Goal: Task Accomplishment & Management: Manage account settings

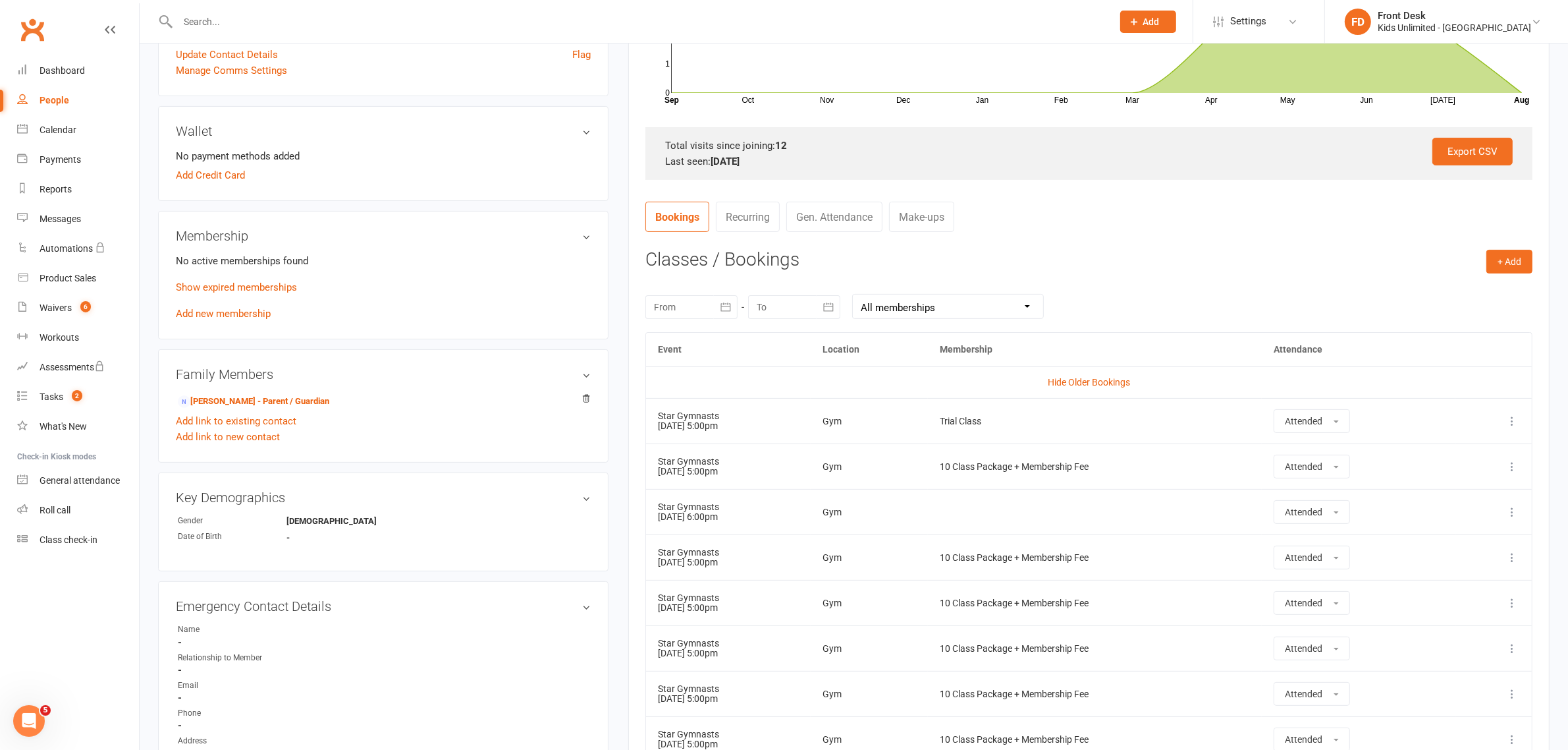
scroll to position [330, 0]
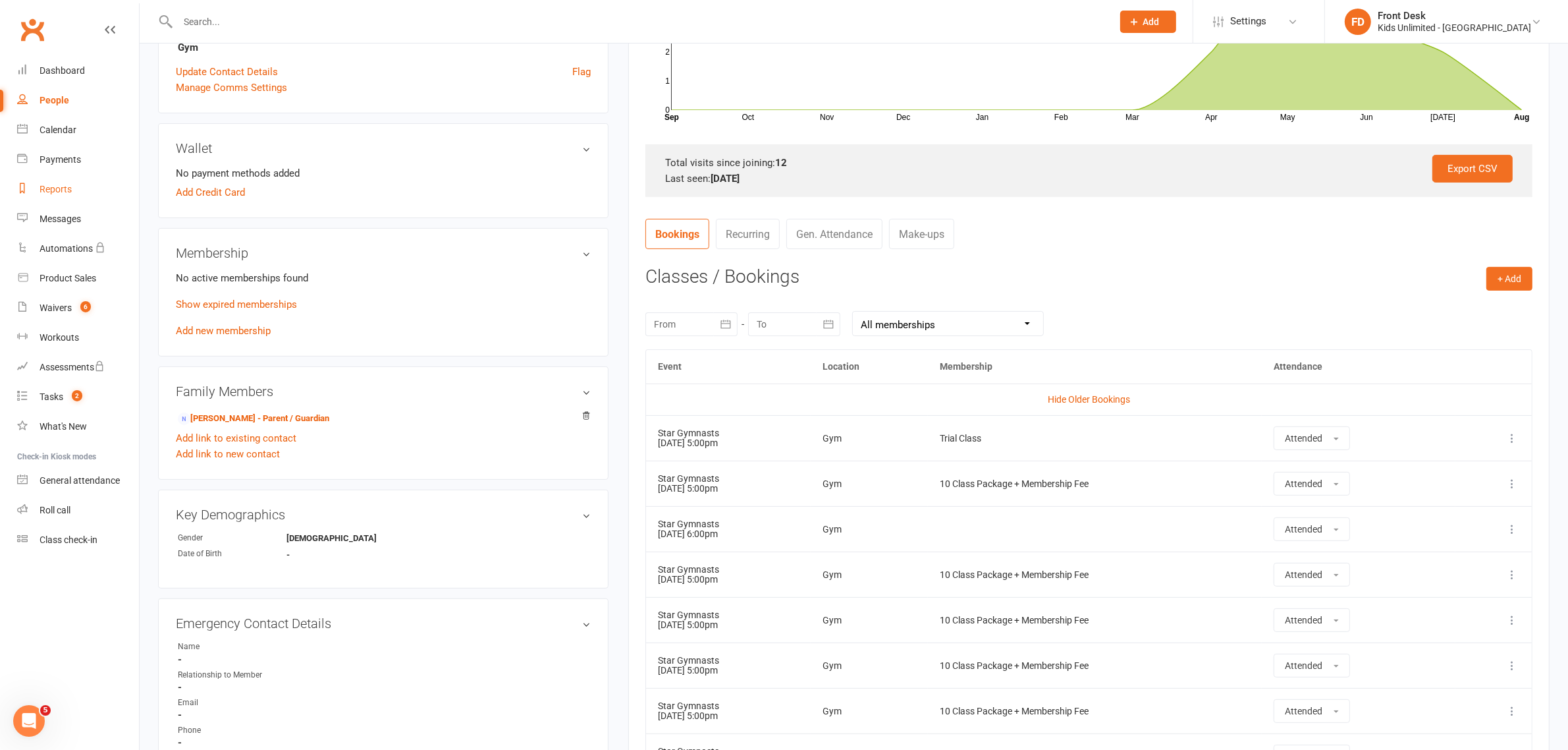
click at [57, 192] on div "Reports" at bounding box center [55, 189] width 32 height 10
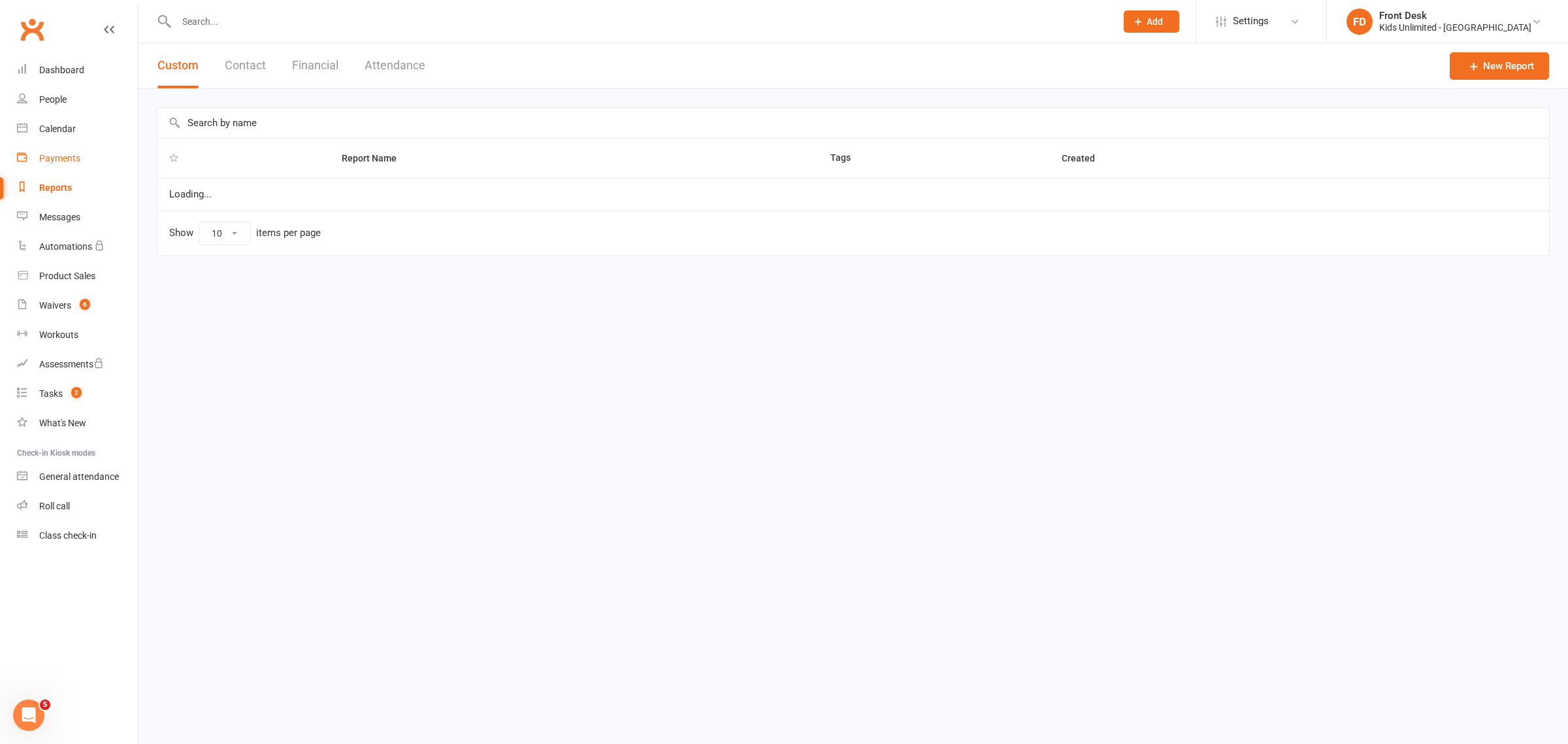
select select "100"
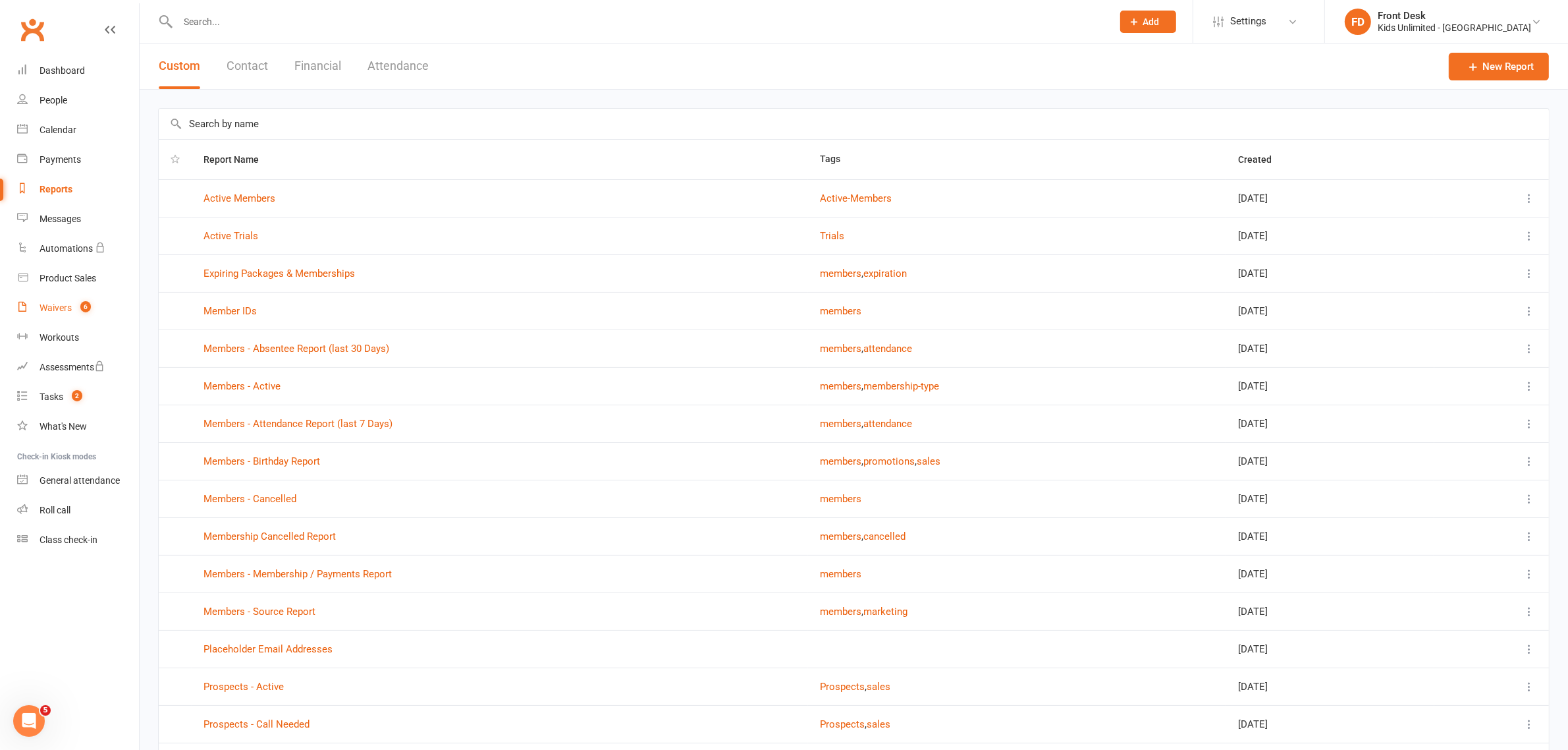
click at [66, 303] on div "Waivers" at bounding box center [55, 307] width 32 height 10
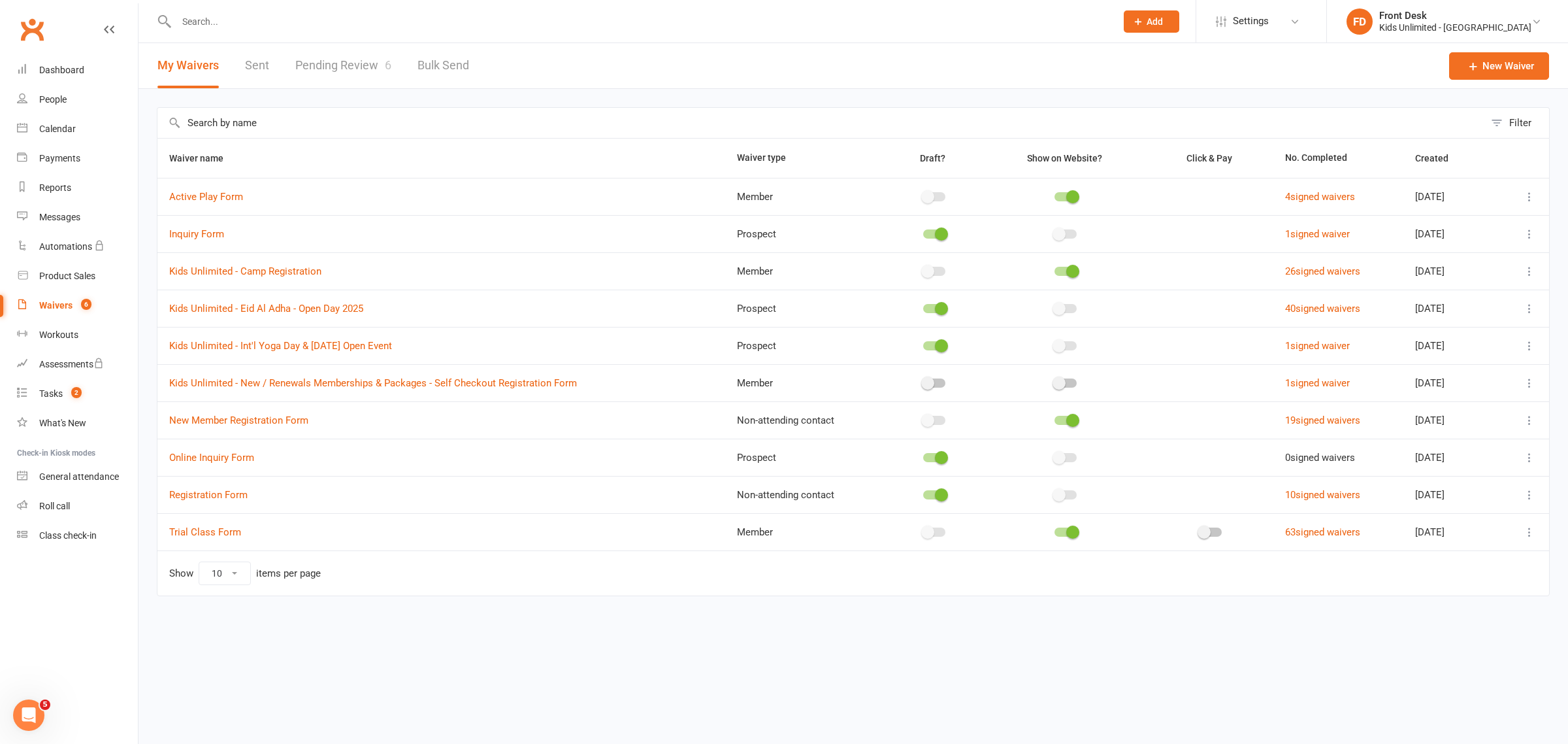
click at [351, 63] on link "Pending Review 6" at bounding box center [343, 66] width 96 height 45
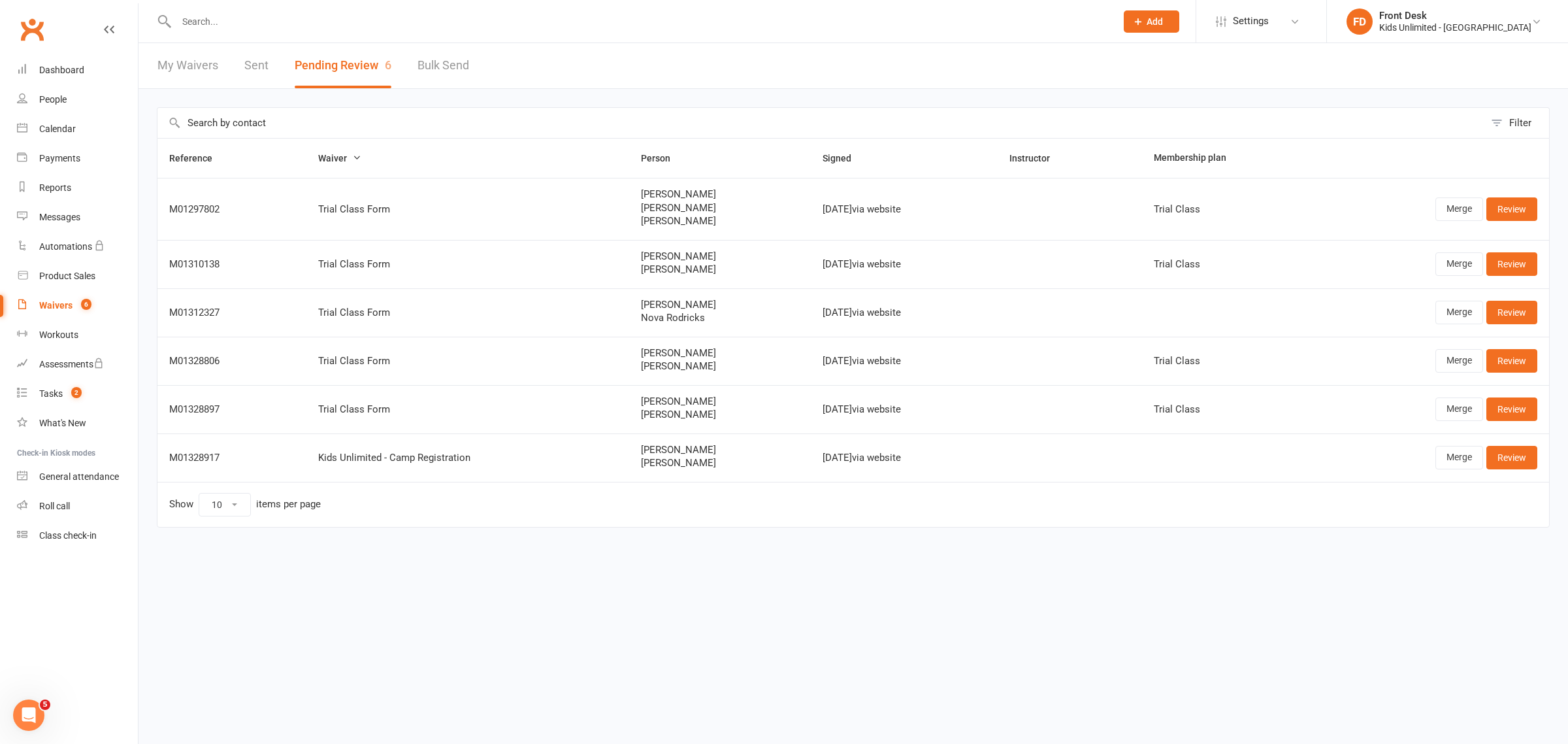
click at [704, 582] on html "Prospect Member Non-attending contact Class / event Appointment Task Membership…" at bounding box center [784, 291] width 1568 height 582
click at [1519, 455] on link "Review" at bounding box center [1512, 458] width 51 height 24
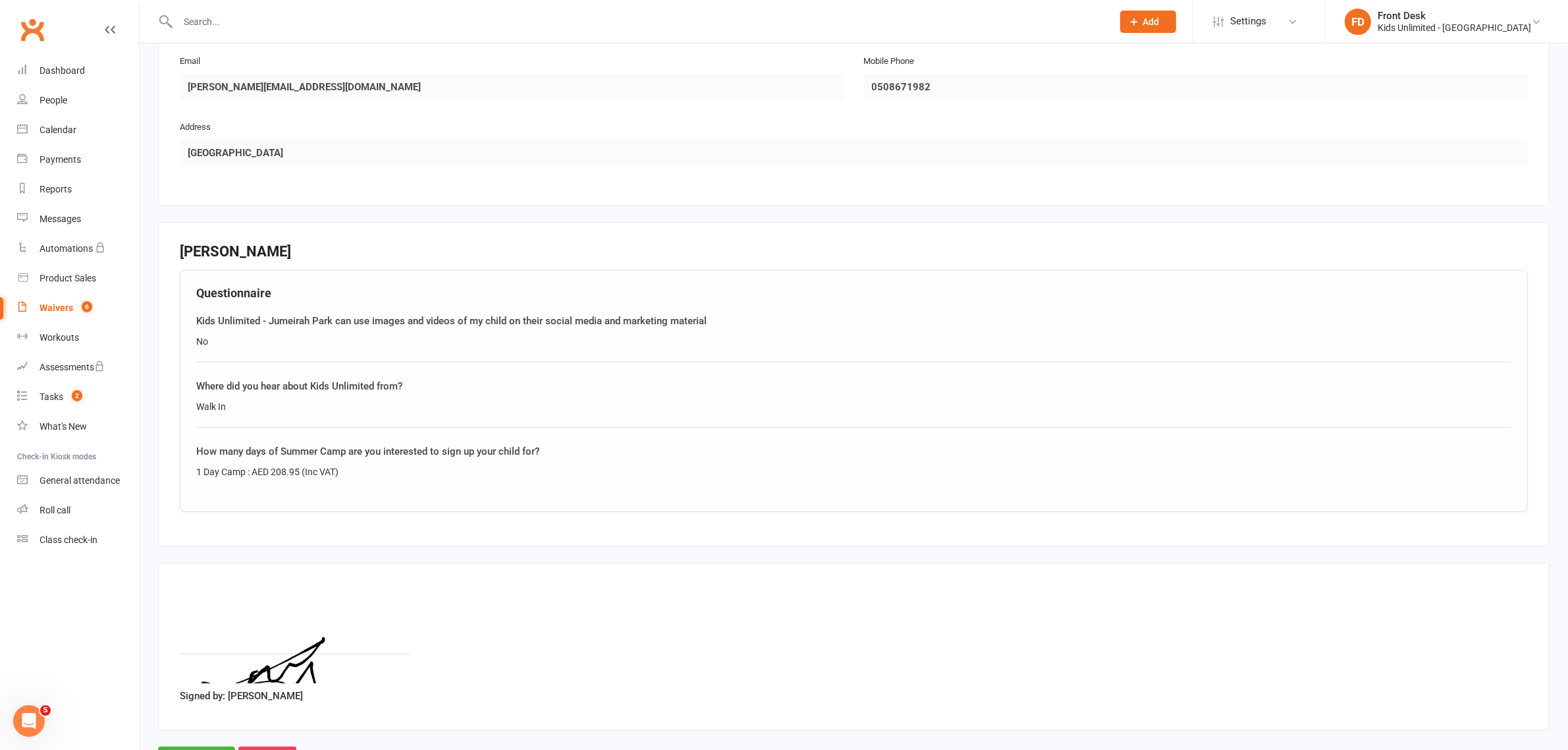
scroll to position [1346, 0]
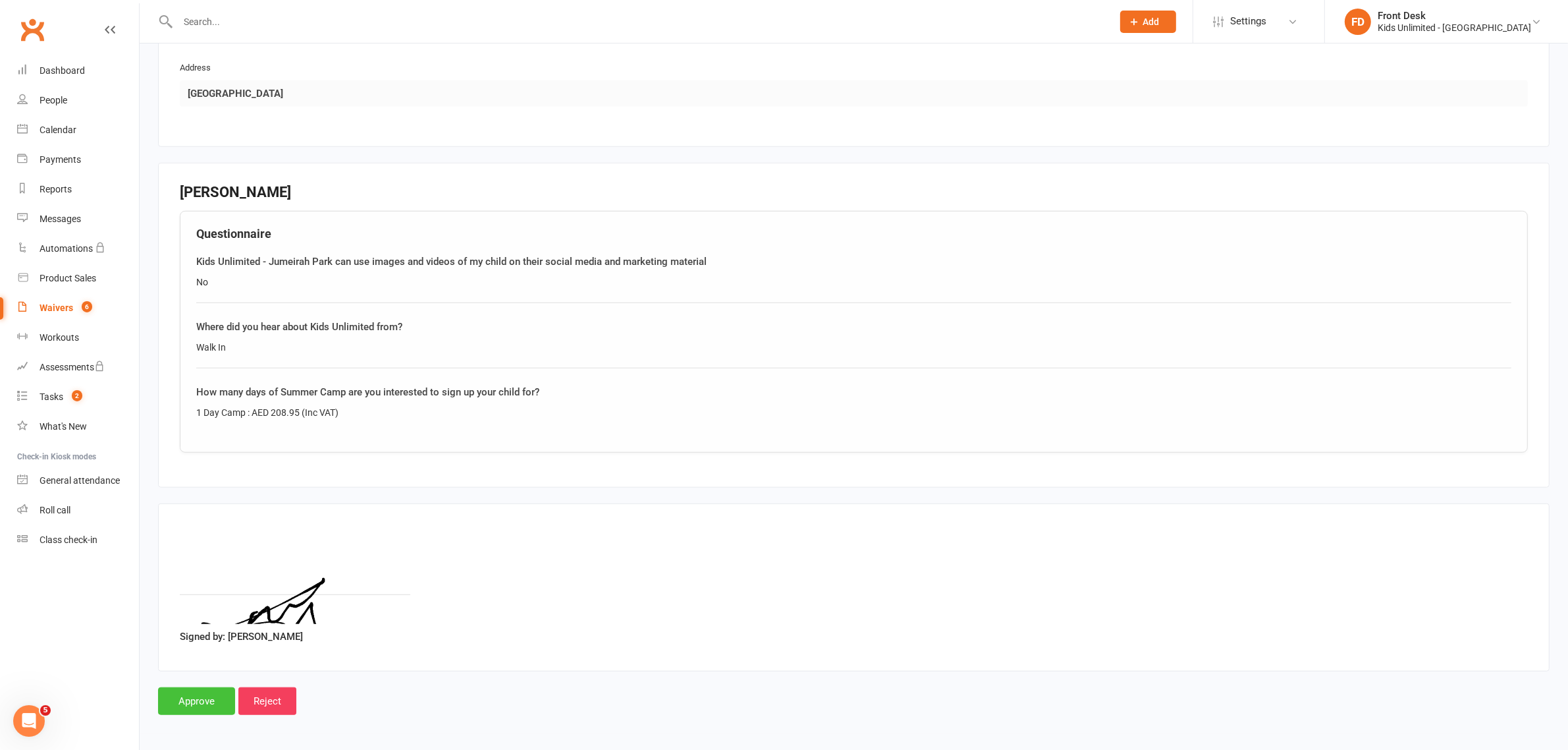
click at [184, 699] on input "Approve" at bounding box center [197, 701] width 77 height 28
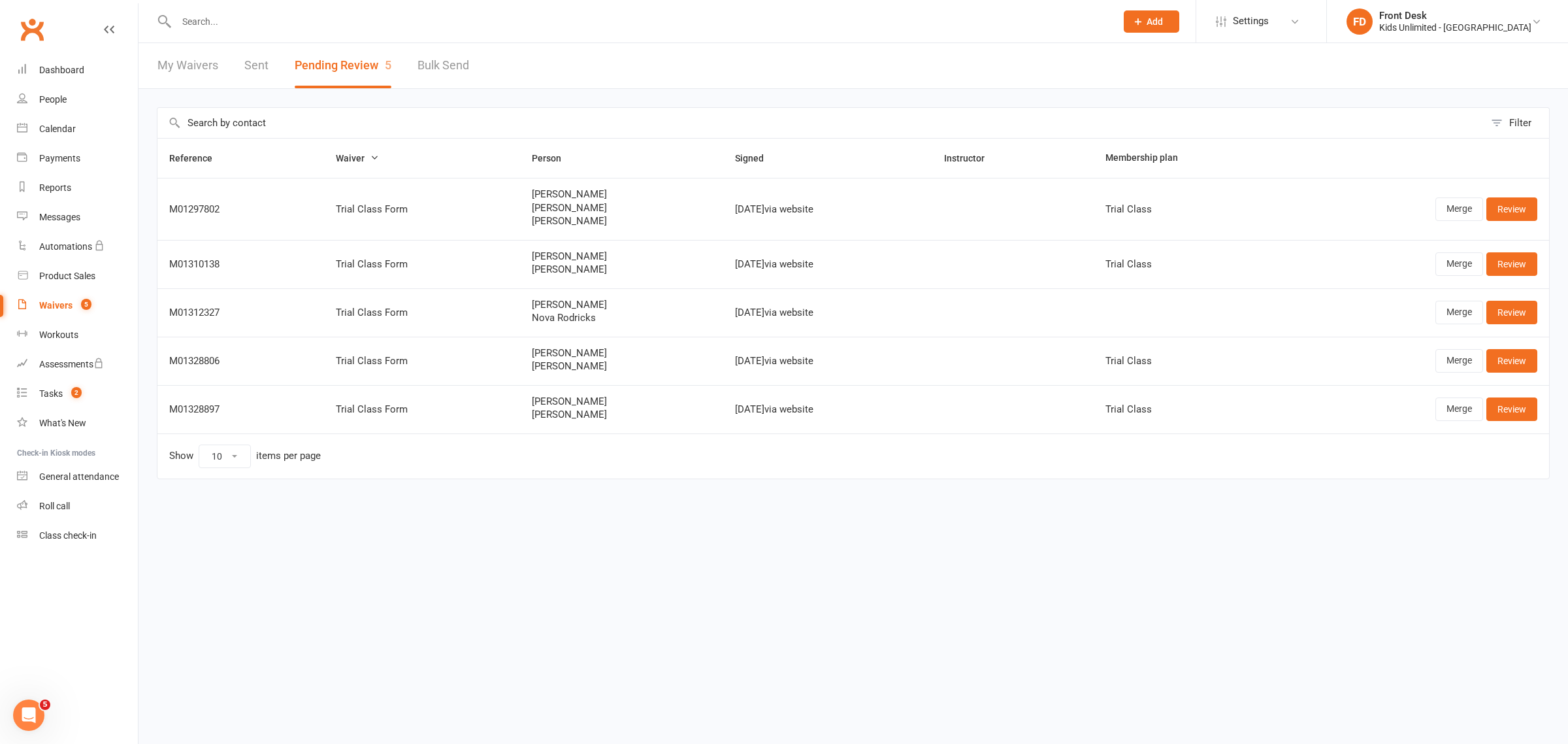
click at [60, 310] on div "Waivers" at bounding box center [56, 305] width 34 height 10
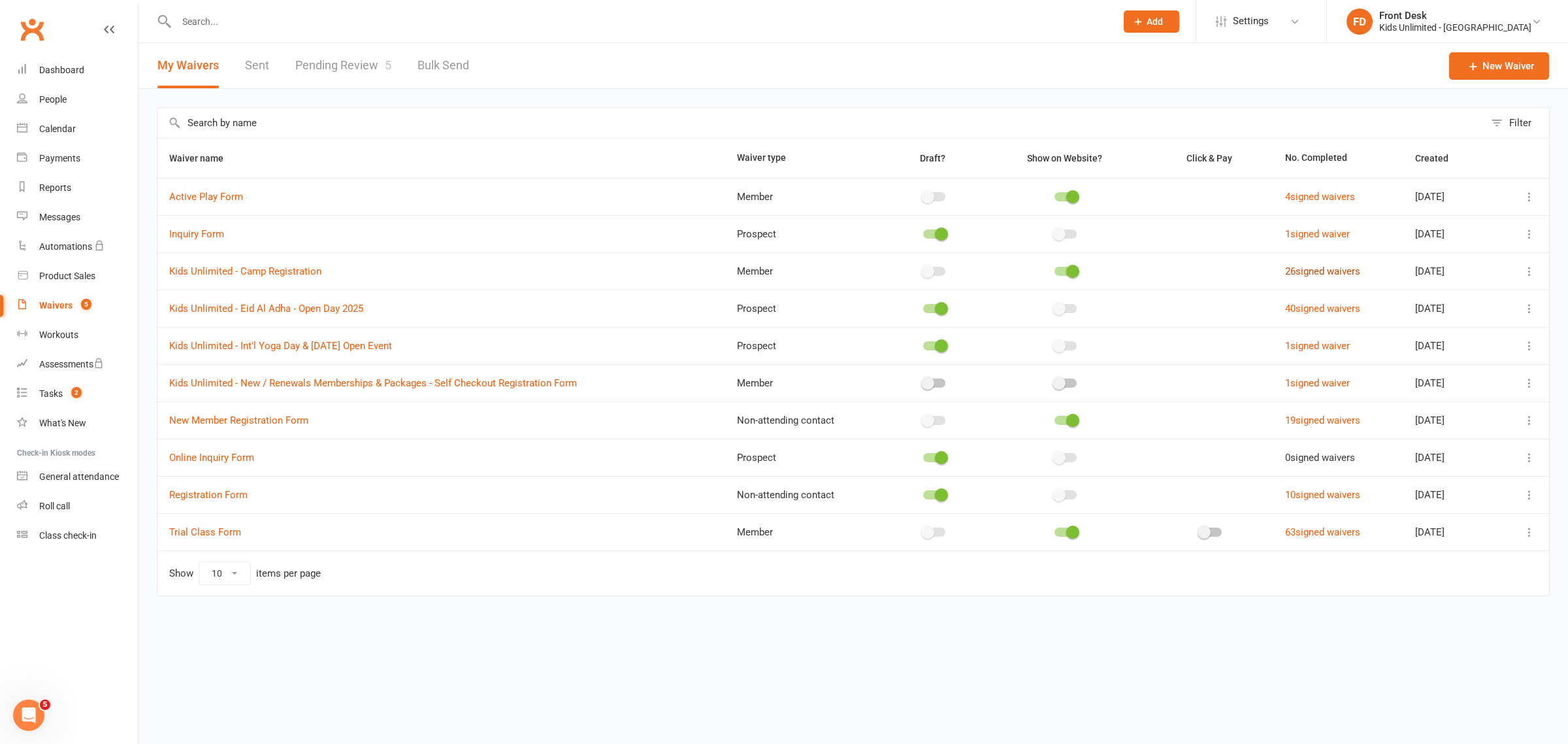
click at [1300, 270] on link "26 signed waivers" at bounding box center [1323, 271] width 75 height 12
select select "50"
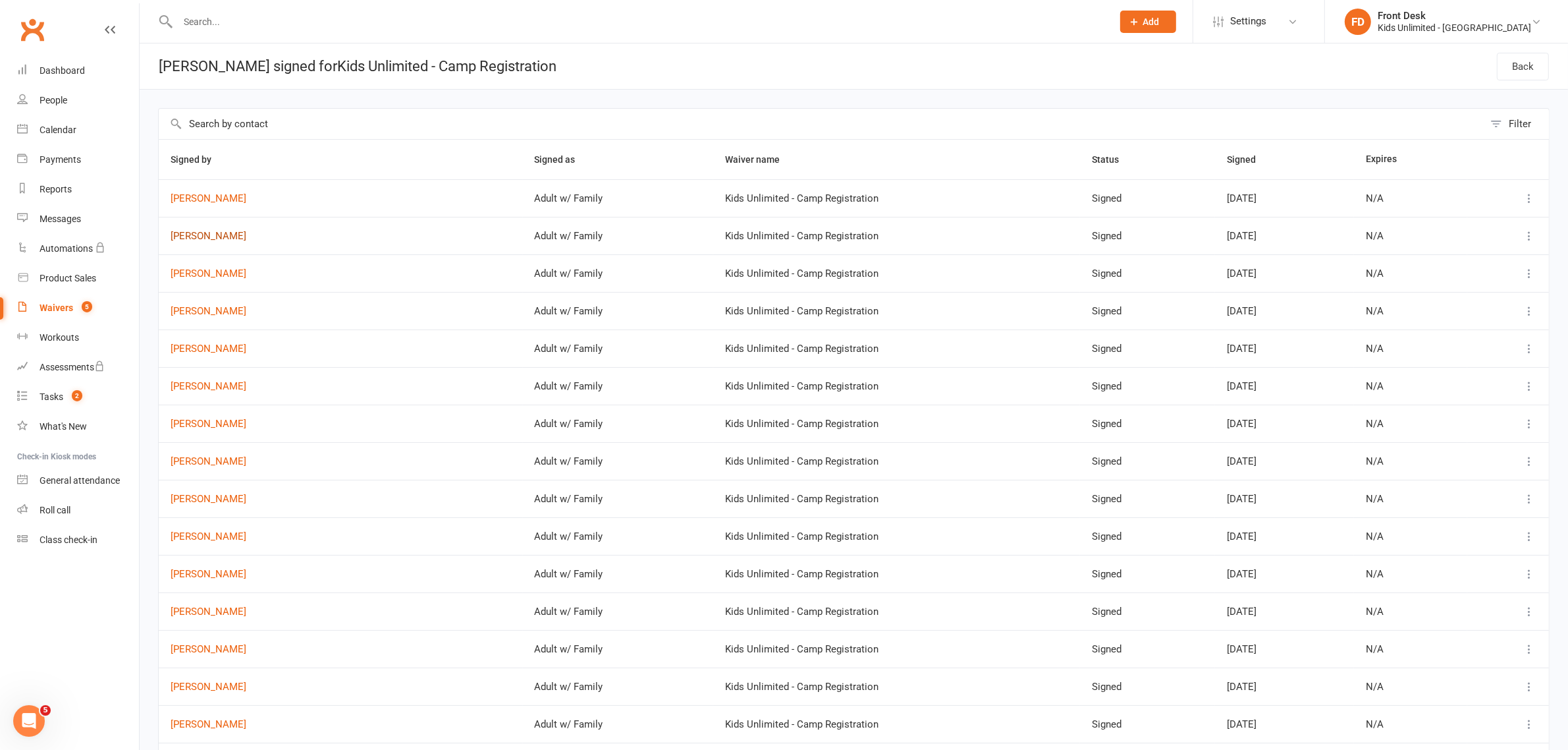
click at [212, 239] on link "[PERSON_NAME]" at bounding box center [340, 236] width 340 height 11
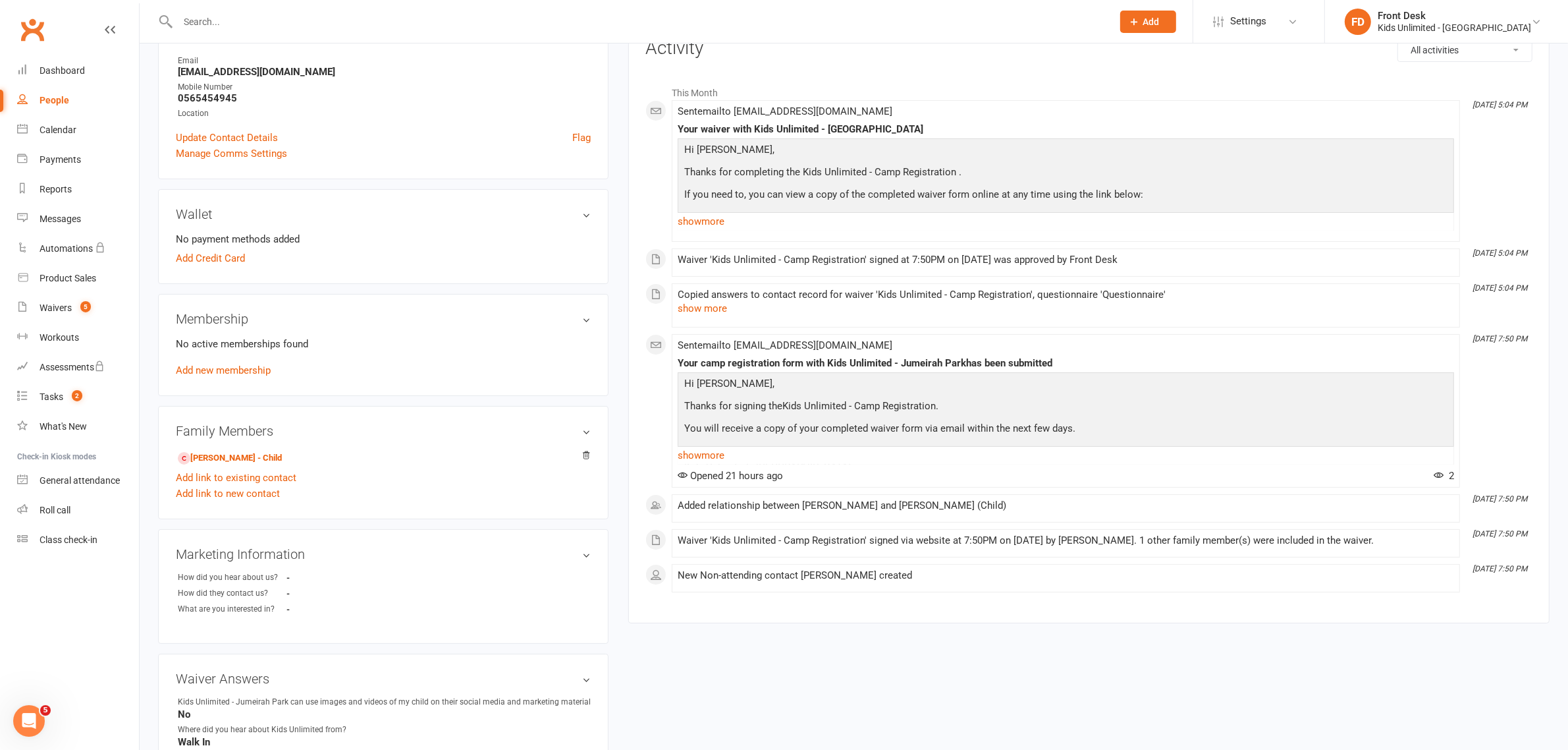
scroll to position [172, 0]
click at [220, 24] on input "text" at bounding box center [638, 21] width 930 height 18
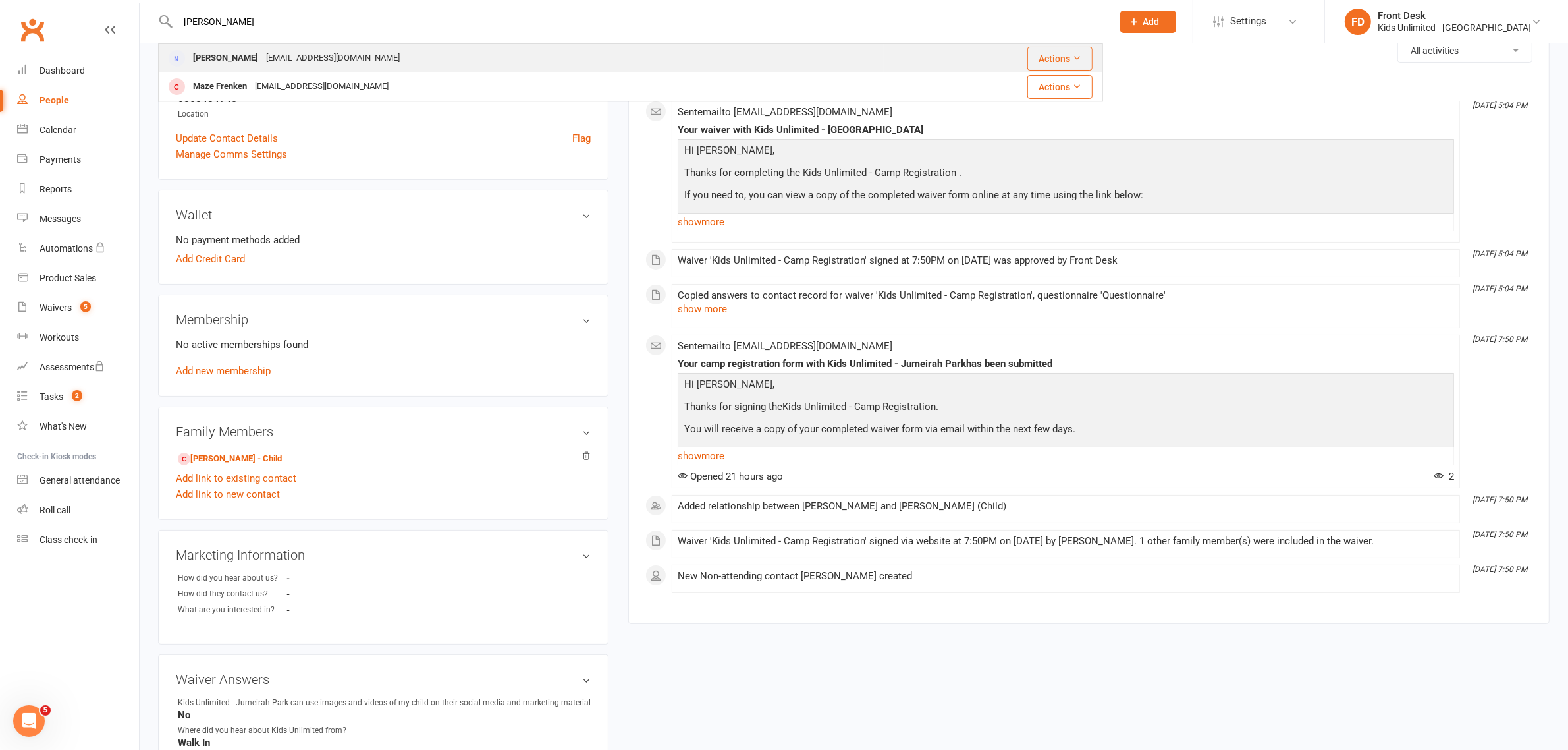
type input "[PERSON_NAME]"
click at [235, 58] on div "[PERSON_NAME]" at bounding box center [225, 58] width 73 height 19
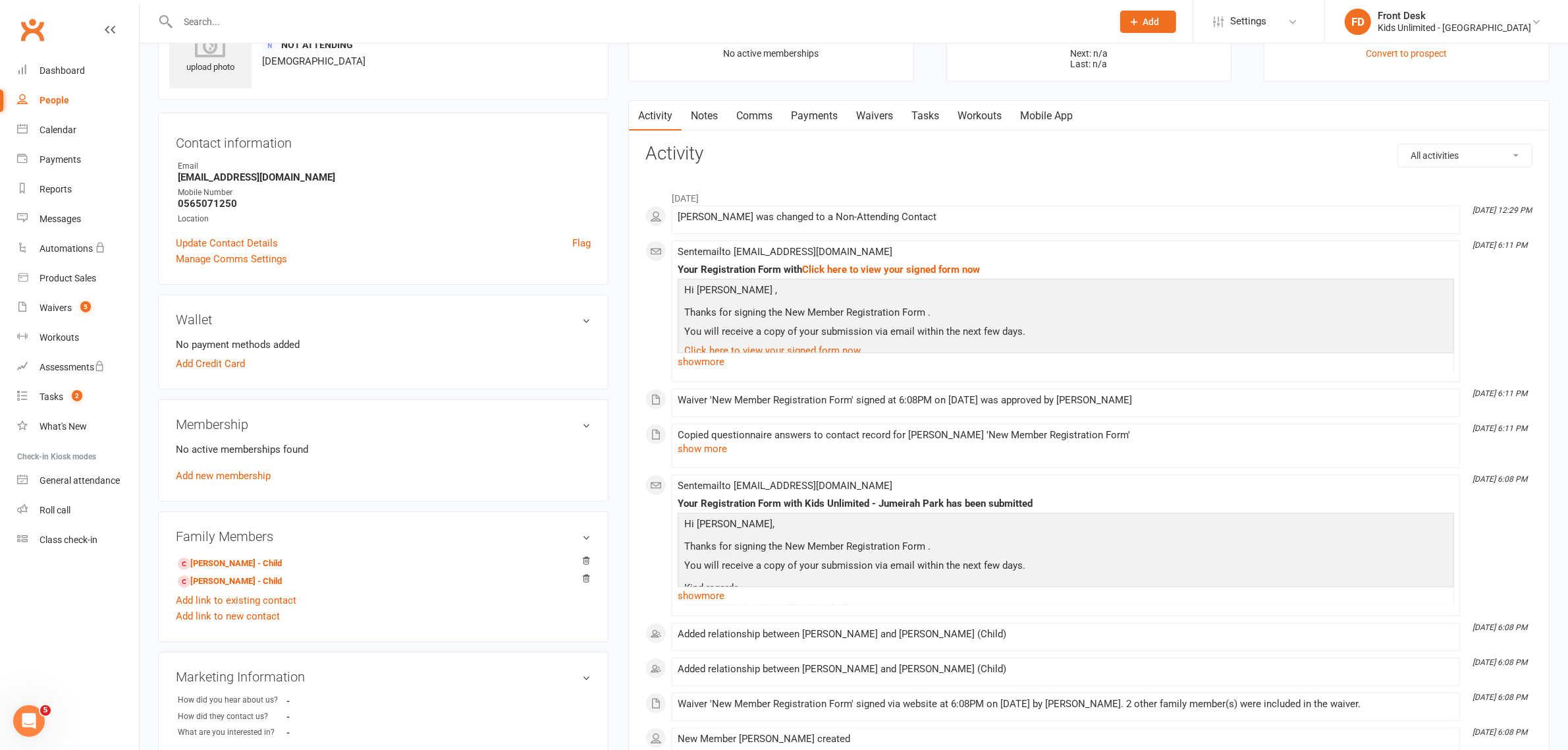
scroll to position [164, 0]
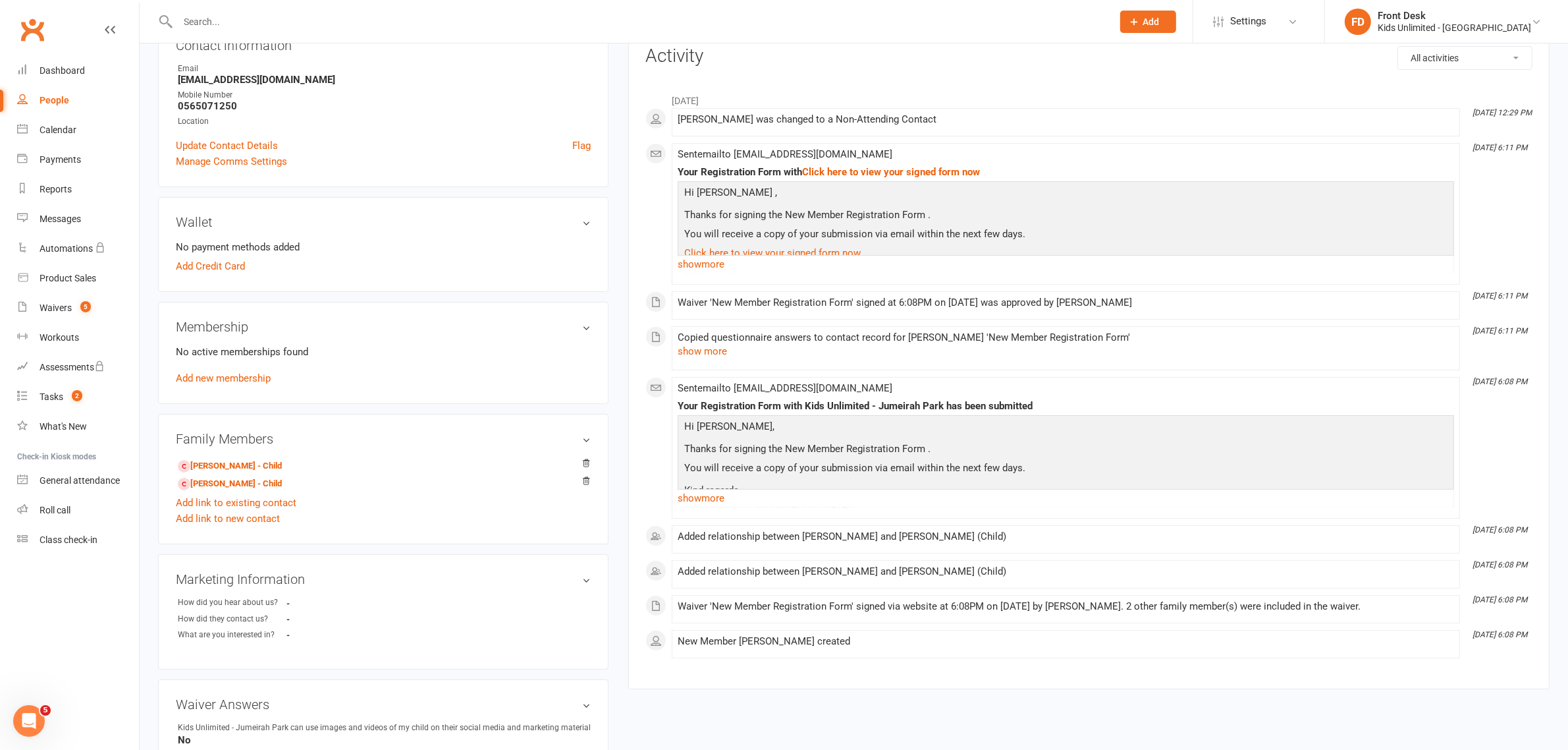
click at [323, 17] on input "text" at bounding box center [638, 21] width 930 height 18
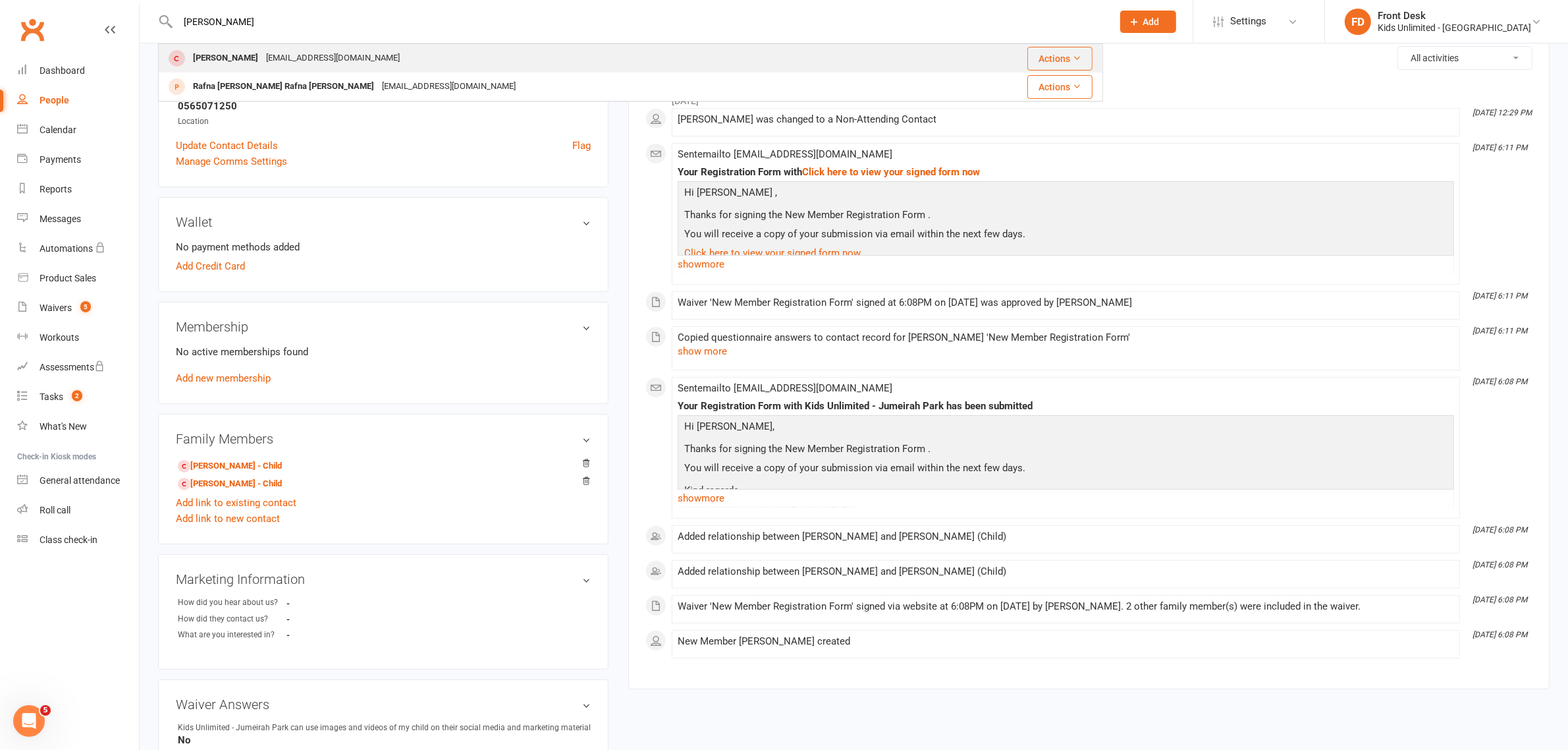
type input "[PERSON_NAME]"
click at [294, 60] on div "[EMAIL_ADDRESS][DOMAIN_NAME]" at bounding box center [333, 58] width 141 height 19
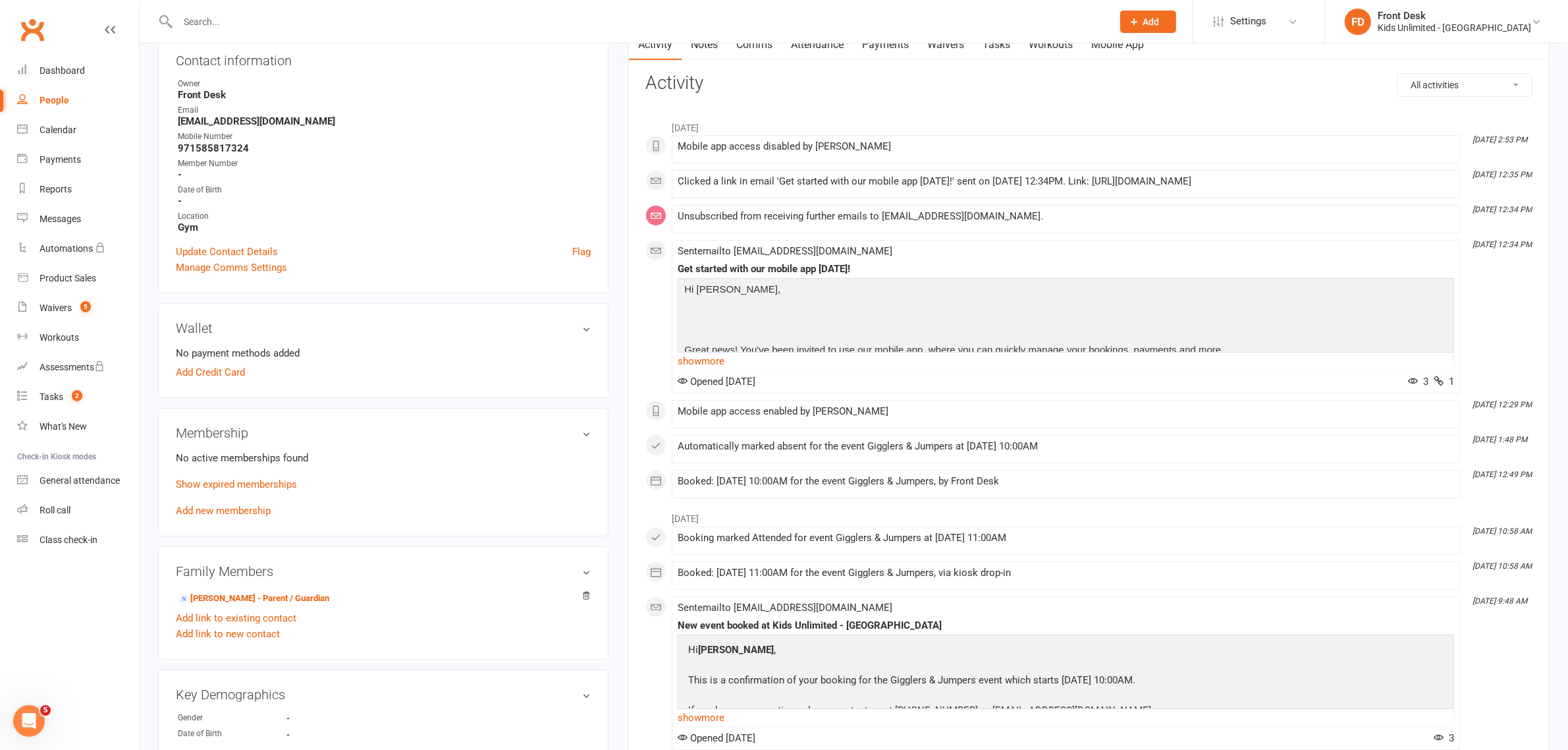
scroll to position [164, 0]
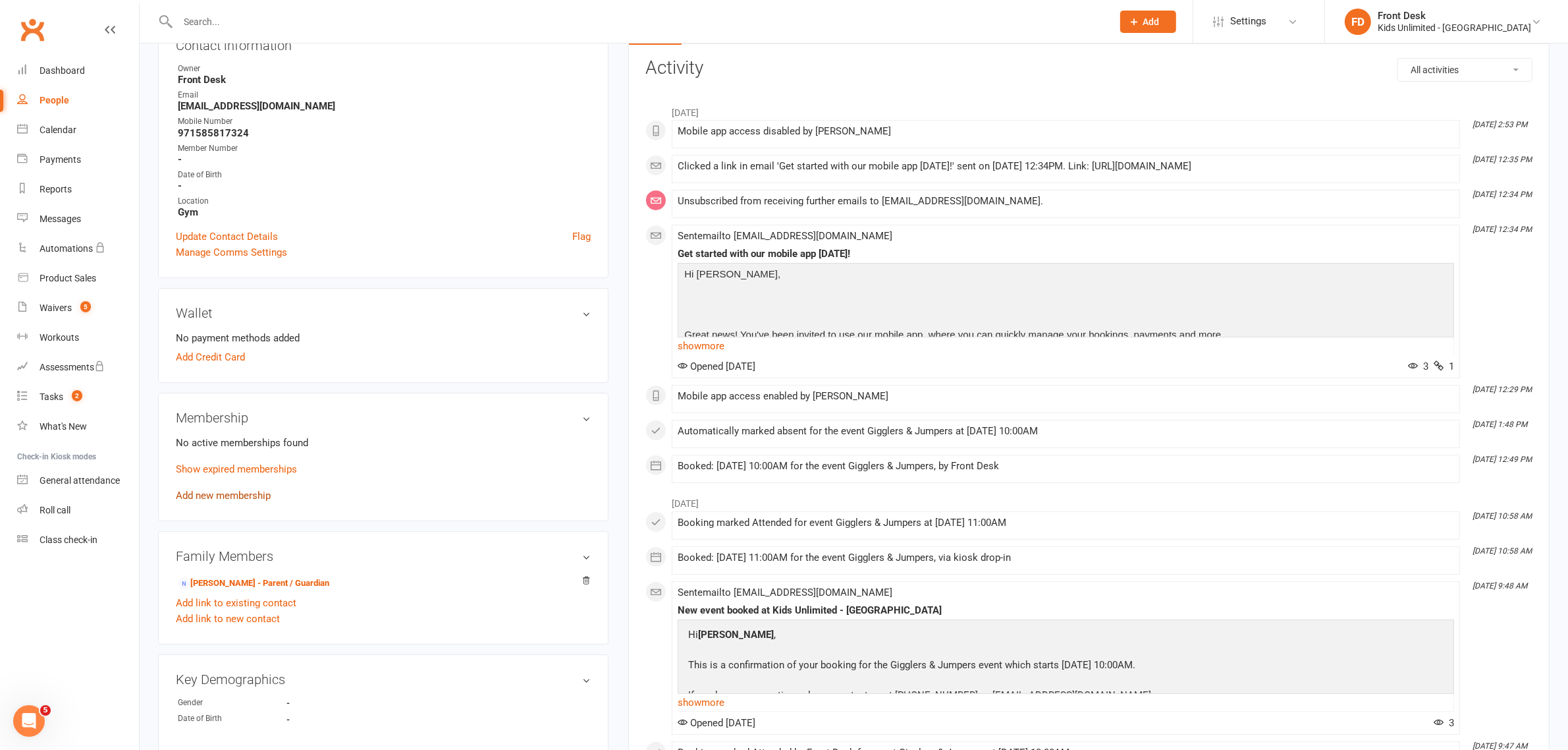
click at [232, 496] on link "Add new membership" at bounding box center [224, 496] width 95 height 12
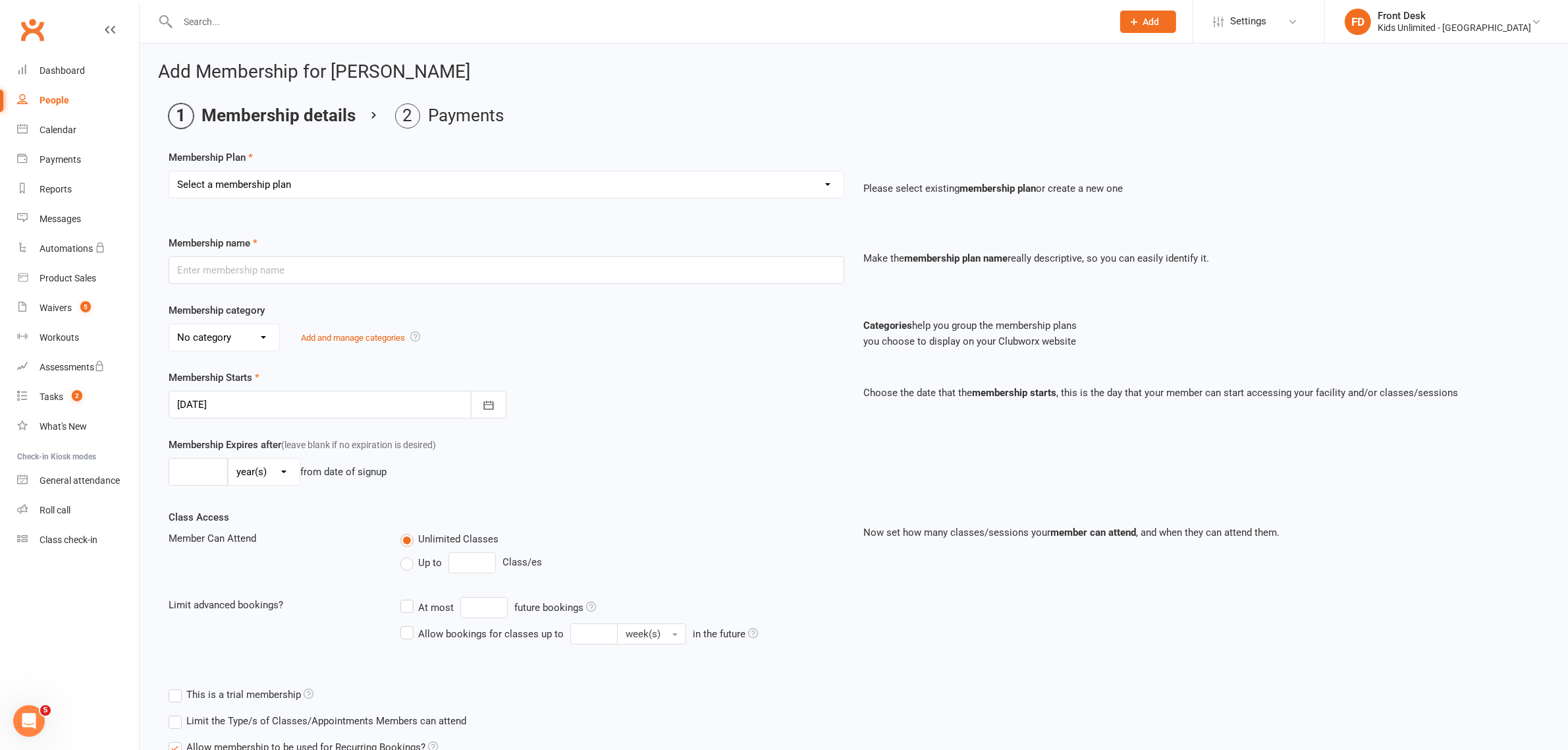
click at [291, 176] on select "Select a membership plan Create new Membership Plan Active Play - Free 1/2 Hour…" at bounding box center [506, 184] width 675 height 26
select select "6"
click at [169, 171] on select "Select a membership plan Create new Membership Plan Active Play - Free 1/2 Hour…" at bounding box center [506, 184] width 675 height 26
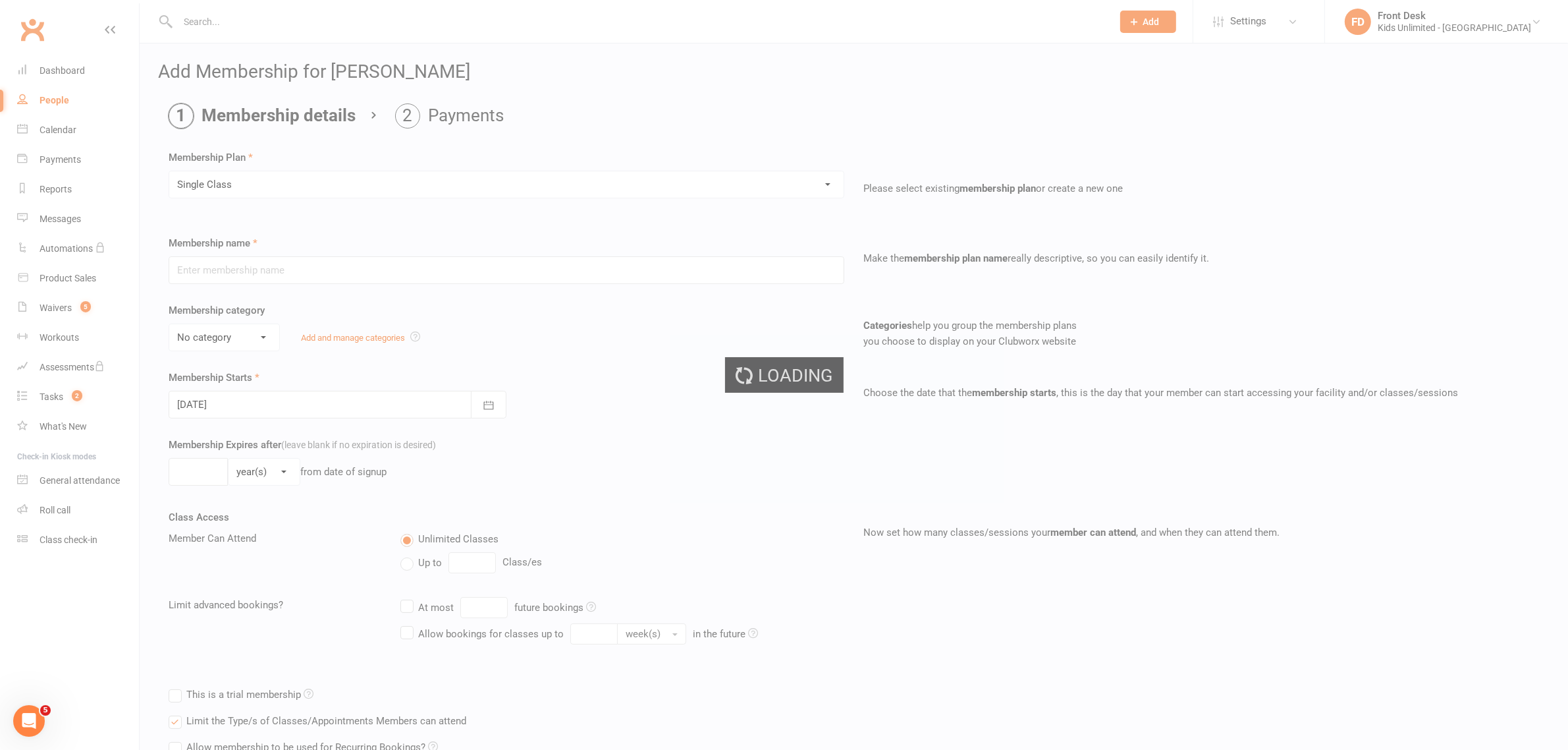
type input "Single Class"
select select "7"
type input "1"
select select "0"
type input "1"
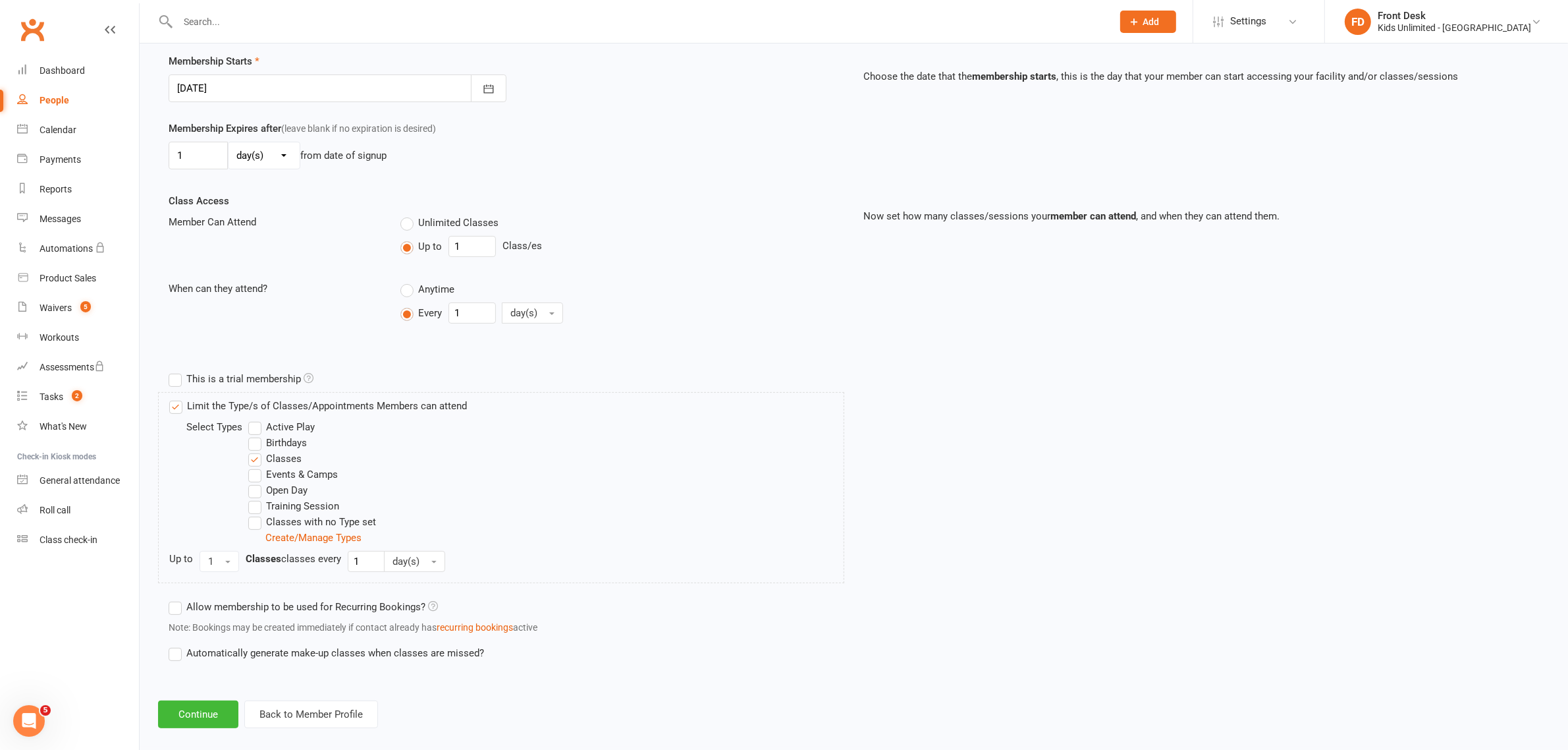
scroll to position [334, 0]
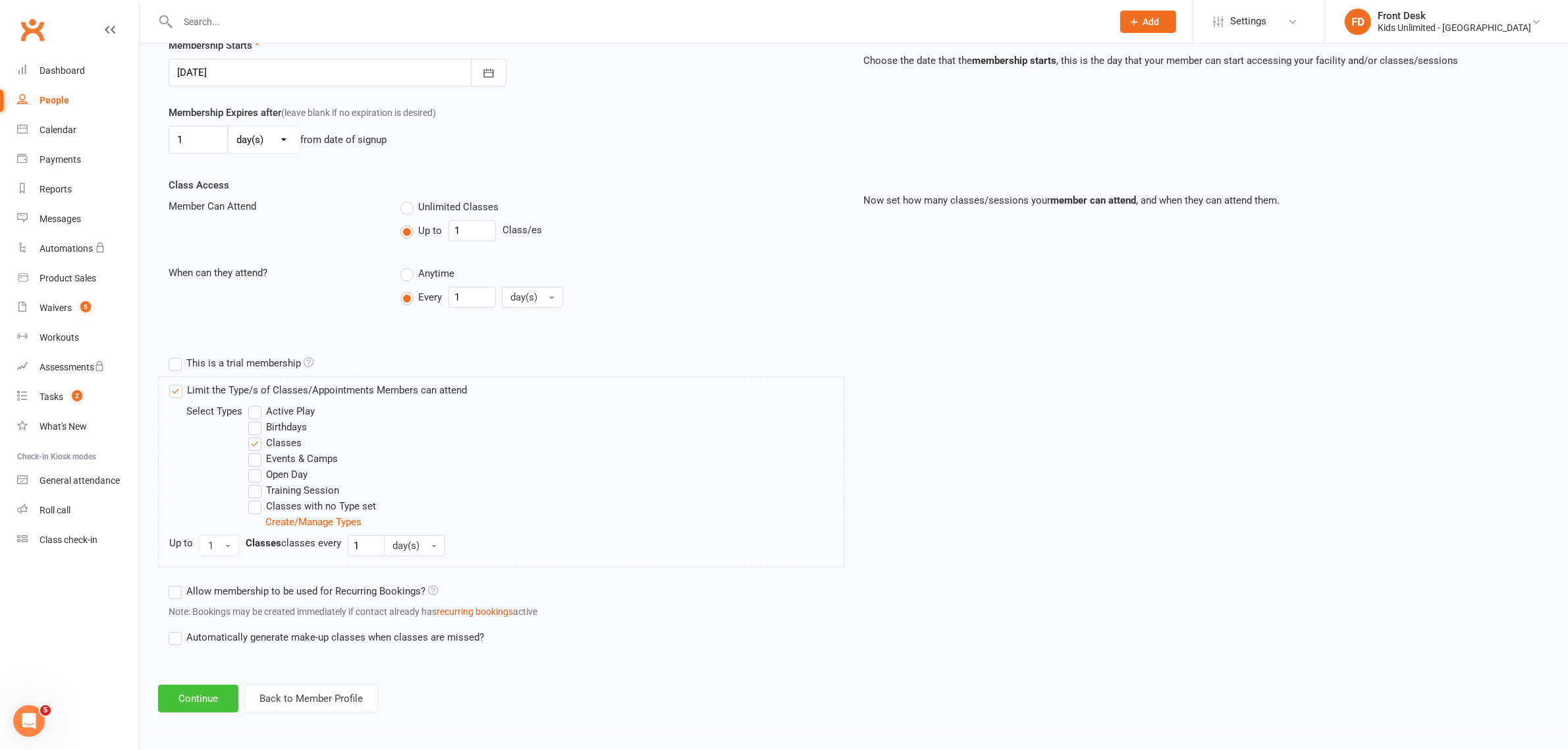
click at [211, 700] on button "Continue" at bounding box center [198, 698] width 81 height 28
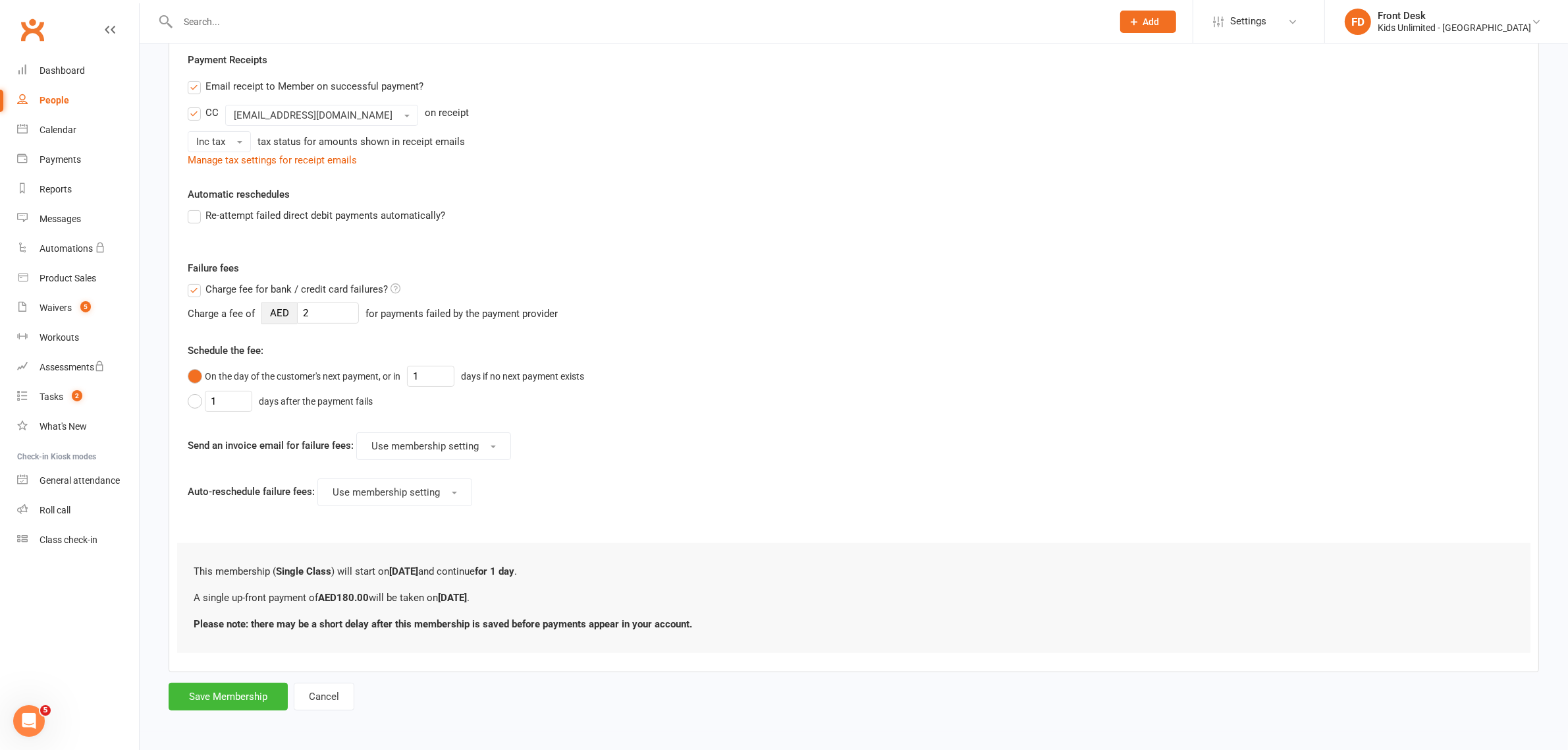
scroll to position [249, 0]
click at [247, 694] on button "Save Membership" at bounding box center [227, 695] width 119 height 28
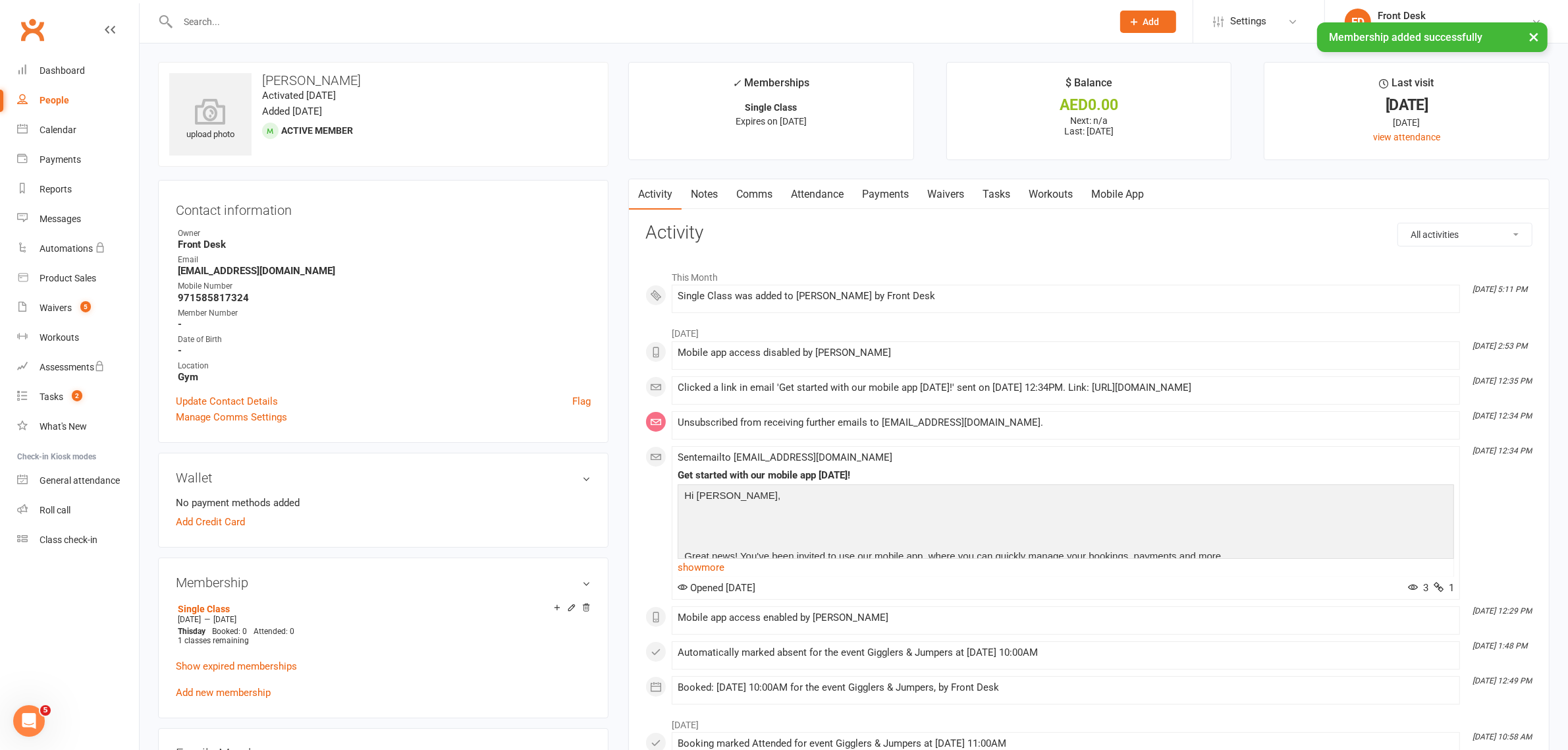
click at [206, 20] on input "text" at bounding box center [638, 21] width 930 height 18
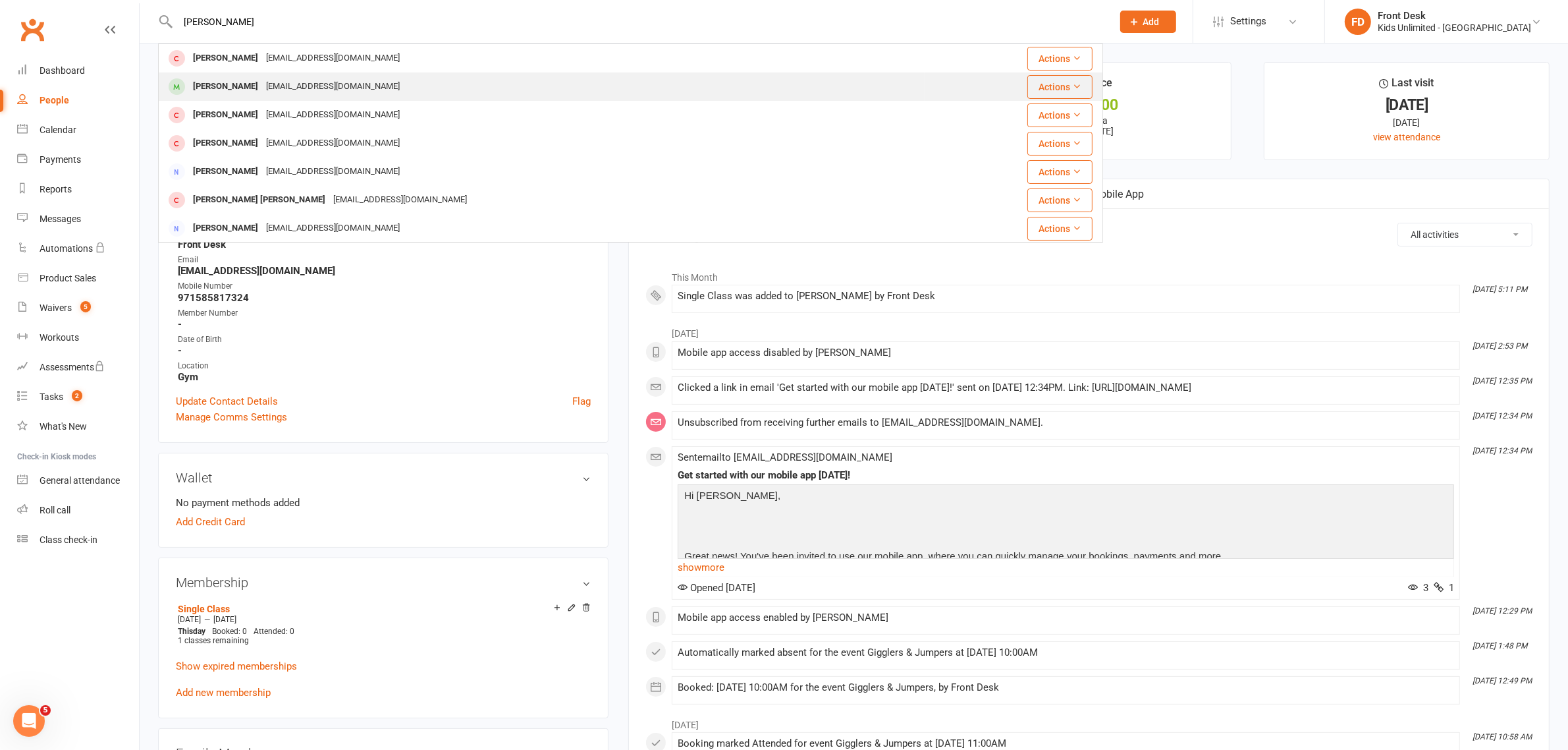
type input "[PERSON_NAME]"
click at [222, 82] on div "[PERSON_NAME]" at bounding box center [225, 87] width 73 height 19
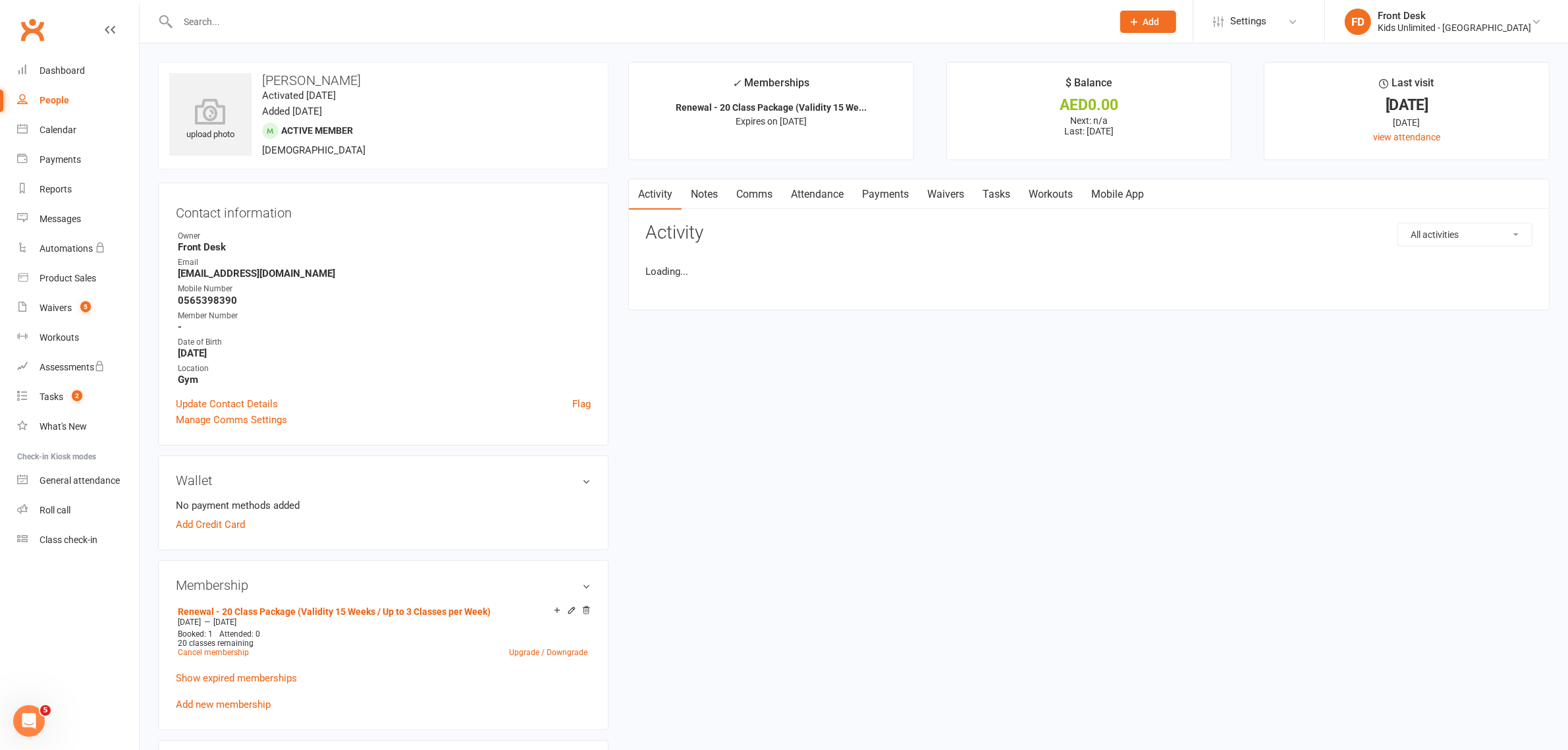
click at [220, 21] on input "text" at bounding box center [638, 21] width 930 height 18
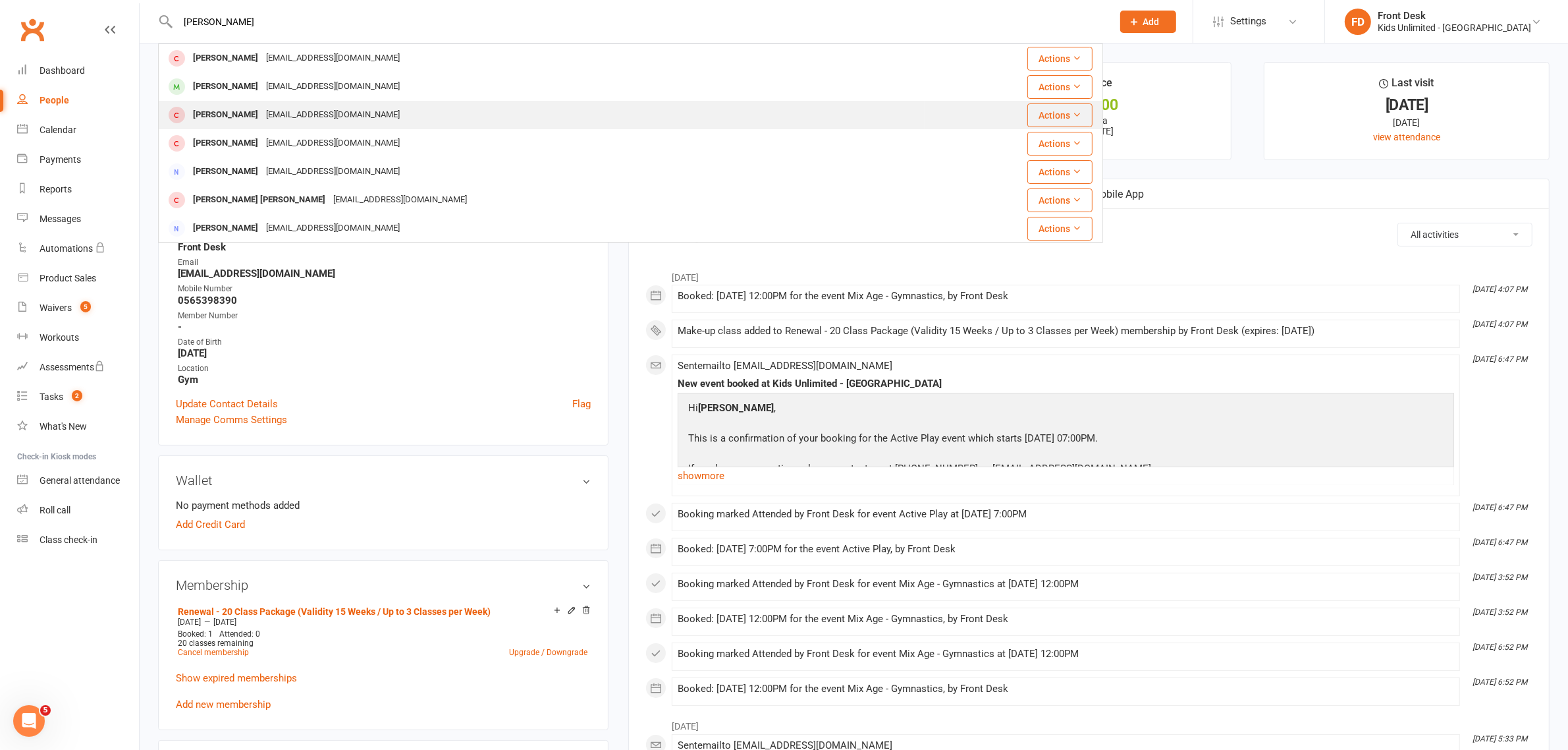
type input "[PERSON_NAME]"
click at [313, 117] on div "[EMAIL_ADDRESS][DOMAIN_NAME]" at bounding box center [333, 115] width 141 height 19
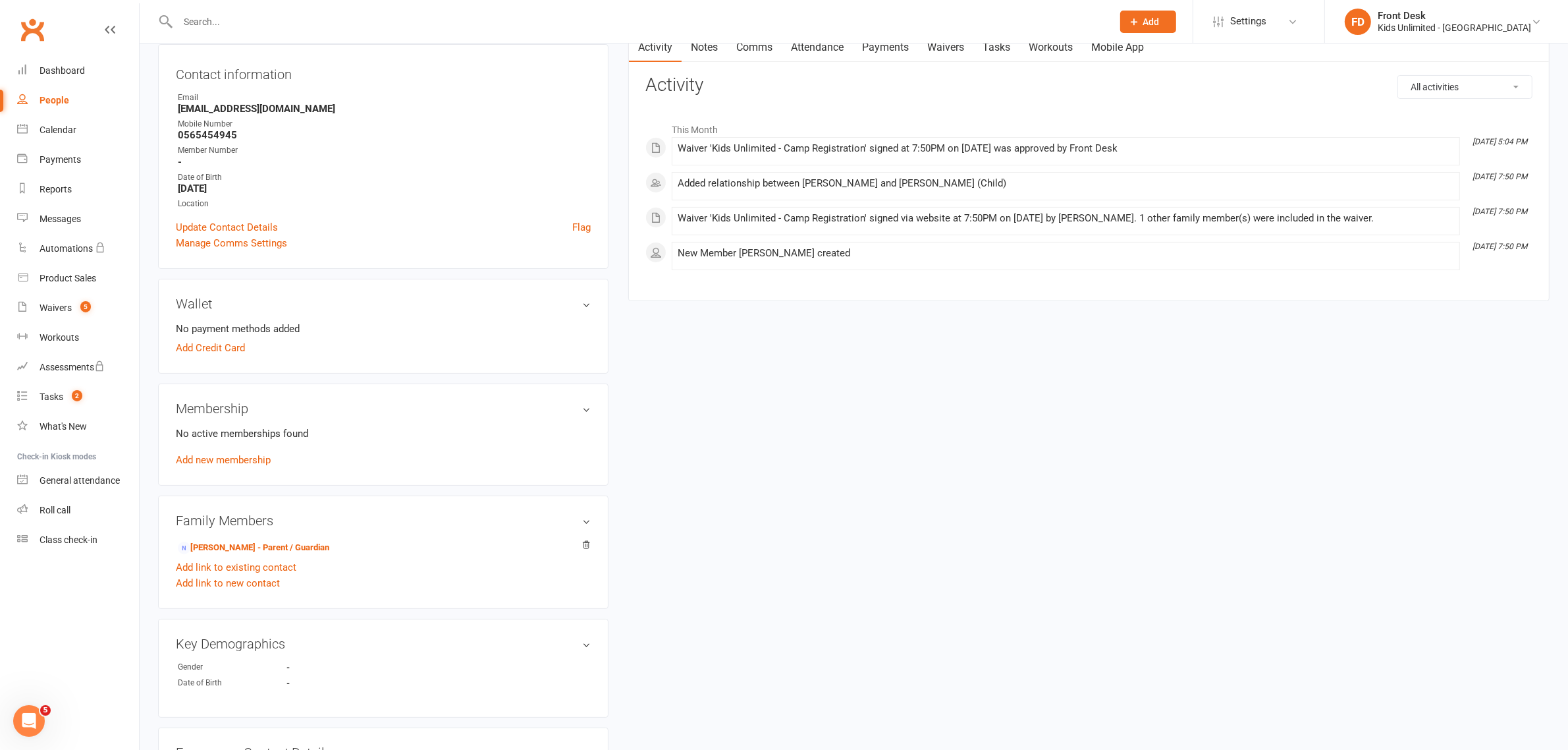
scroll to position [164, 0]
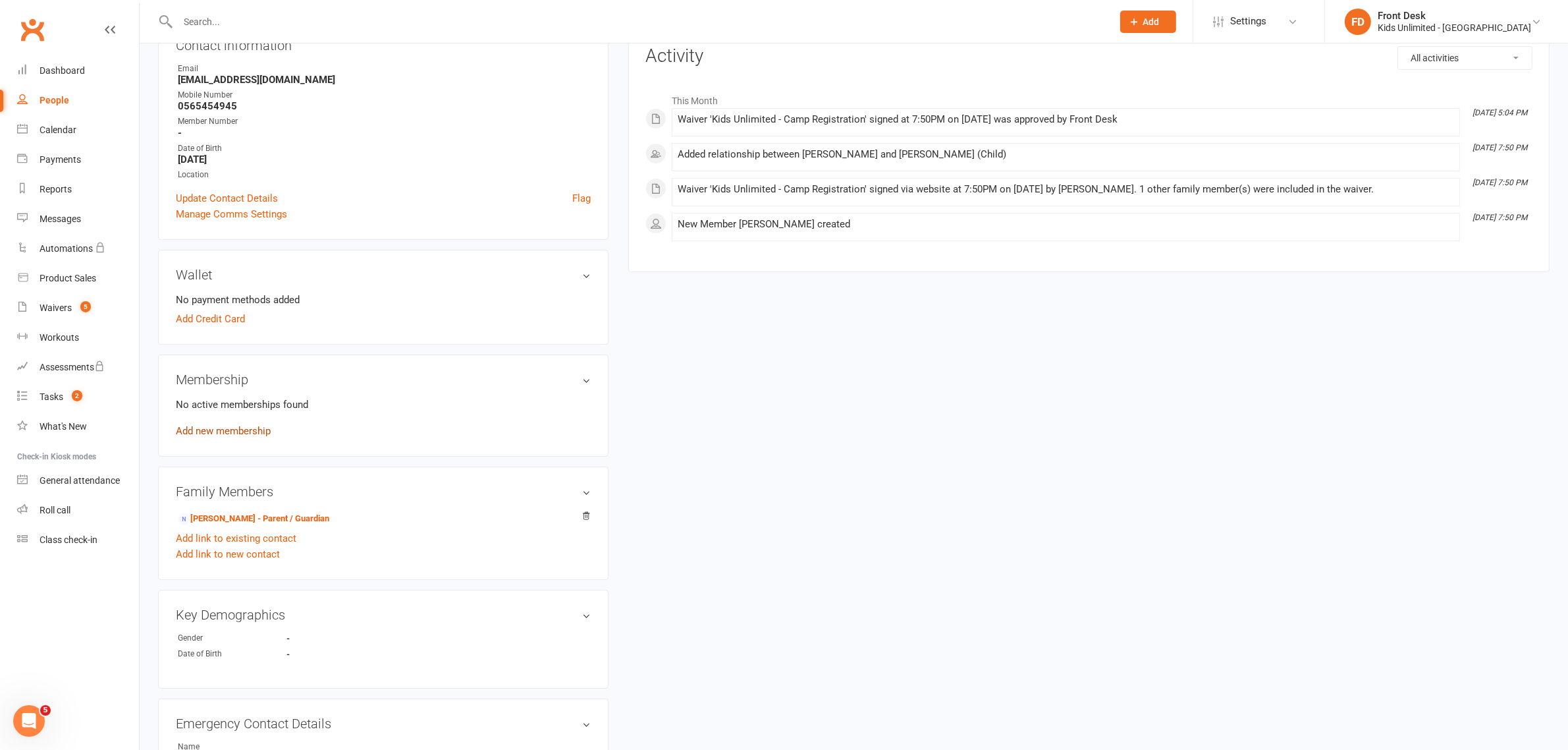
click at [196, 430] on link "Add new membership" at bounding box center [224, 431] width 95 height 12
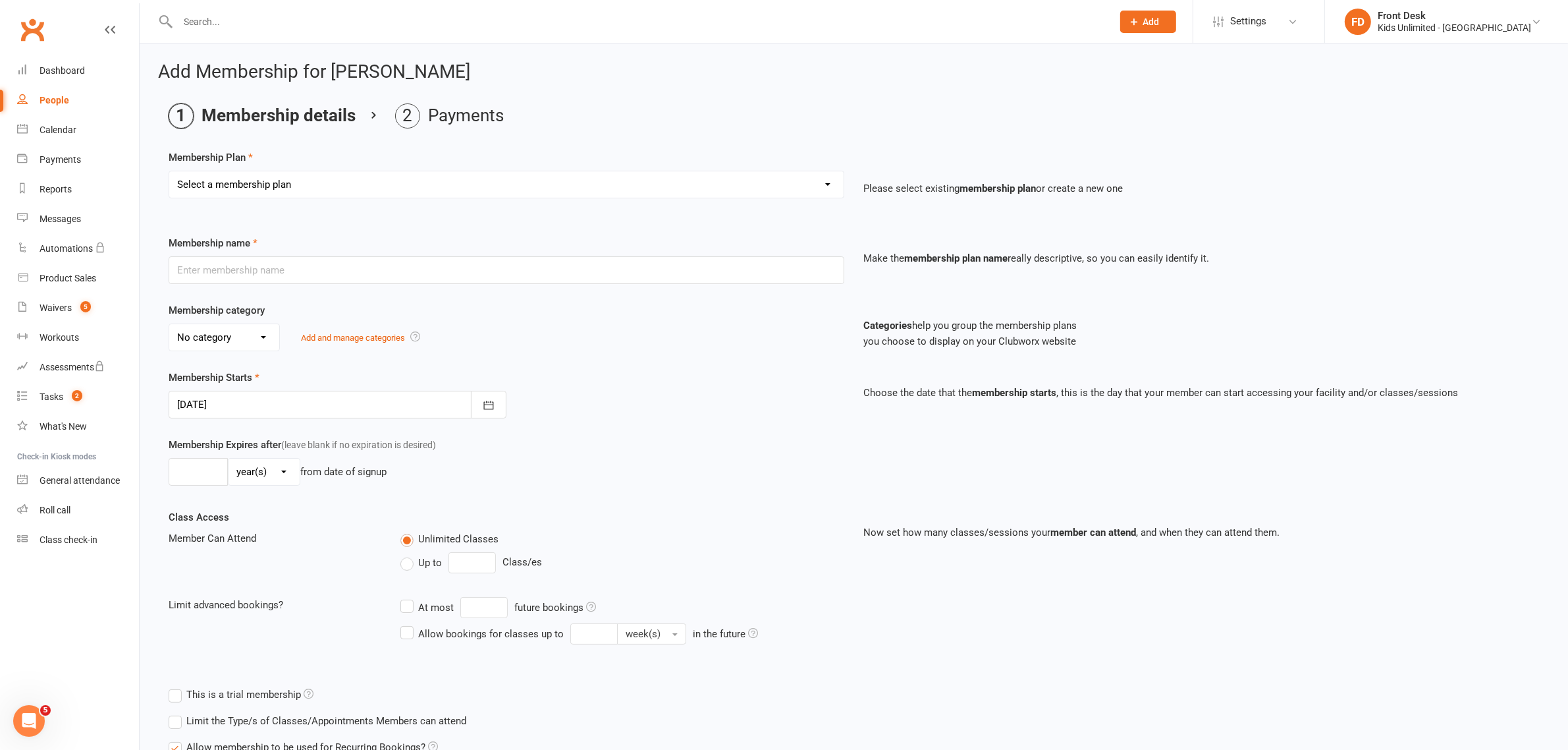
click at [336, 193] on select "Select a membership plan Create new Membership Plan Active Play - Free 1/2 Hour…" at bounding box center [506, 184] width 675 height 26
select select "12"
click at [169, 171] on select "Select a membership plan Create new Membership Plan Active Play - Free 1/2 Hour…" at bounding box center [506, 184] width 675 height 26
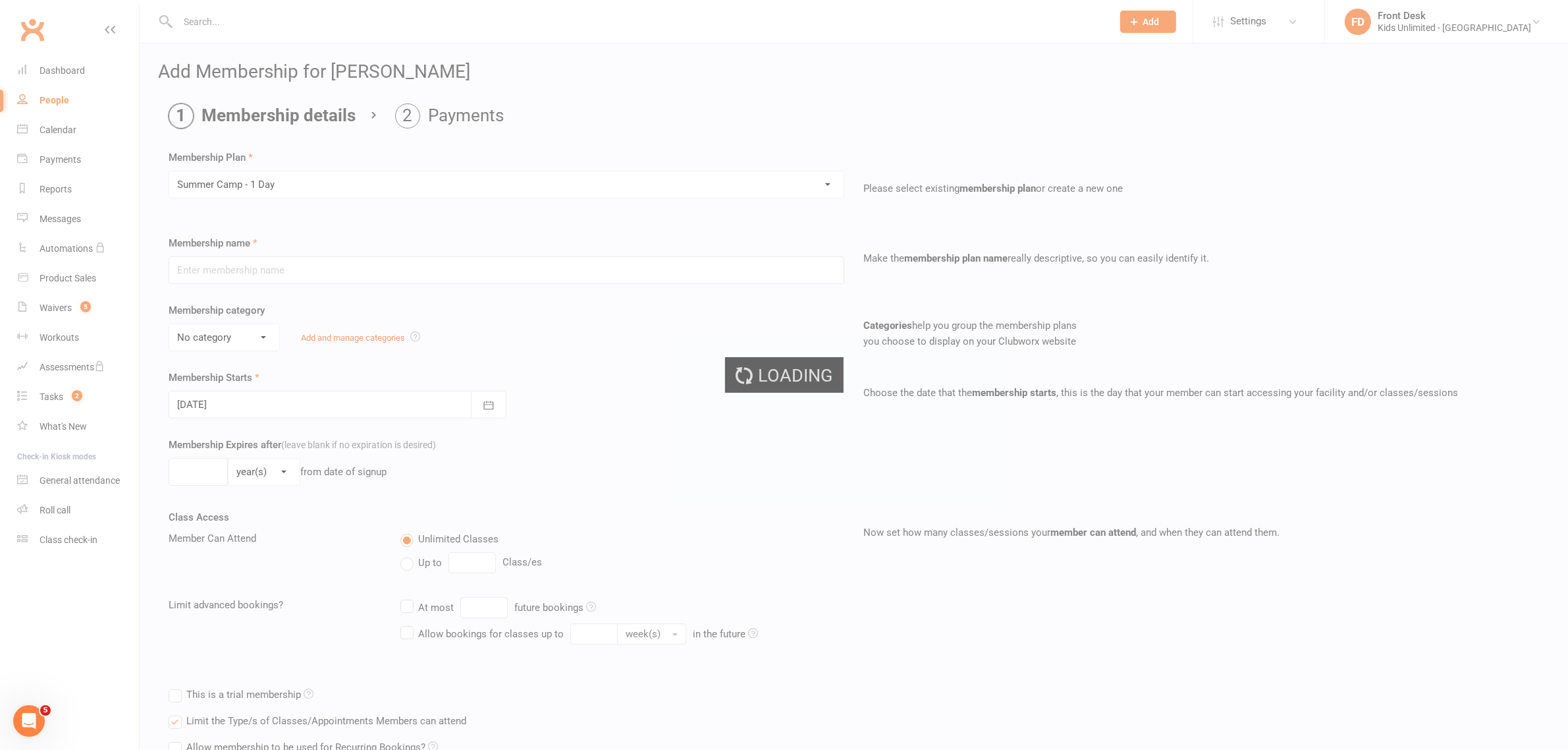
type input "Summer Camp - 1 Day"
select select "1"
type input "60"
select select "0"
type input "1"
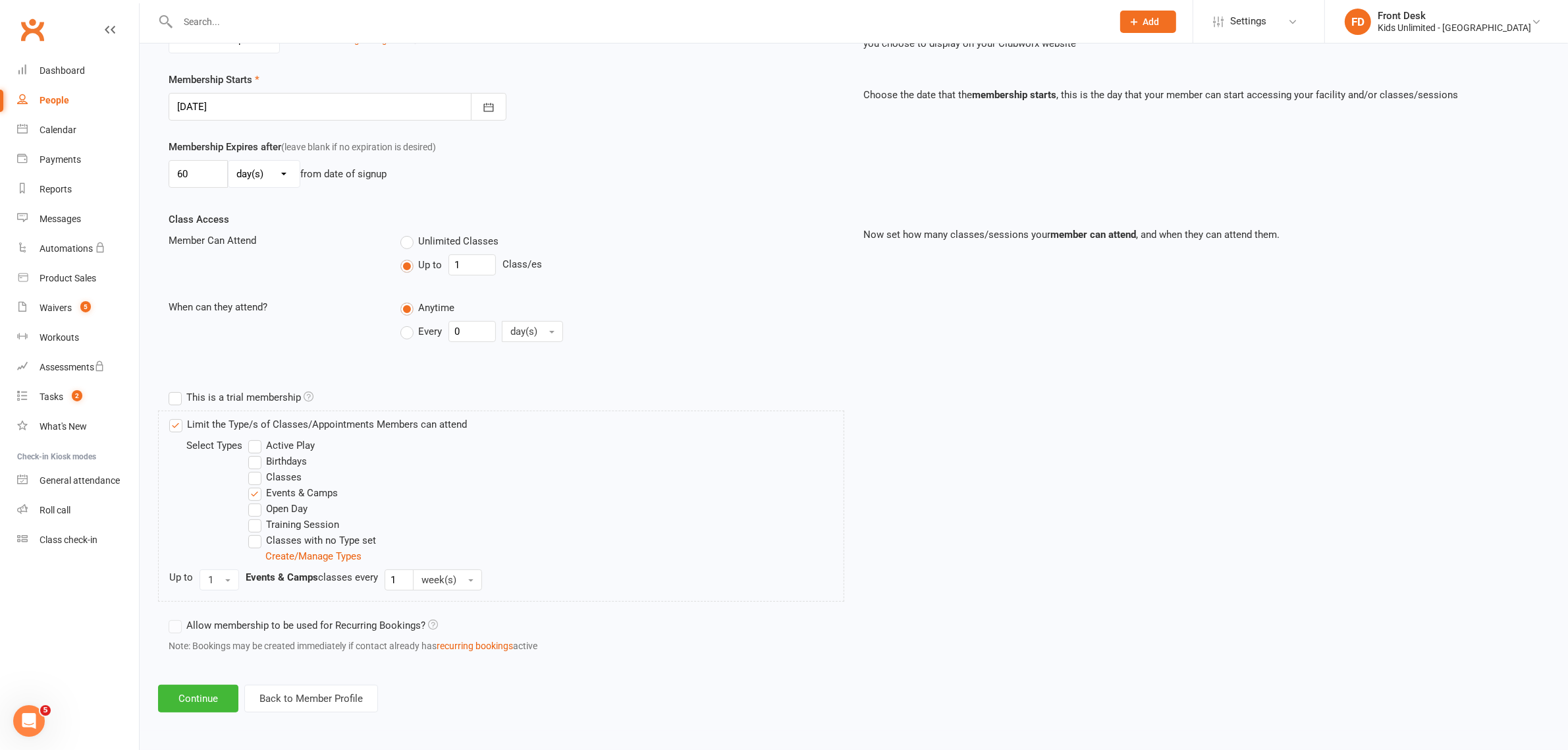
scroll to position [299, 0]
click at [209, 699] on button "Continue" at bounding box center [198, 698] width 81 height 28
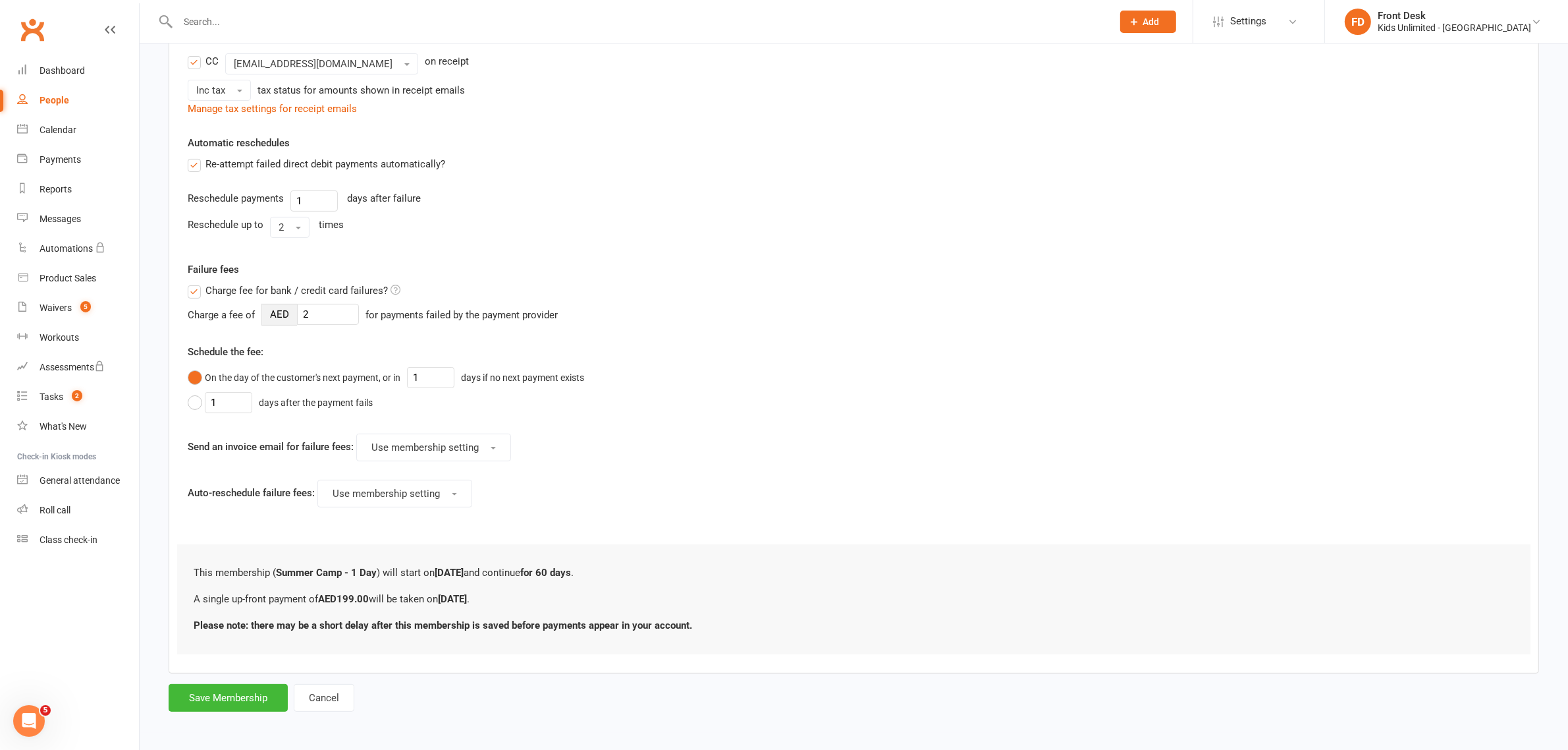
scroll to position [0, 0]
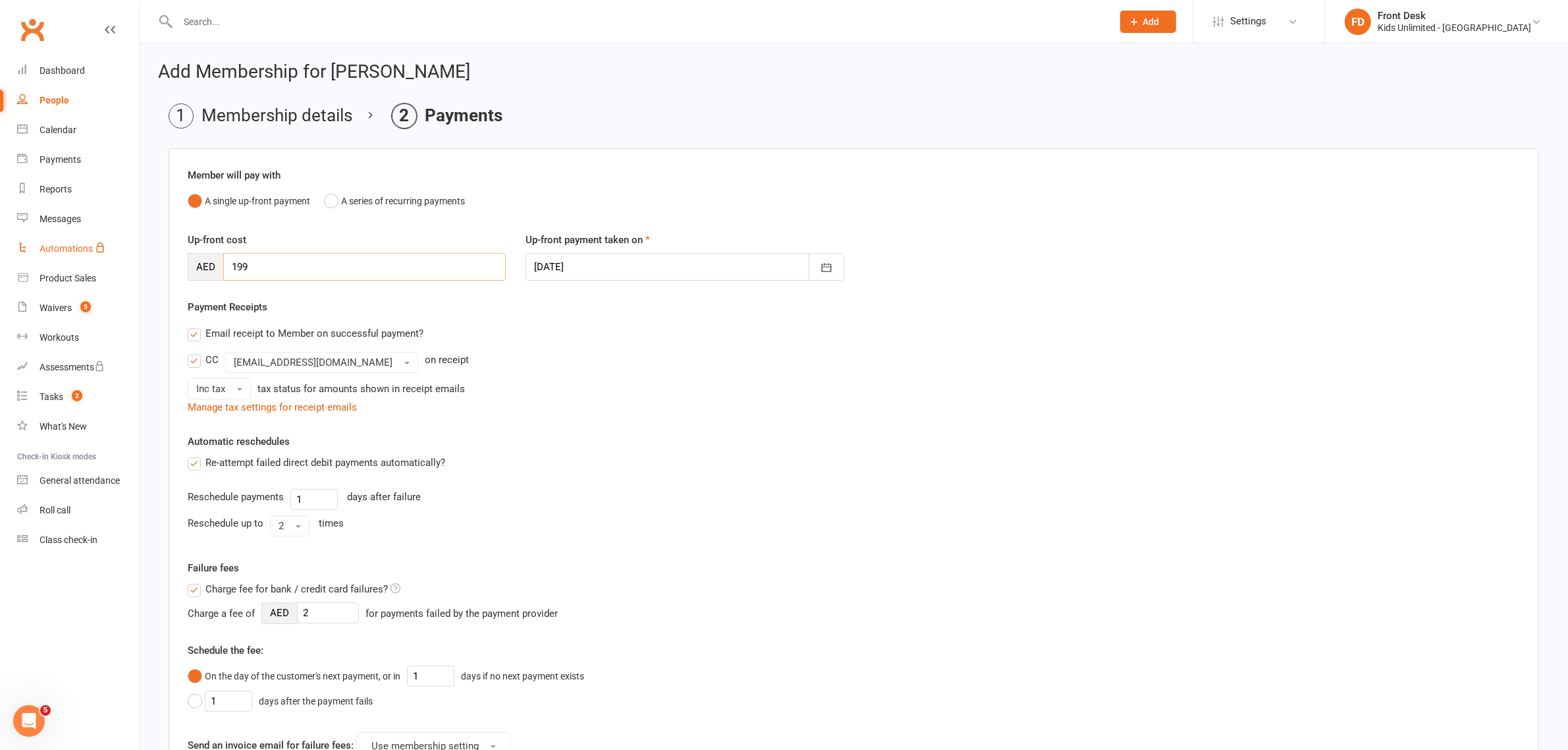
drag, startPoint x: 396, startPoint y: 266, endPoint x: 114, endPoint y: 251, distance: 282.4
click at [114, 251] on ui-view "Prospect Member Non-attending contact Class / event Appointment Task Membership…" at bounding box center [784, 517] width 1568 height 1028
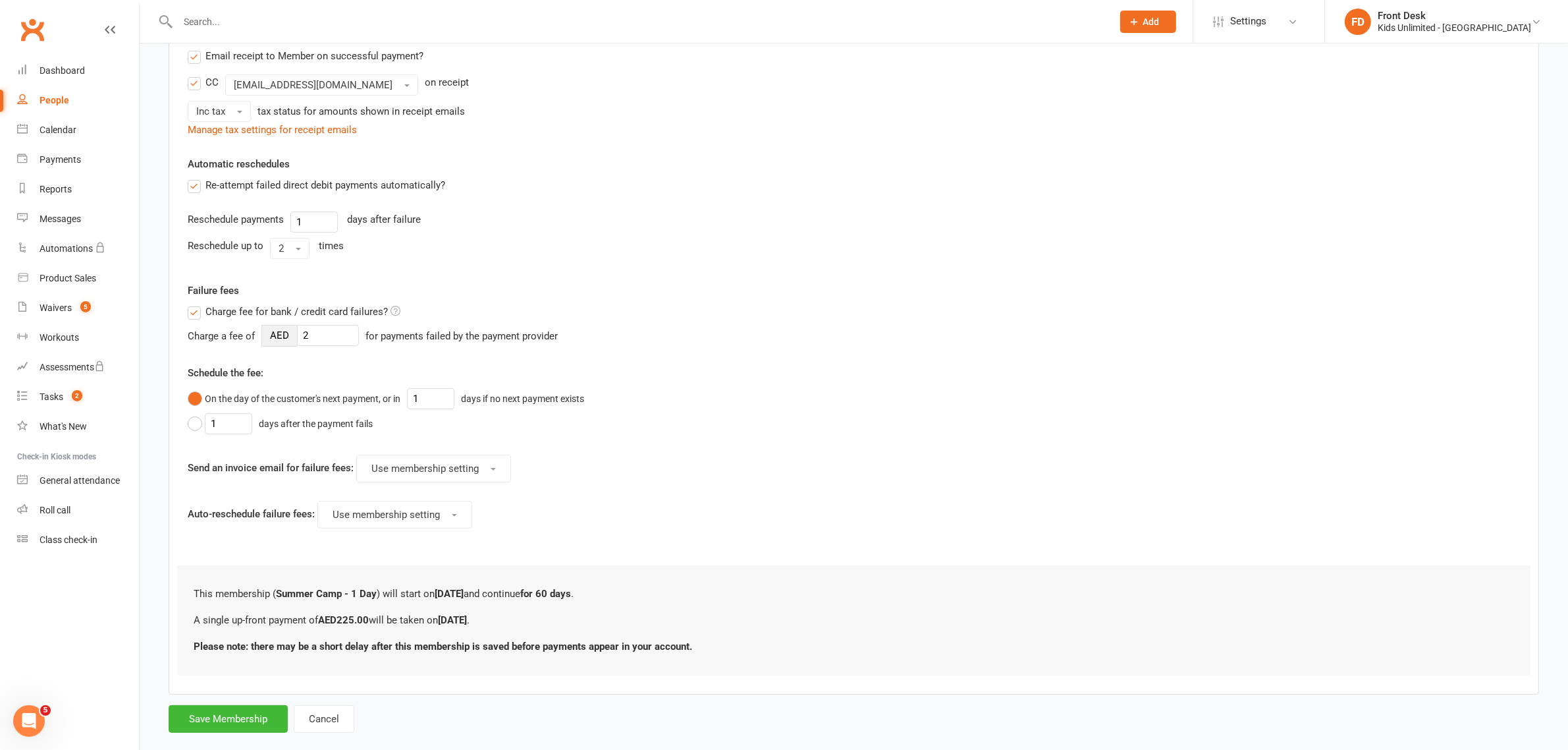
scroll to position [303, 0]
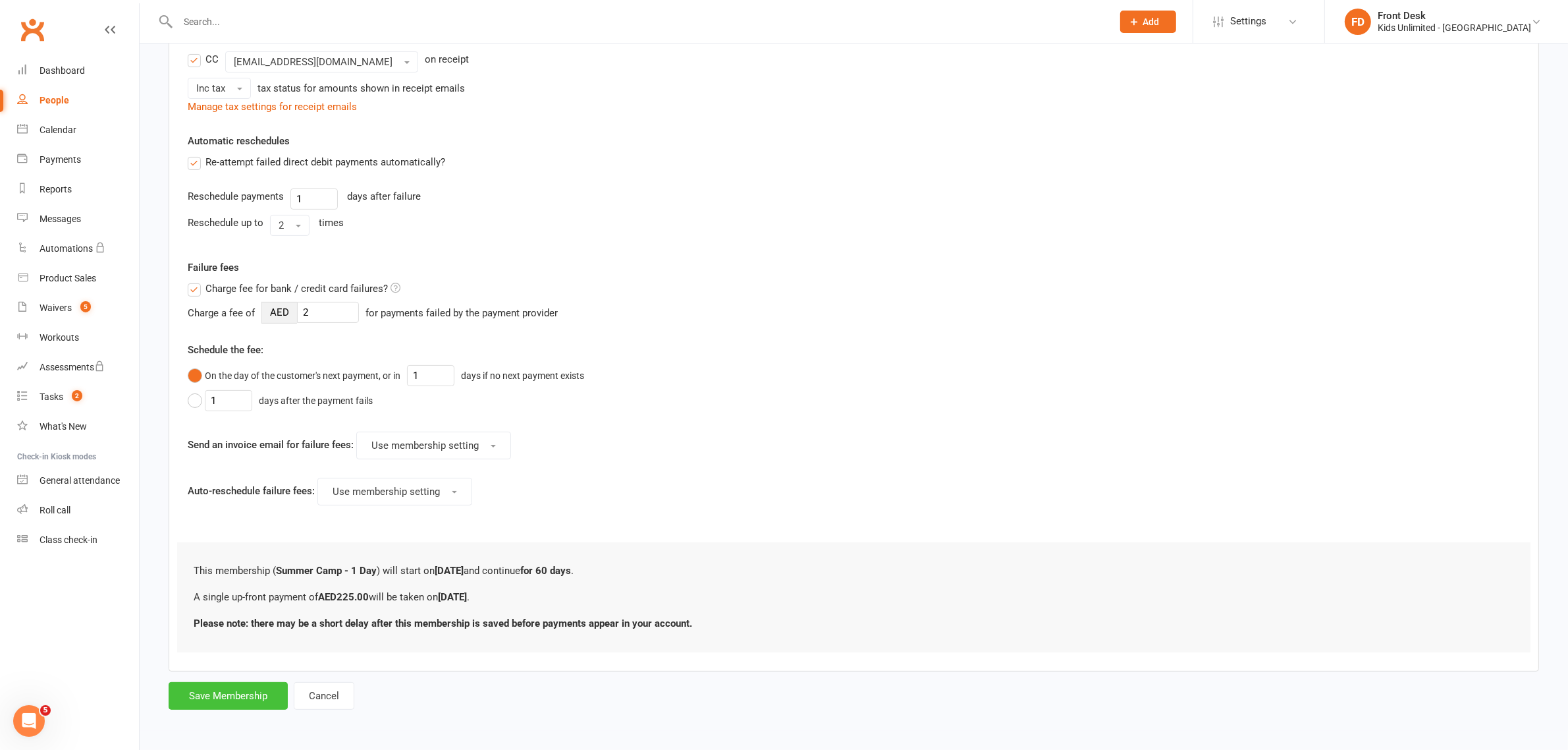
type input "225"
click at [276, 697] on button "Save Membership" at bounding box center [227, 695] width 119 height 28
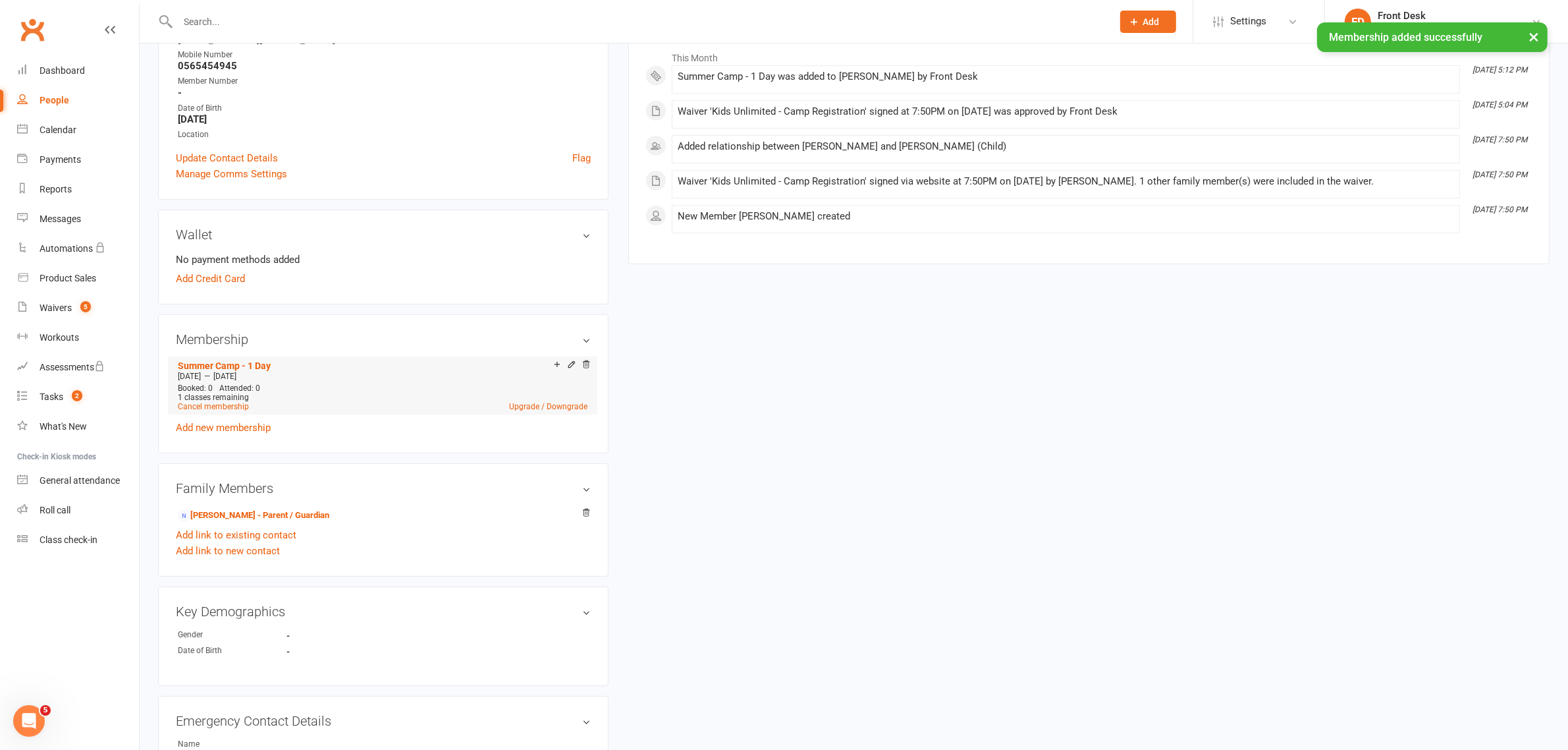
scroll to position [247, 0]
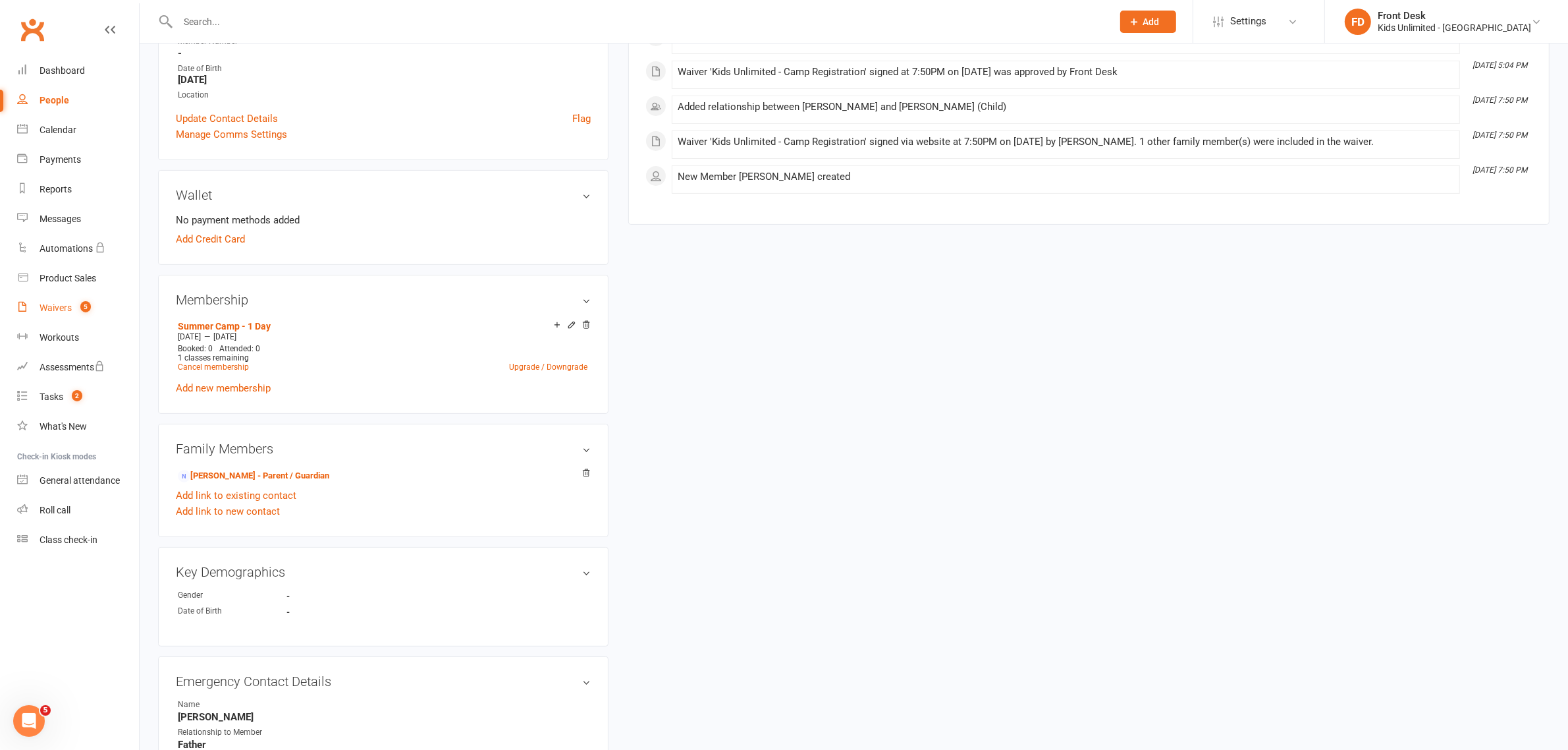
click at [50, 304] on div "Waivers" at bounding box center [55, 307] width 32 height 10
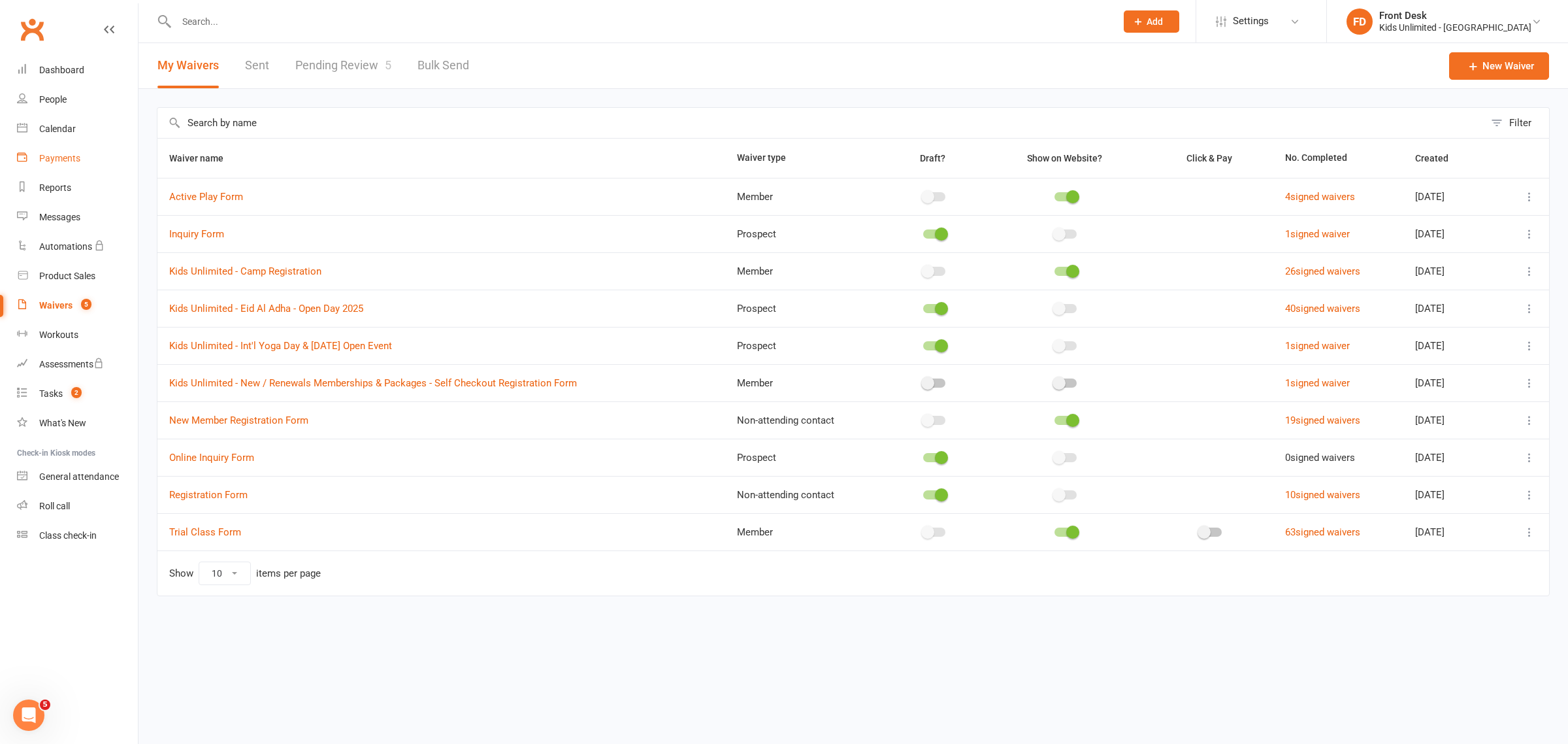
click at [60, 159] on div "Payments" at bounding box center [60, 158] width 42 height 10
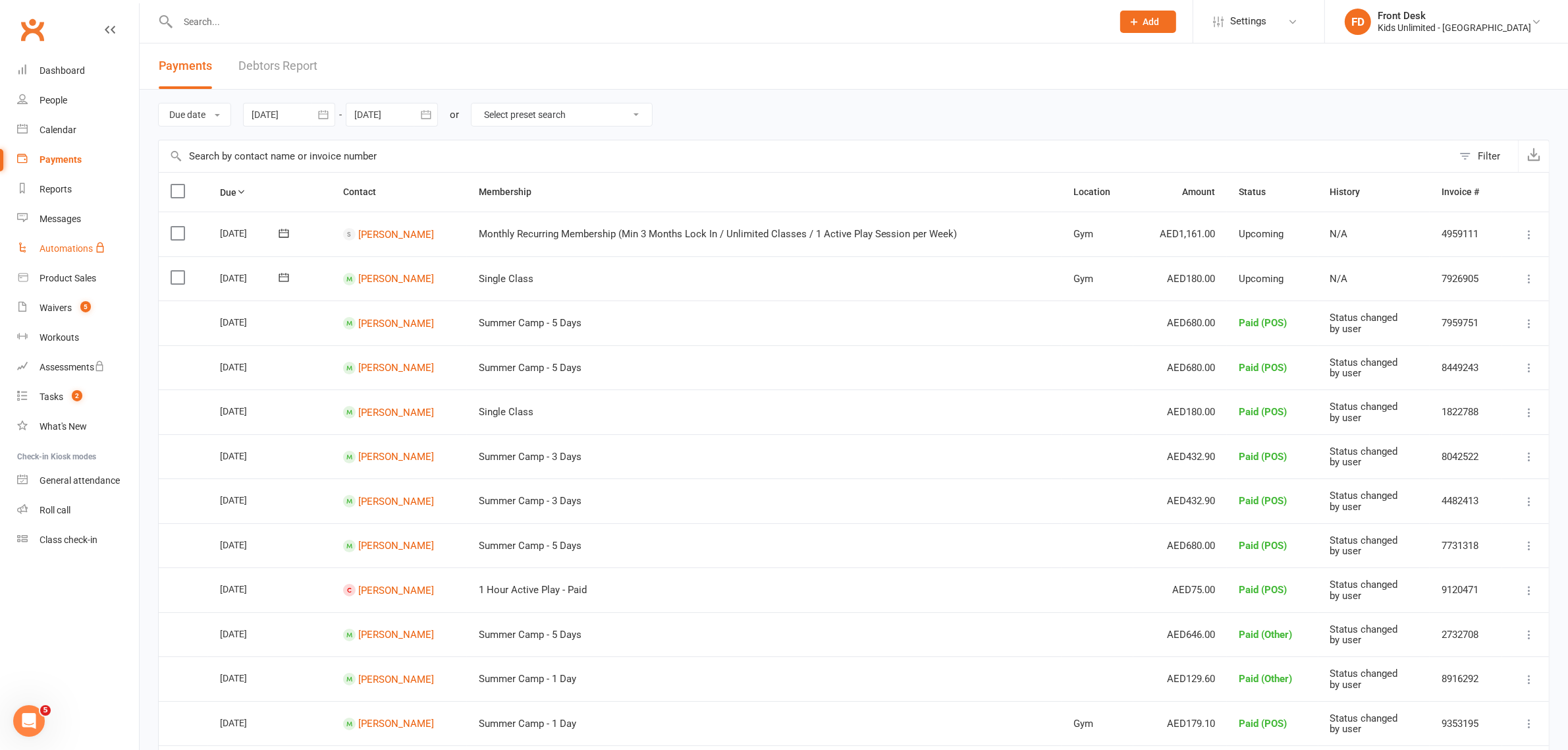
click at [73, 247] on div "Automations" at bounding box center [66, 248] width 54 height 10
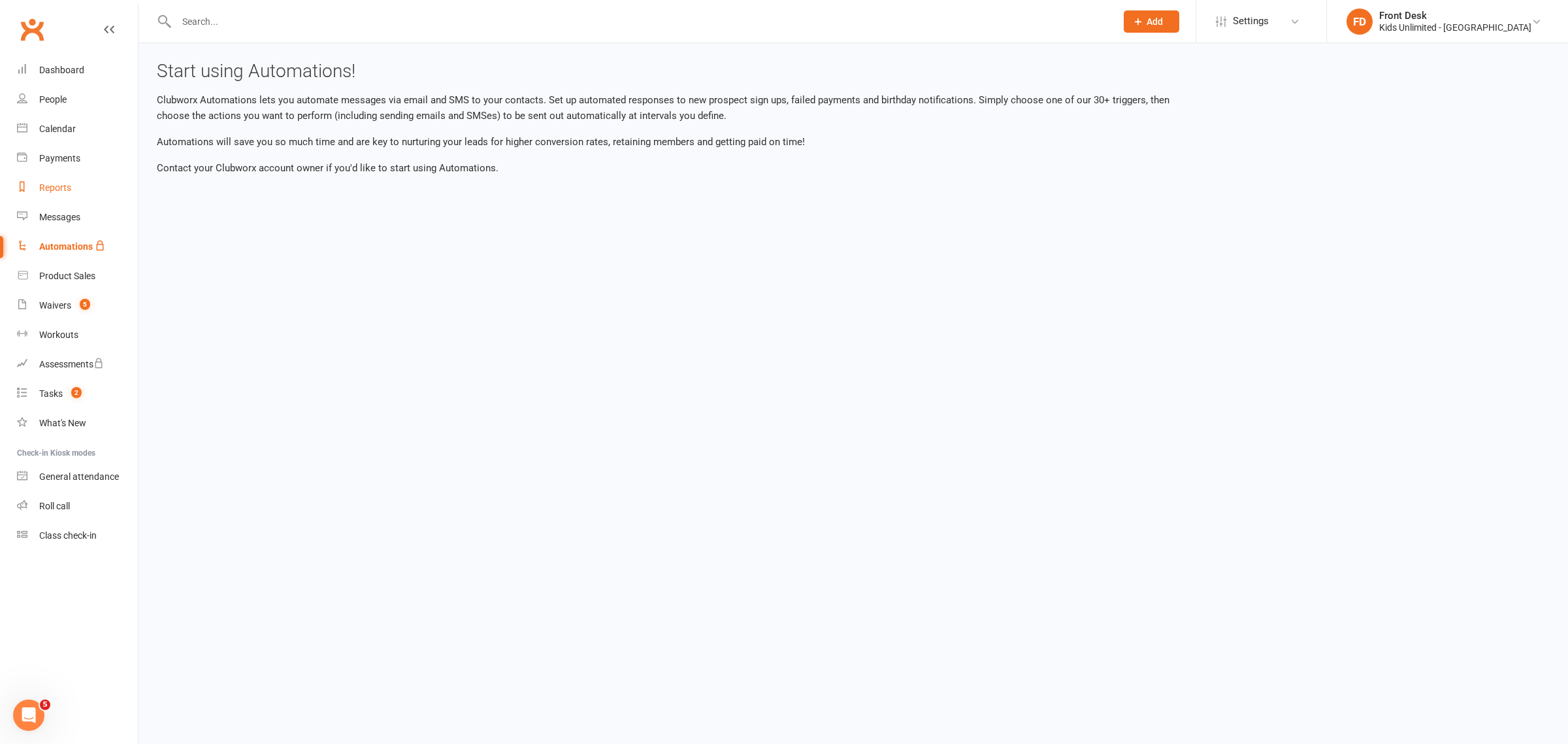
click at [56, 190] on div "Reports" at bounding box center [55, 187] width 32 height 10
select select "100"
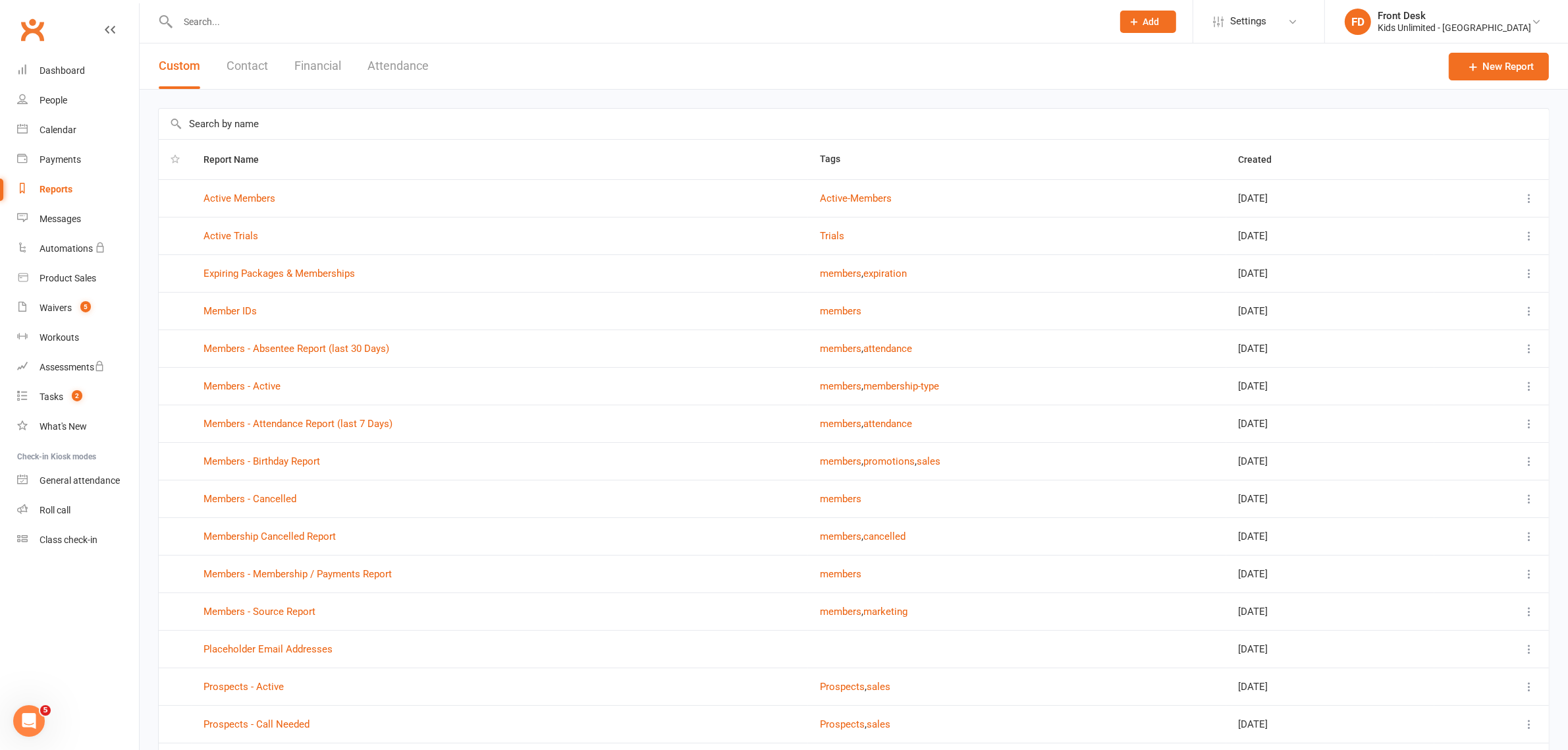
click at [301, 70] on button "Financial" at bounding box center [318, 66] width 47 height 46
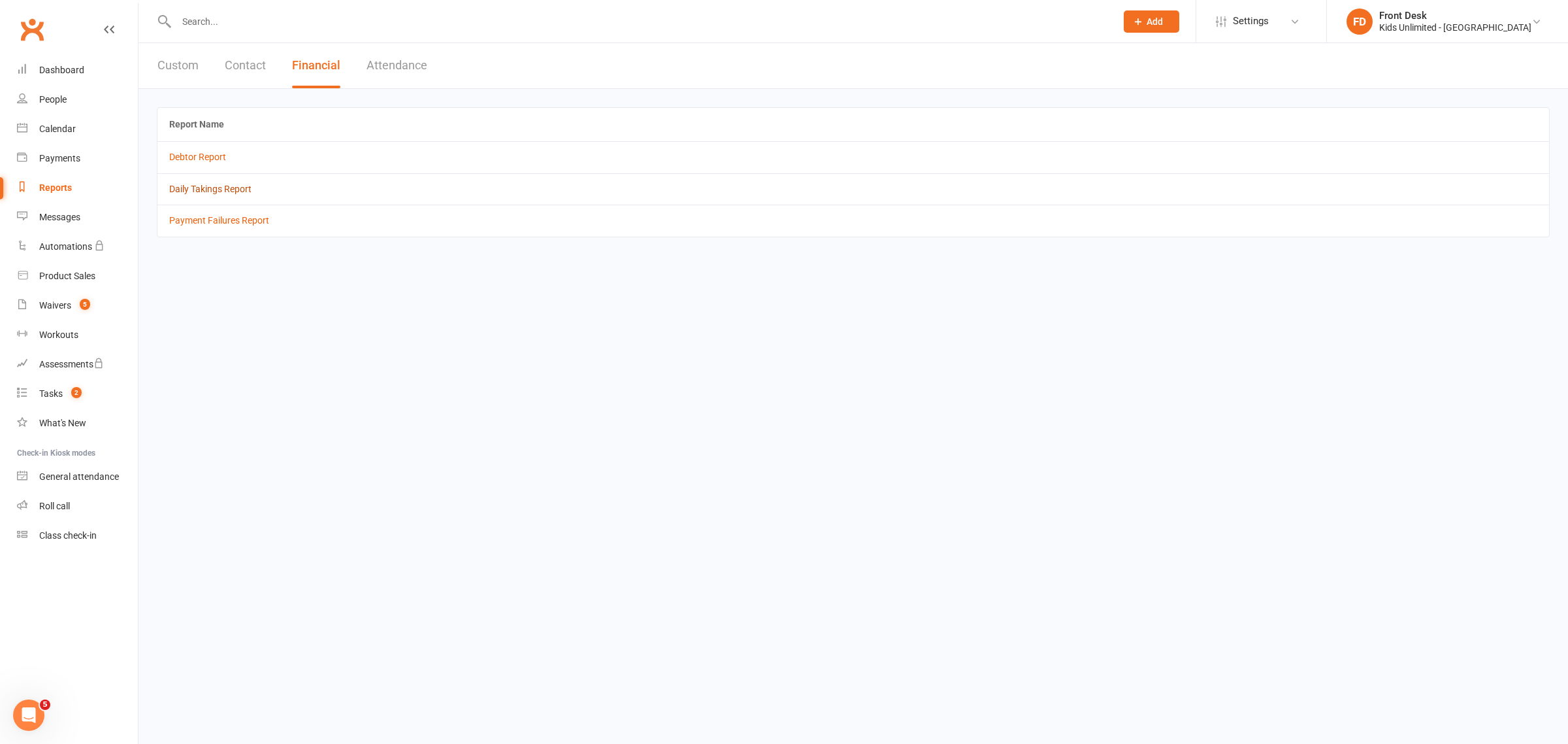
click at [235, 184] on link "Daily Takings Report" at bounding box center [210, 188] width 82 height 10
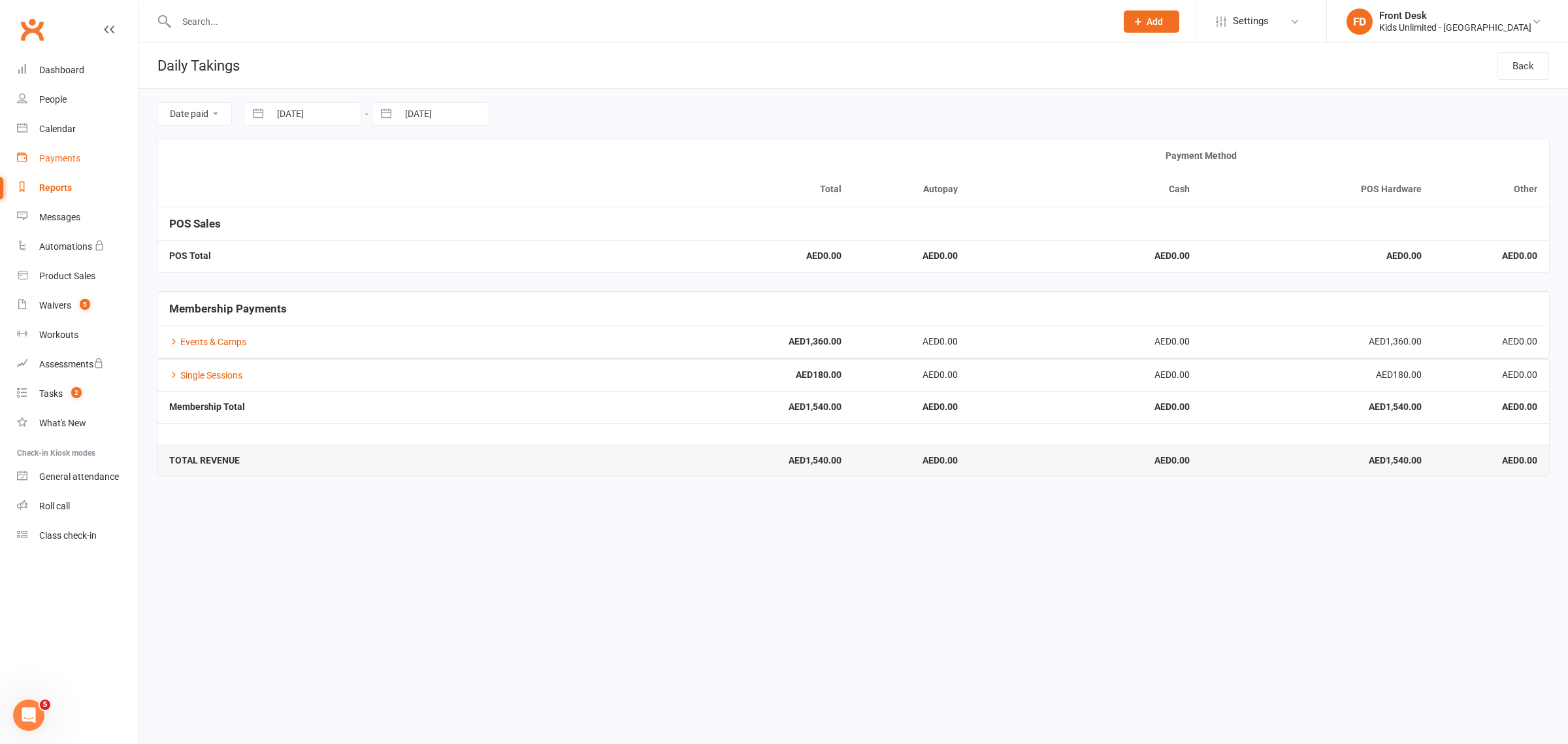
click at [57, 155] on div "Payments" at bounding box center [60, 158] width 42 height 10
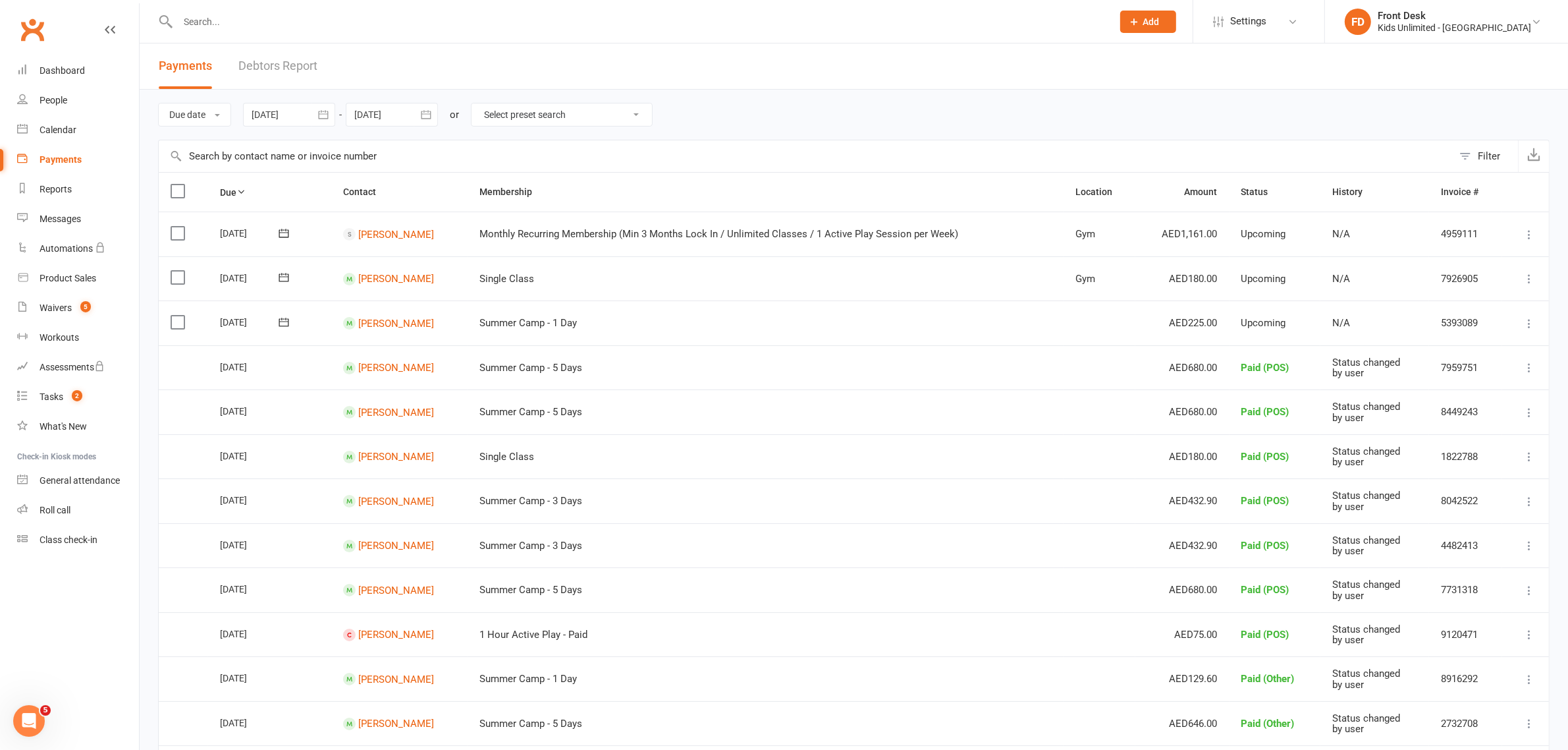
click at [172, 277] on label at bounding box center [179, 277] width 18 height 13
click at [172, 271] on input "checkbox" at bounding box center [175, 271] width 9 height 0
click at [175, 319] on label at bounding box center [179, 322] width 18 height 13
click at [175, 315] on input "checkbox" at bounding box center [175, 315] width 9 height 0
click at [1473, 715] on button "Change status" at bounding box center [1498, 719] width 104 height 28
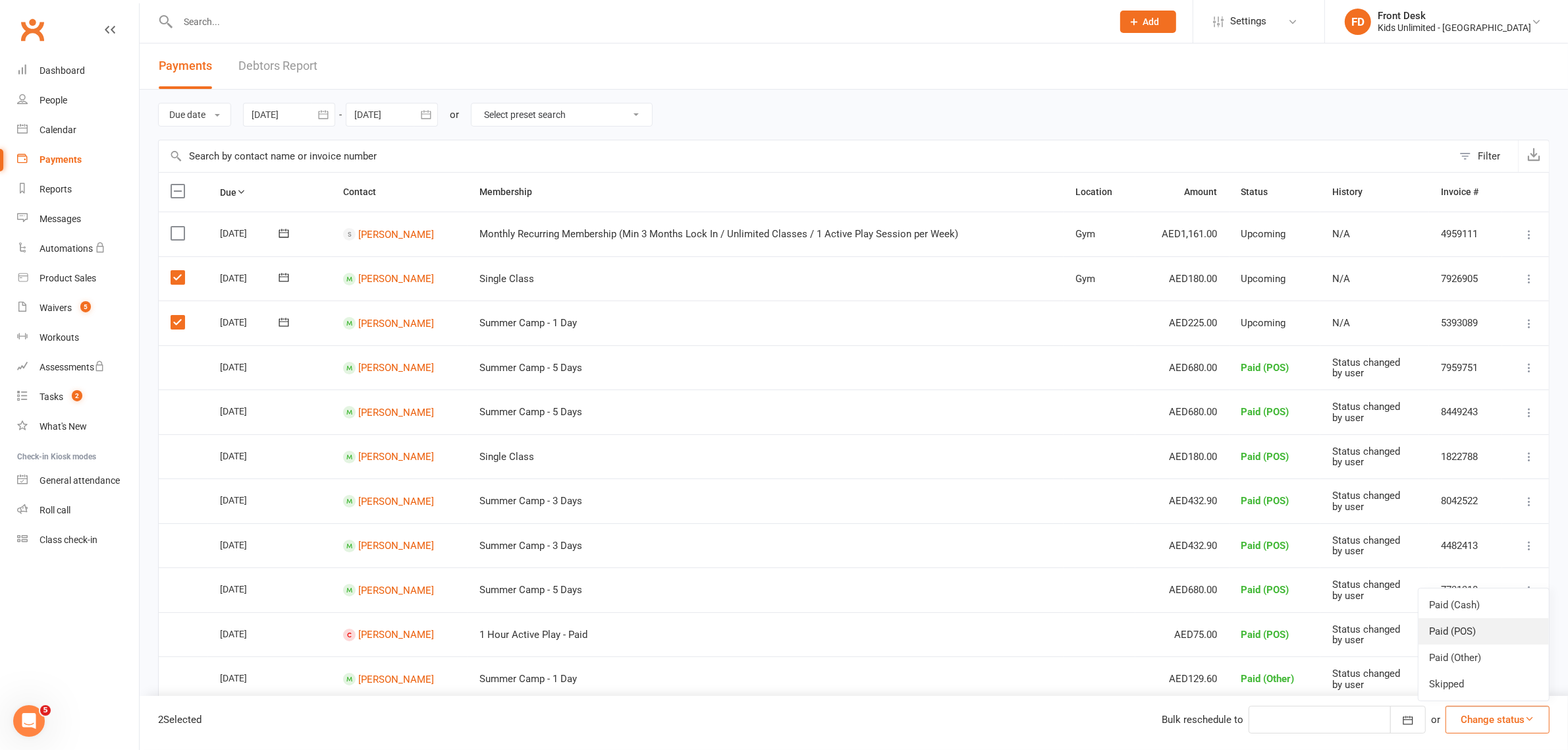
click at [1446, 640] on link "Paid (POS)" at bounding box center [1483, 631] width 130 height 26
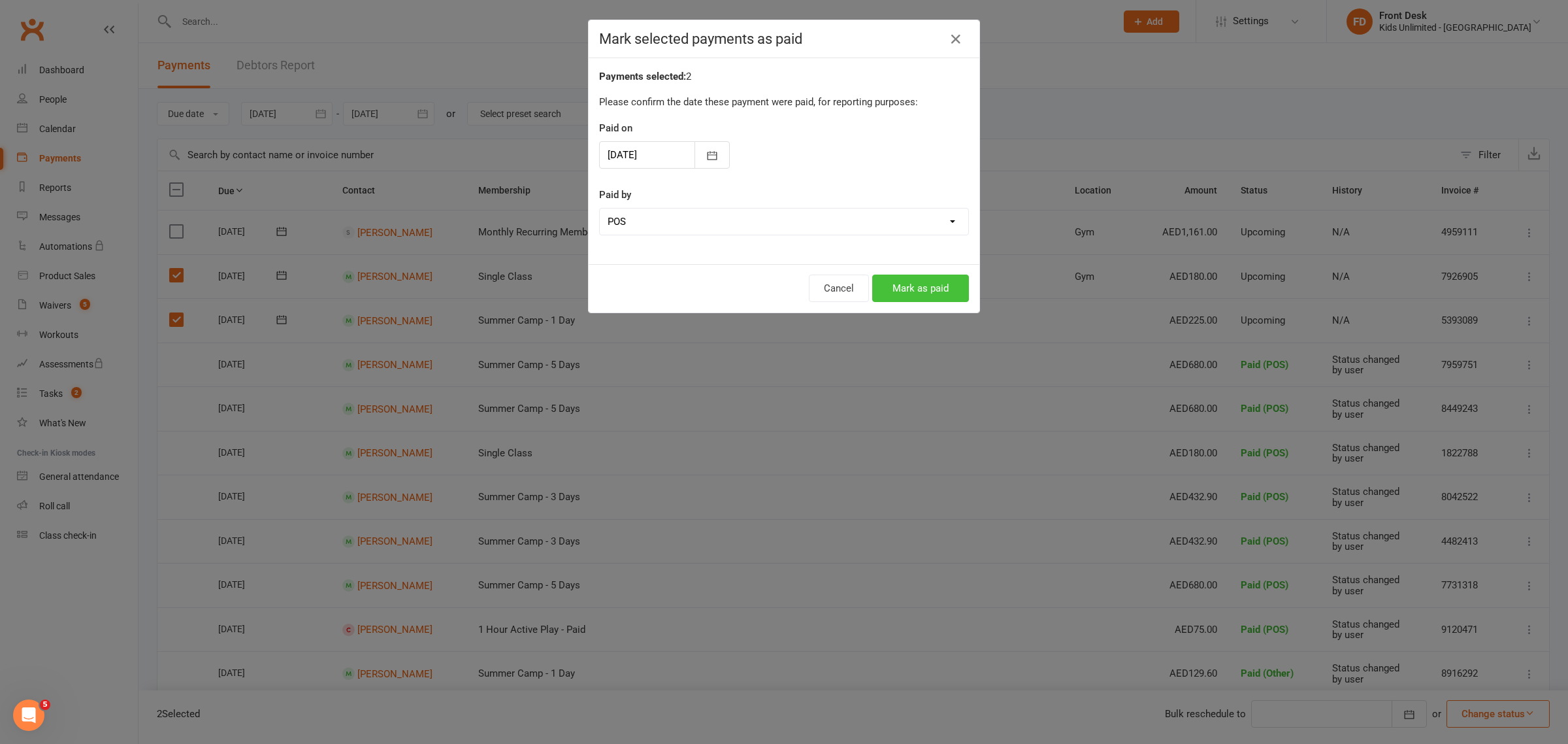
click at [931, 280] on button "Mark as paid" at bounding box center [920, 288] width 96 height 27
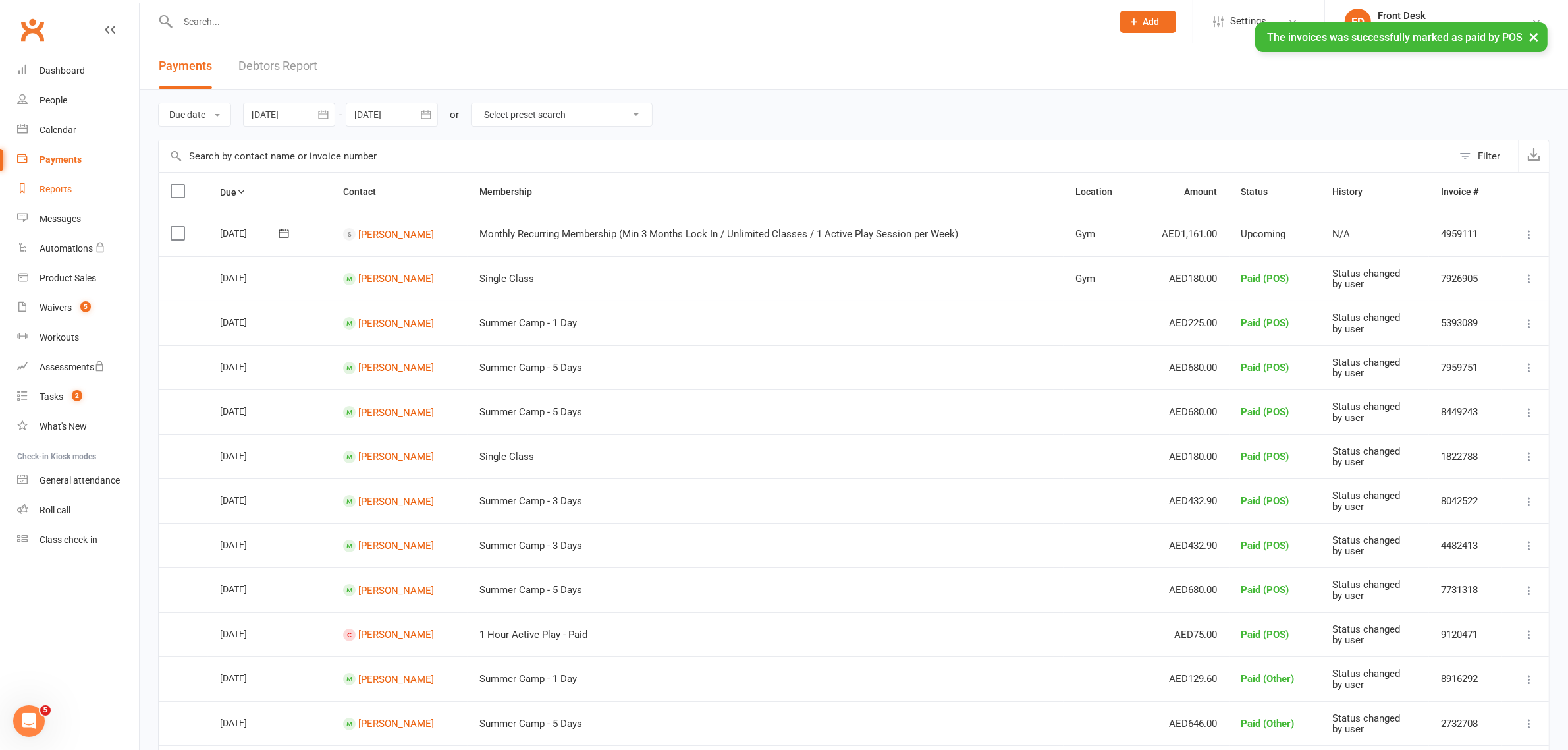
click at [58, 189] on div "Reports" at bounding box center [55, 189] width 32 height 10
select select "100"
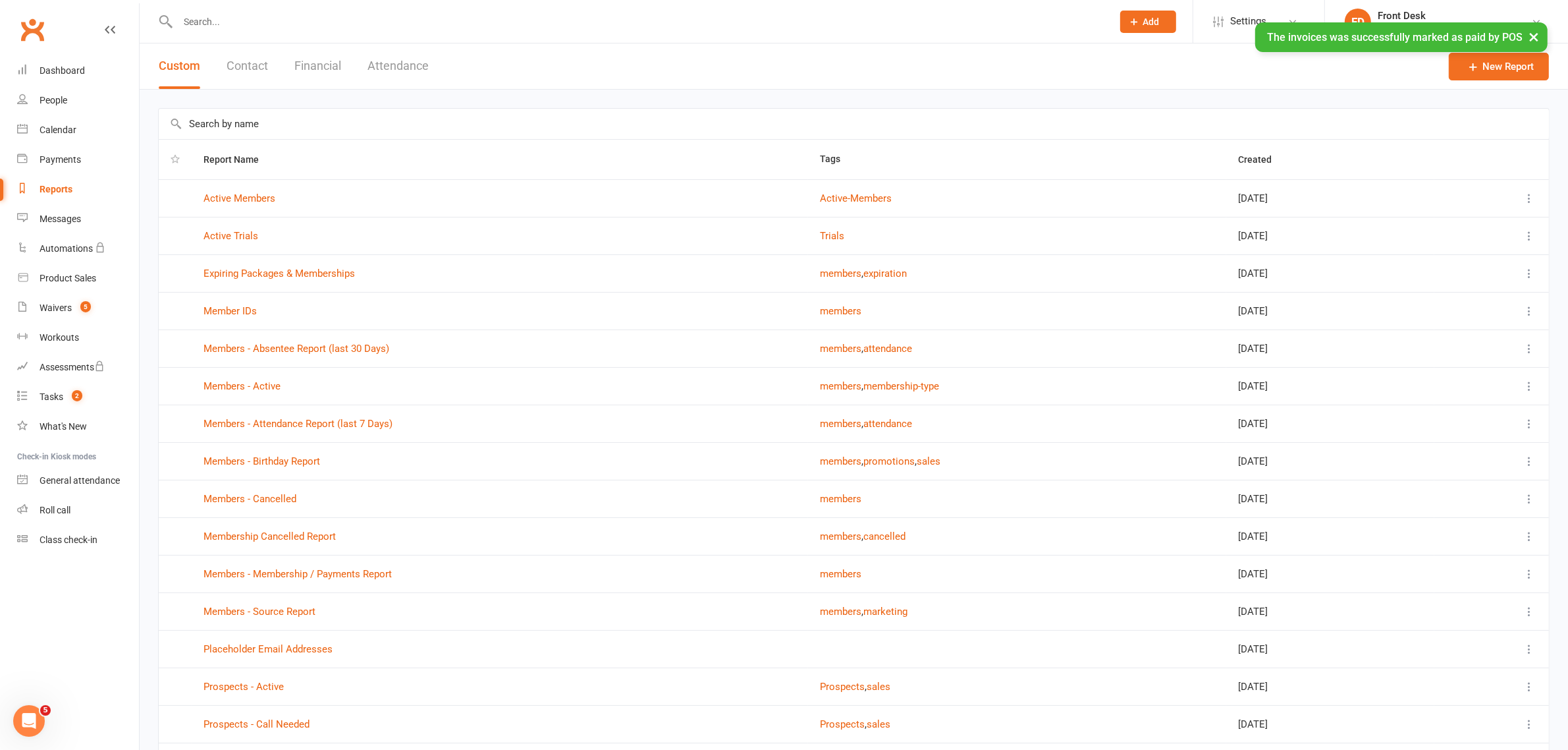
click at [315, 64] on button "Financial" at bounding box center [318, 66] width 47 height 46
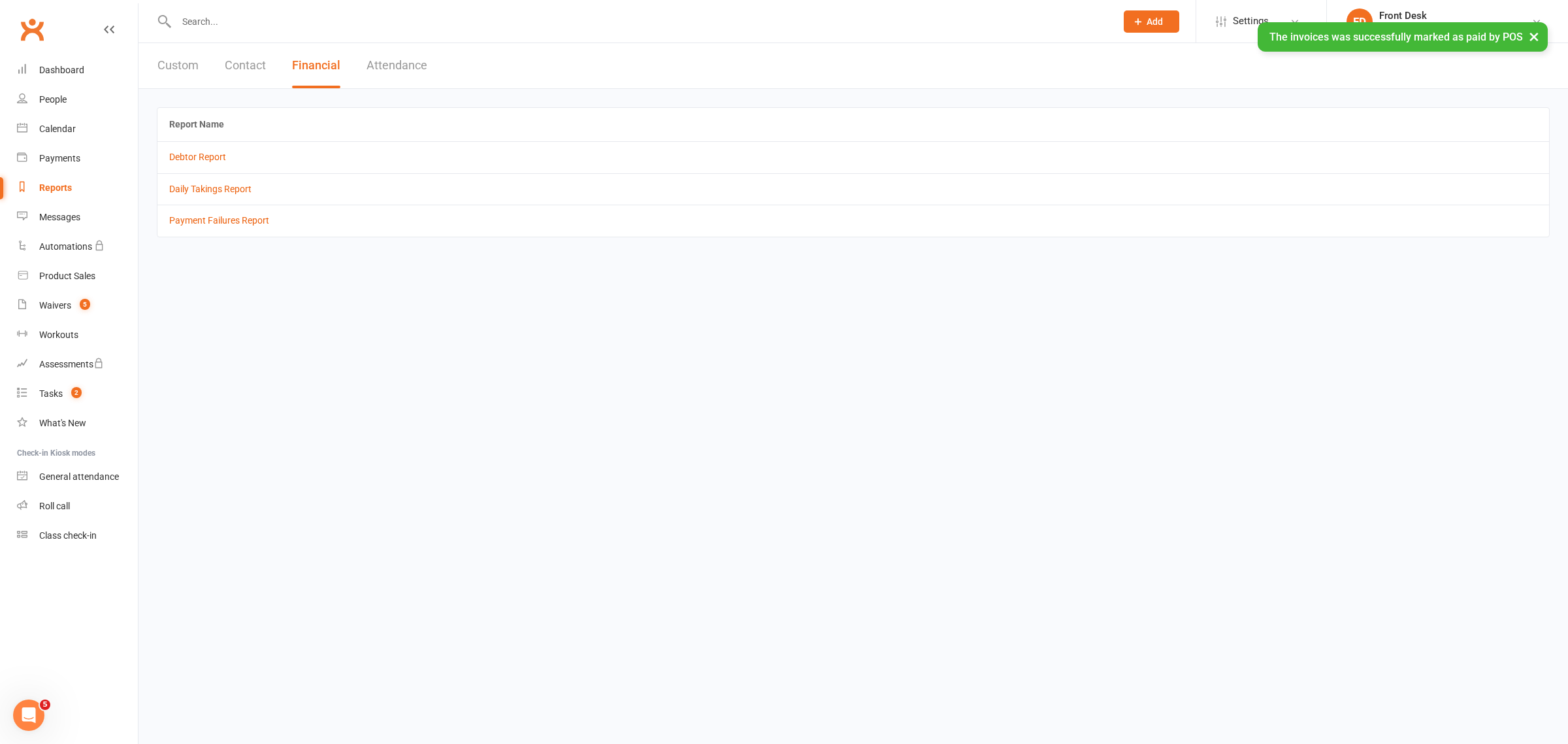
click at [223, 183] on td "Daily Takings Report" at bounding box center [853, 189] width 1392 height 31
click at [223, 187] on link "Daily Takings Report" at bounding box center [210, 188] width 82 height 10
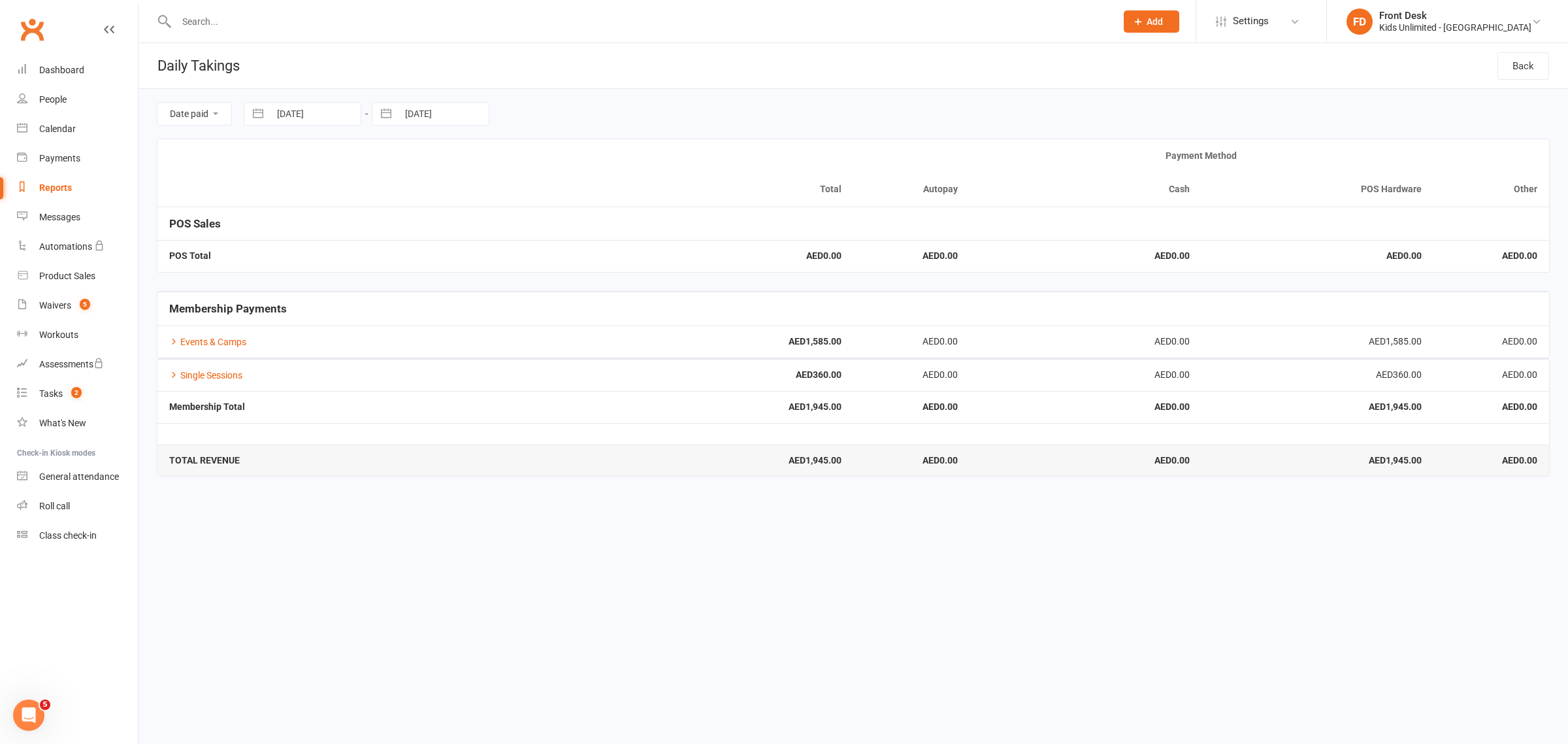
click at [838, 495] on html "Prospect Member Non-attending contact Class / event Appointment Task Membership…" at bounding box center [784, 247] width 1568 height 495
click at [49, 94] on div "People" at bounding box center [53, 99] width 27 height 10
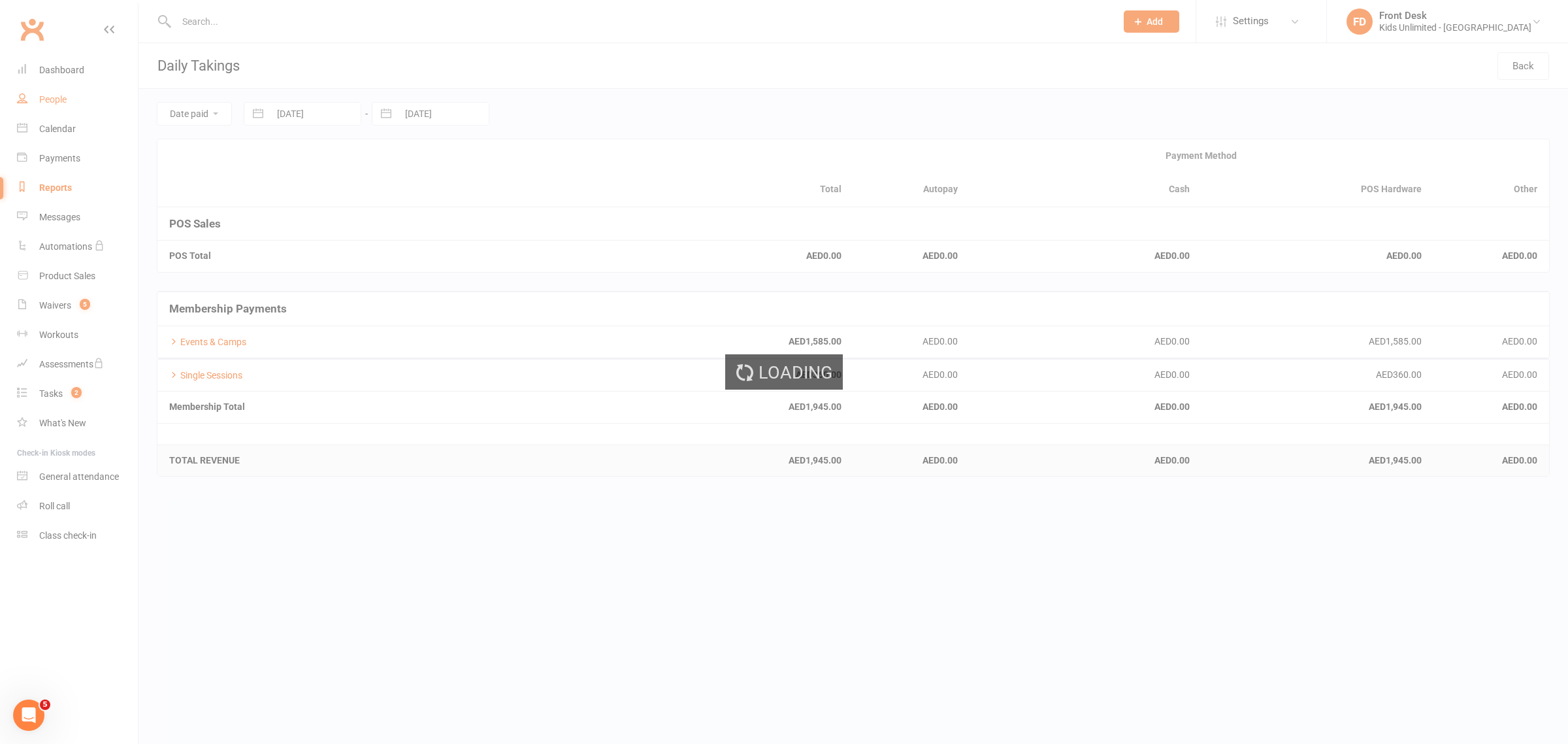
select select "100"
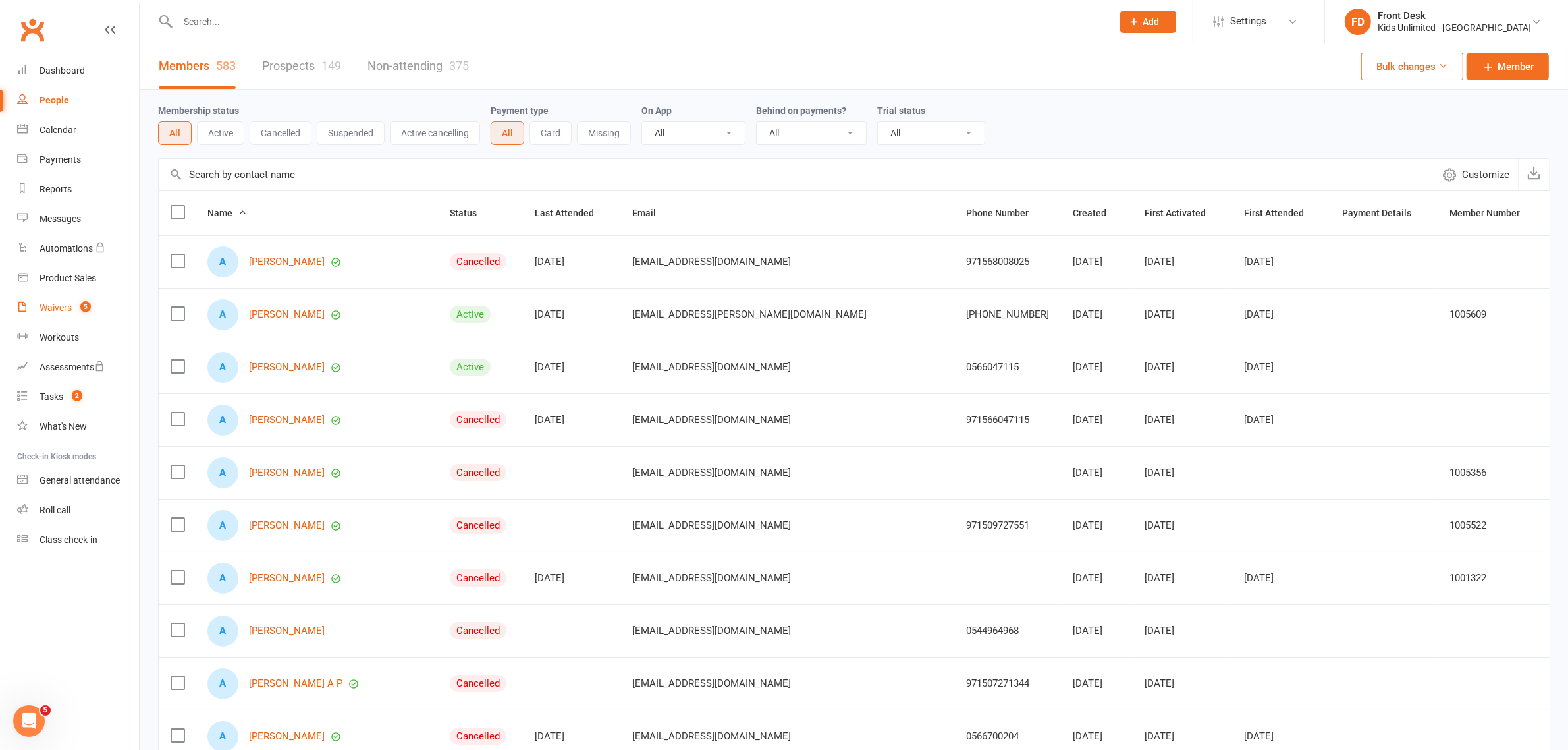
click at [73, 303] on link "Waivers 5" at bounding box center [78, 308] width 122 height 30
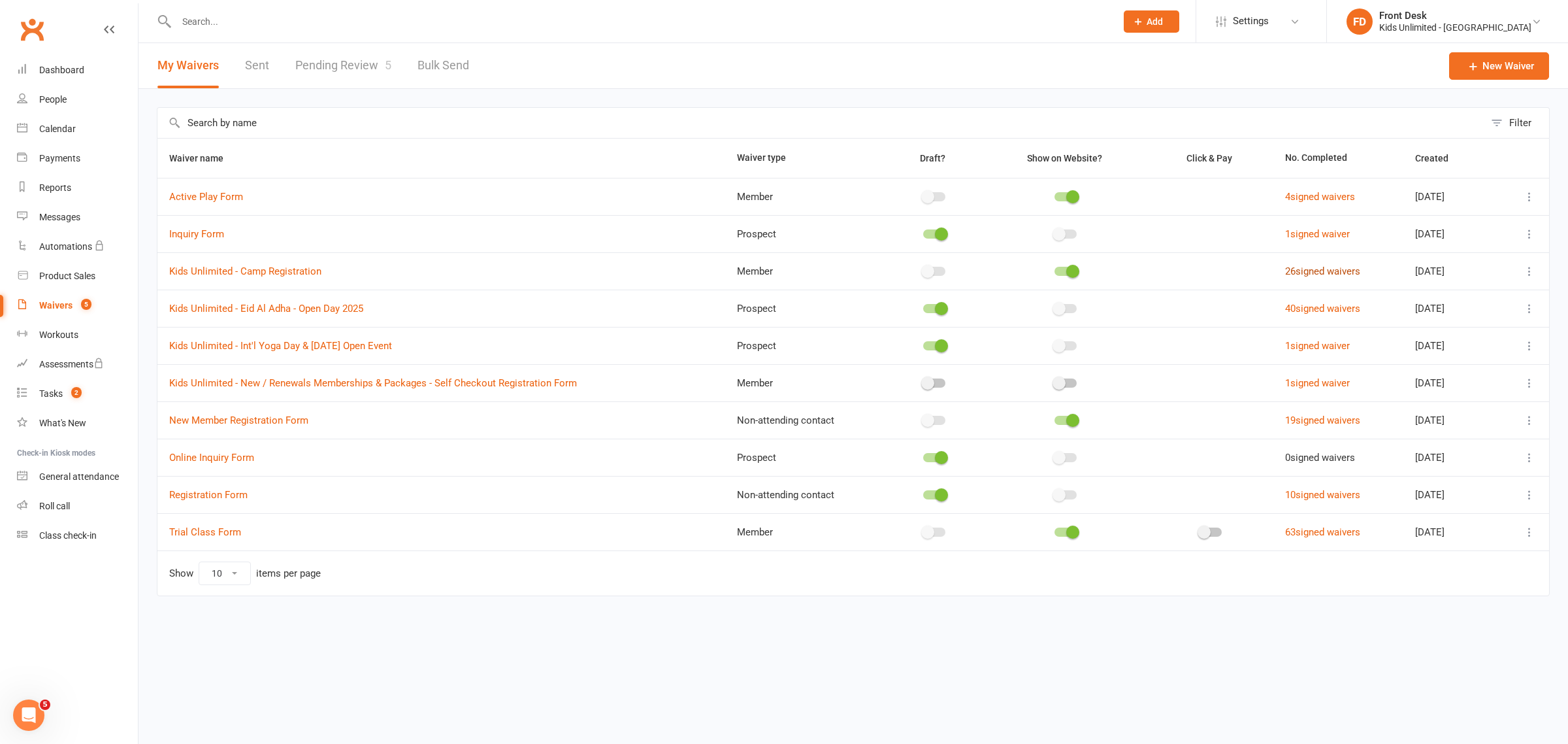
click at [1307, 275] on link "26 signed waivers" at bounding box center [1323, 271] width 75 height 12
select select "50"
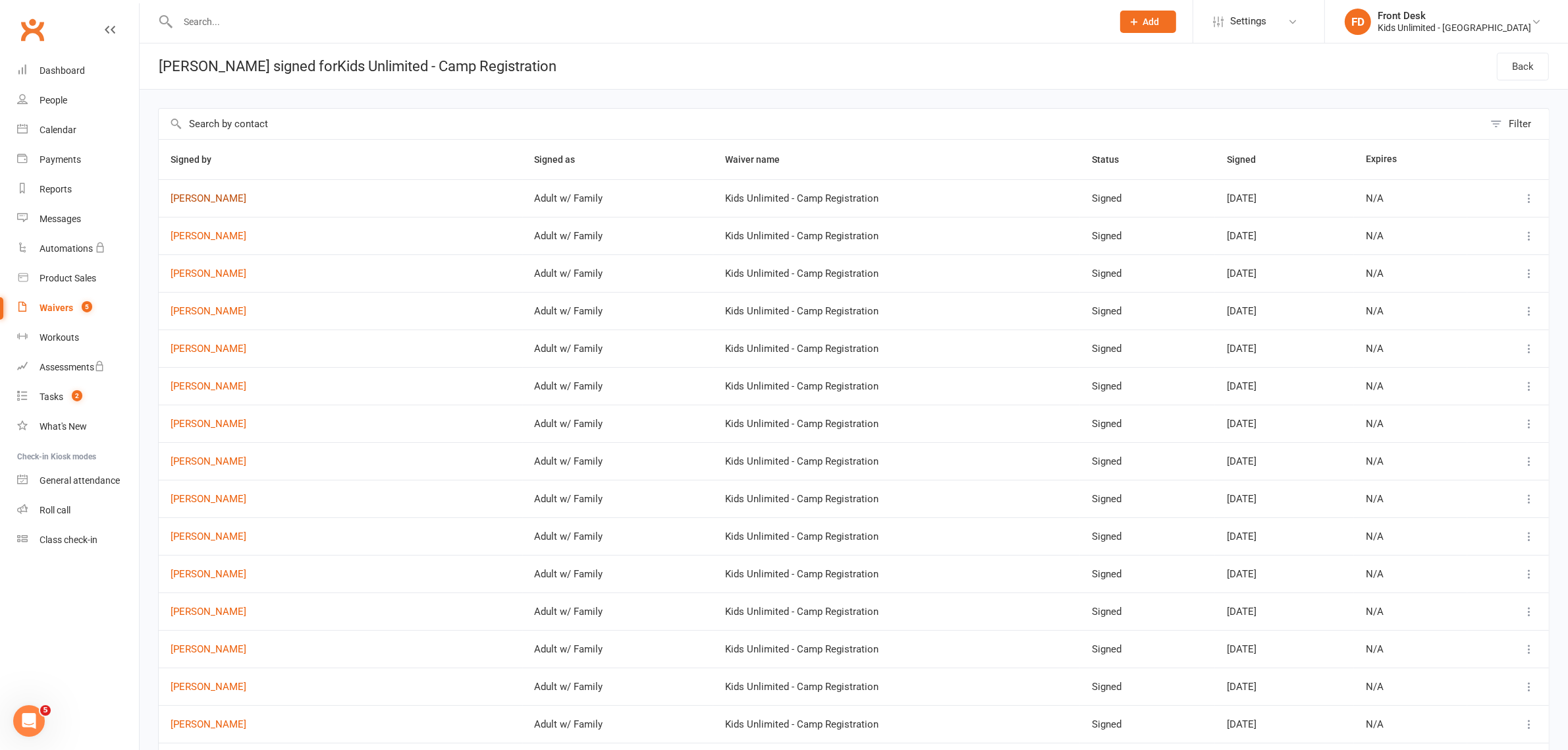
click at [201, 198] on link "[PERSON_NAME]" at bounding box center [340, 198] width 340 height 11
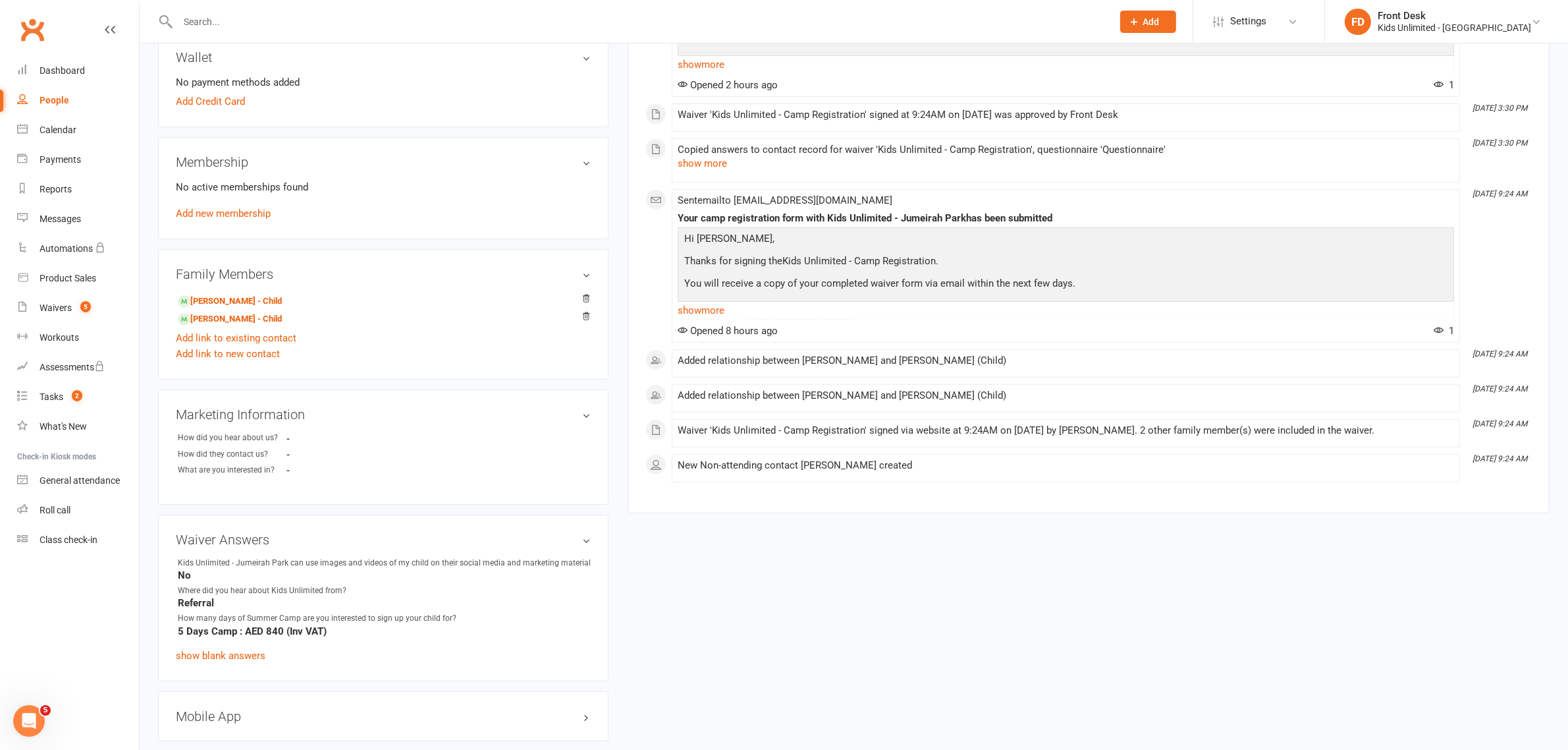
scroll to position [82, 0]
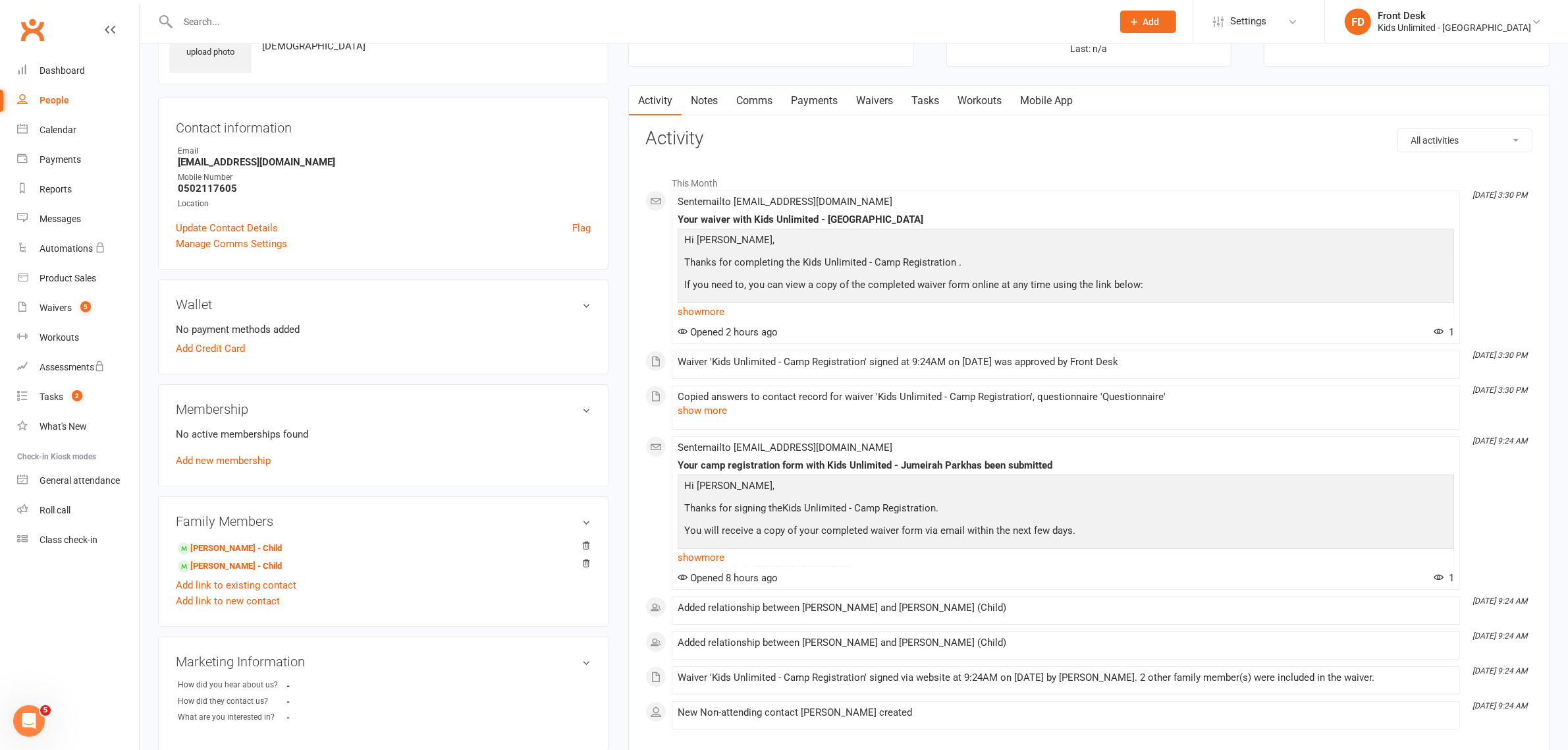
click at [239, 21] on input "text" at bounding box center [638, 21] width 930 height 18
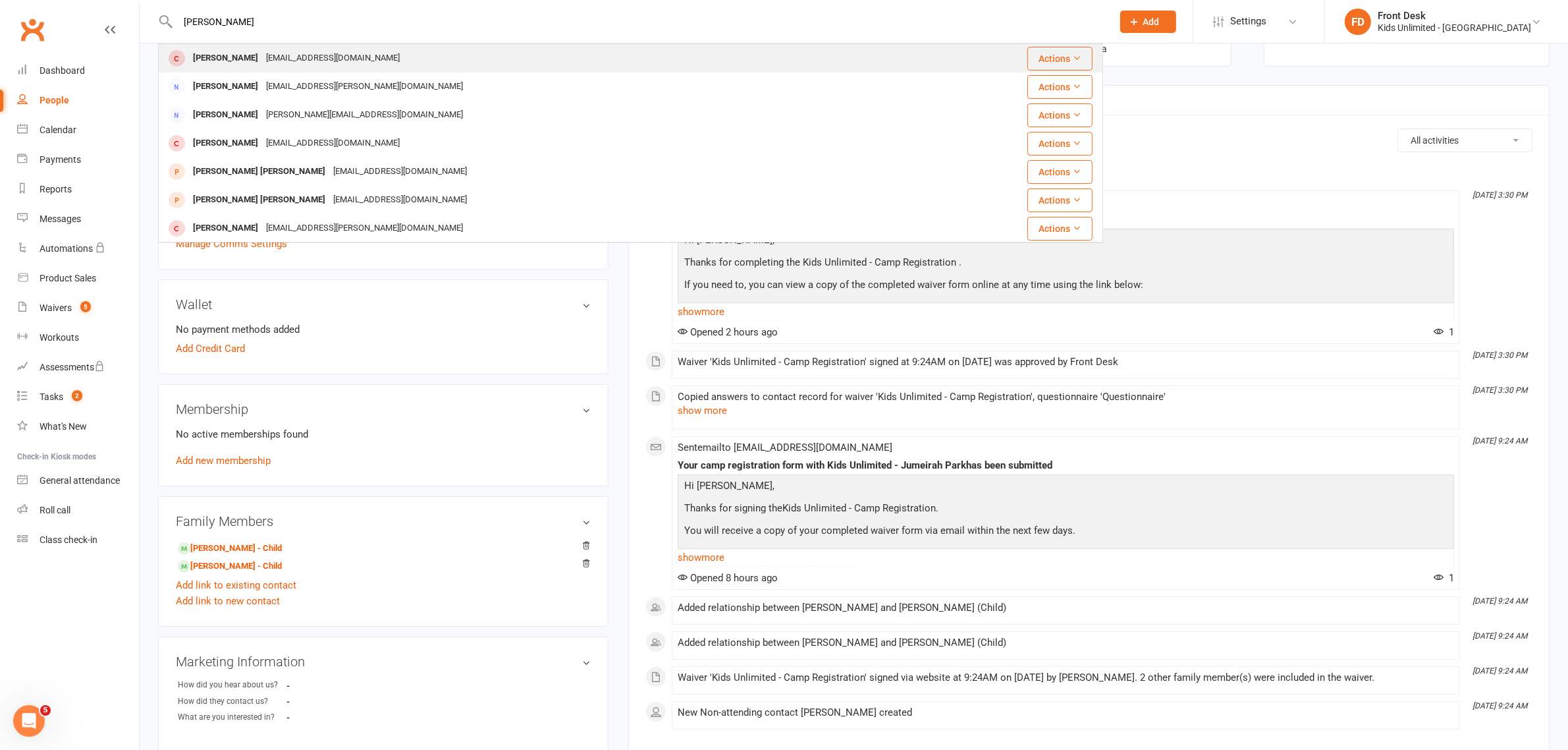
type input "[PERSON_NAME]"
click at [211, 58] on div "[PERSON_NAME]" at bounding box center [225, 58] width 73 height 19
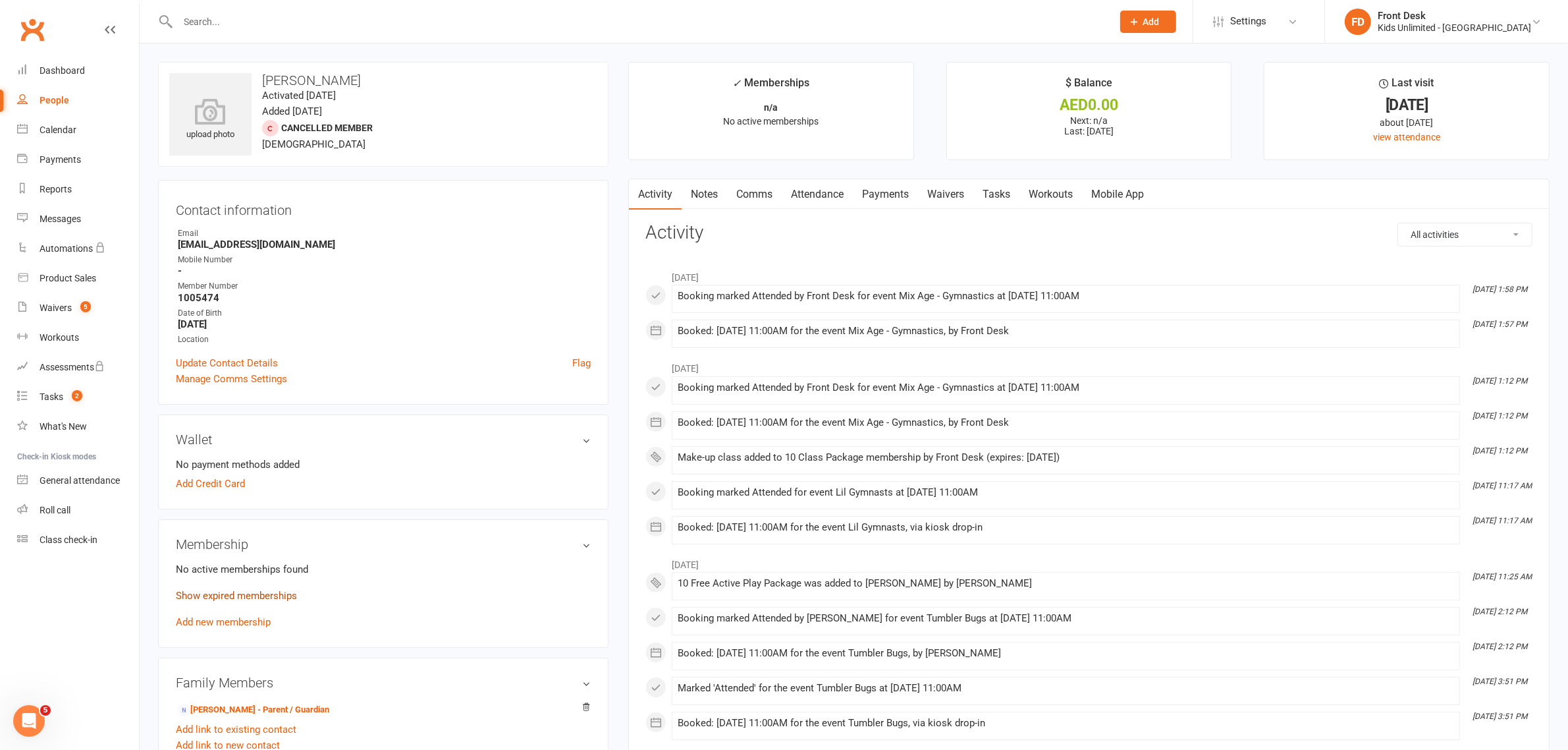
click at [244, 593] on link "Show expired memberships" at bounding box center [236, 595] width 121 height 12
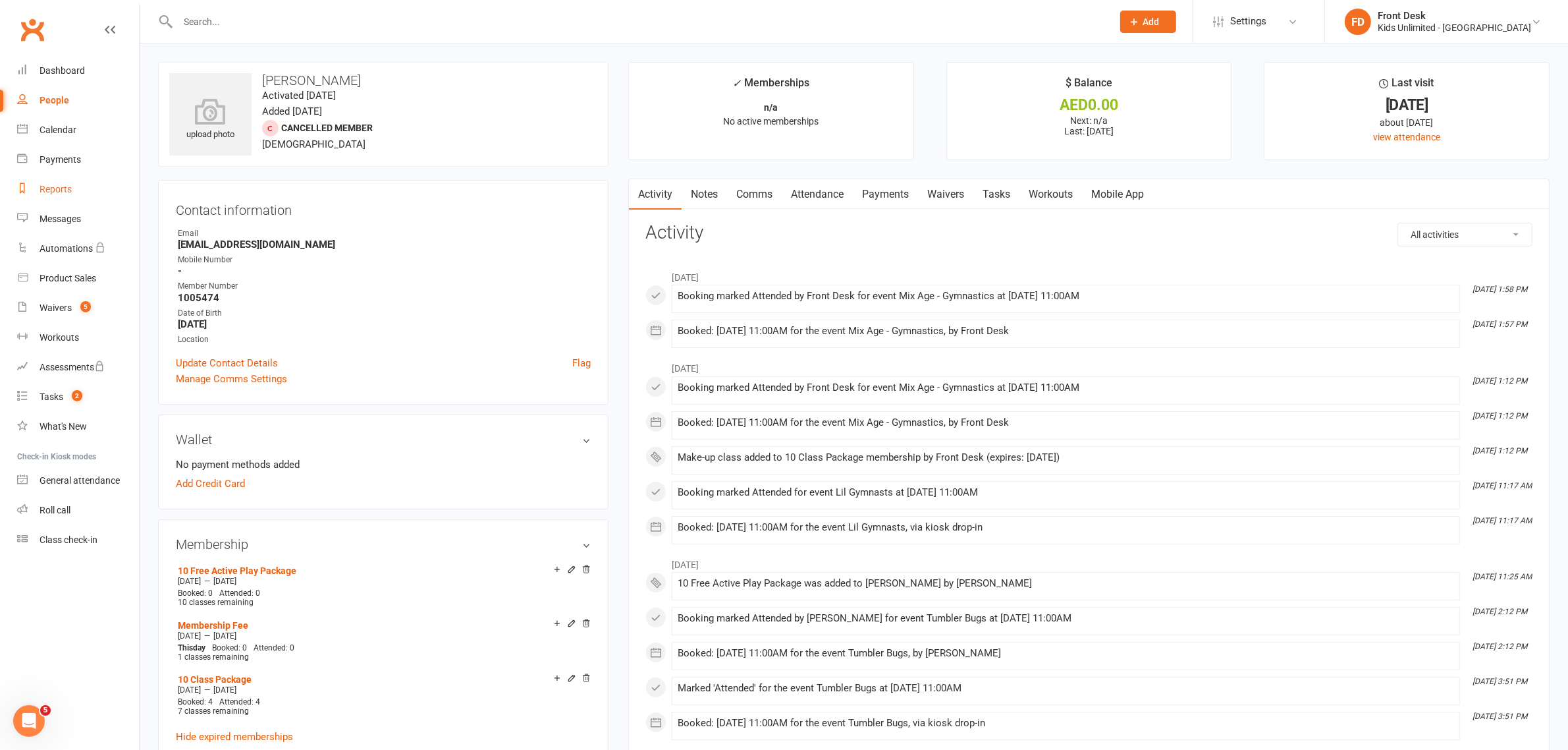
click at [48, 185] on div "Reports" at bounding box center [55, 189] width 32 height 10
select select "100"
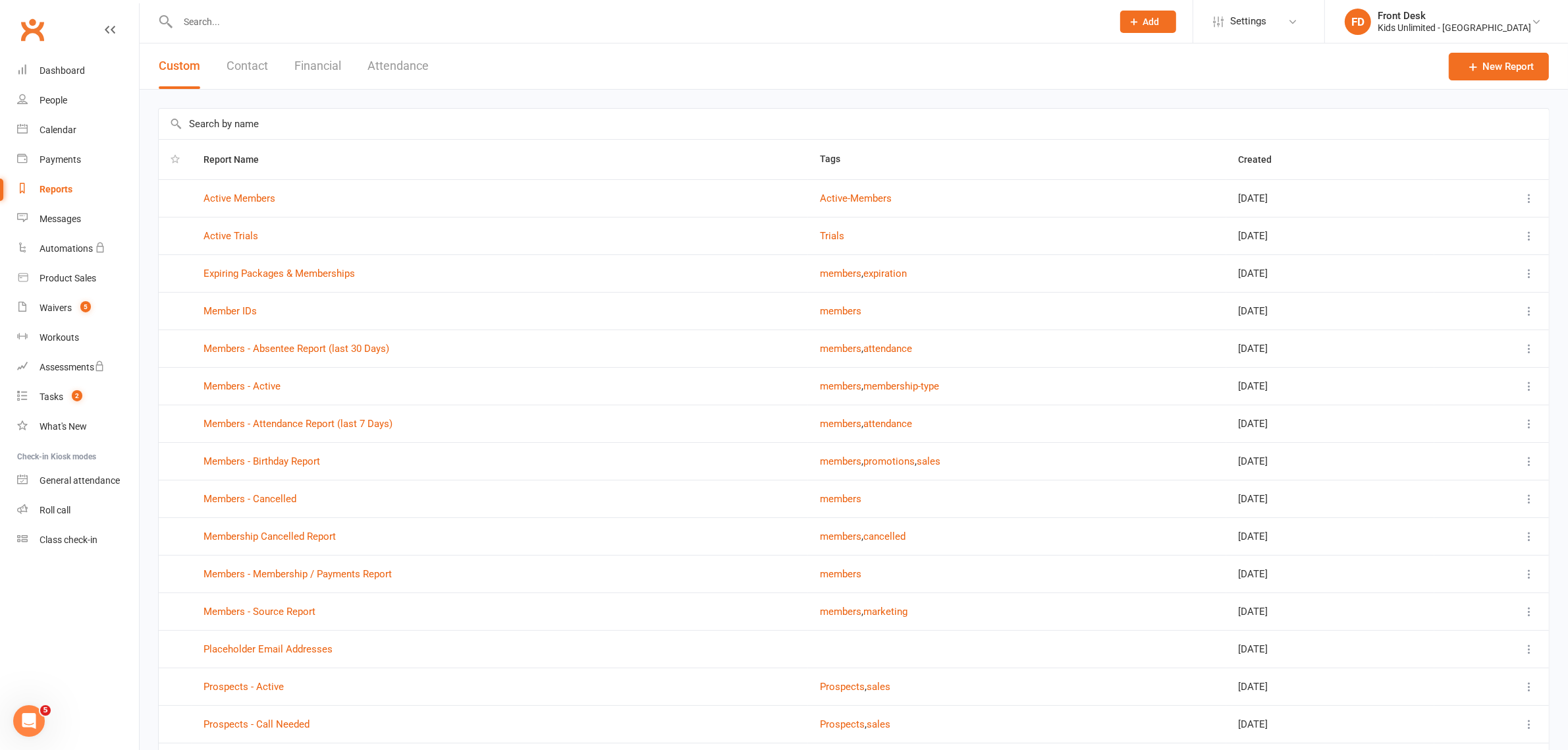
click at [320, 65] on button "Financial" at bounding box center [318, 66] width 47 height 46
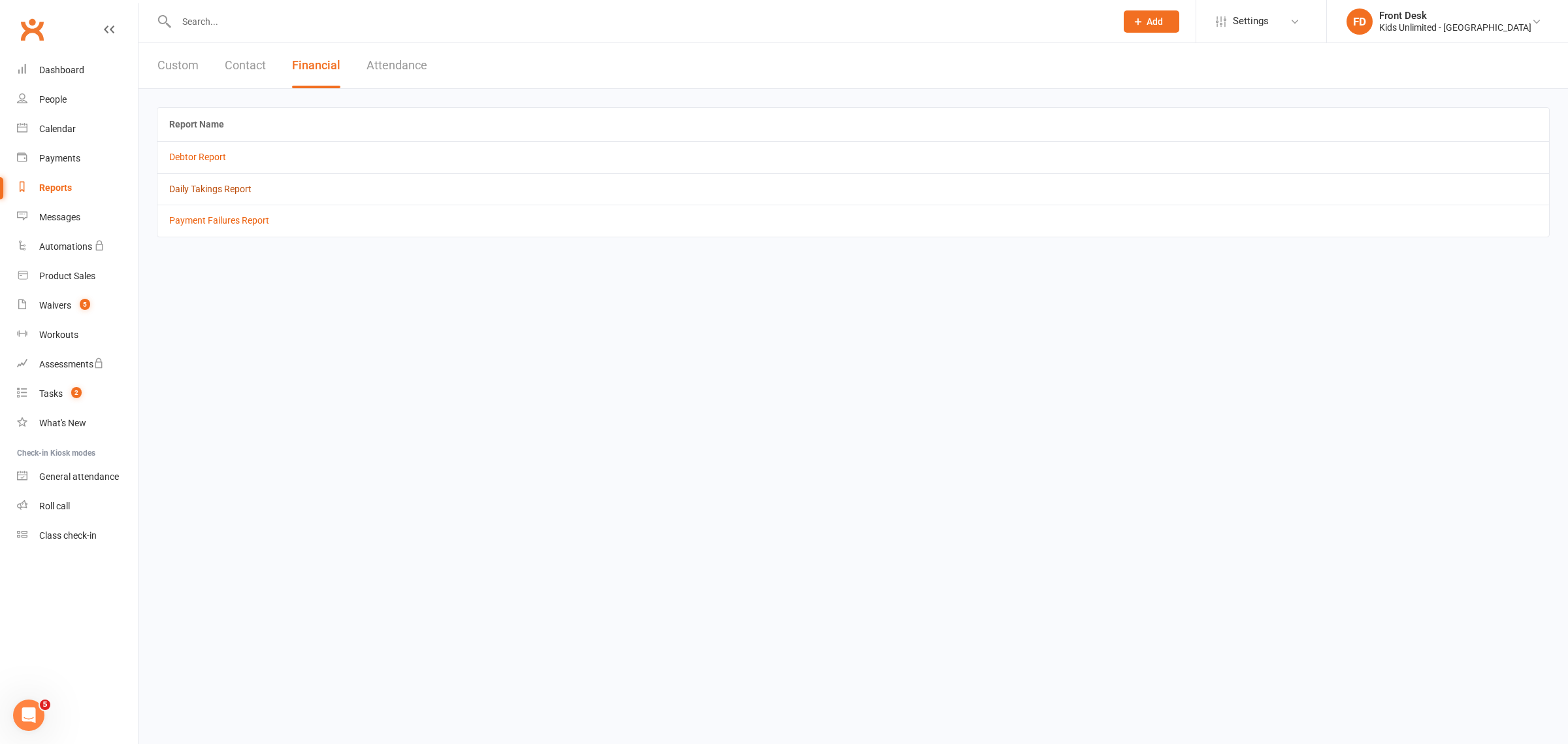
click at [214, 188] on link "Daily Takings Report" at bounding box center [210, 188] width 82 height 10
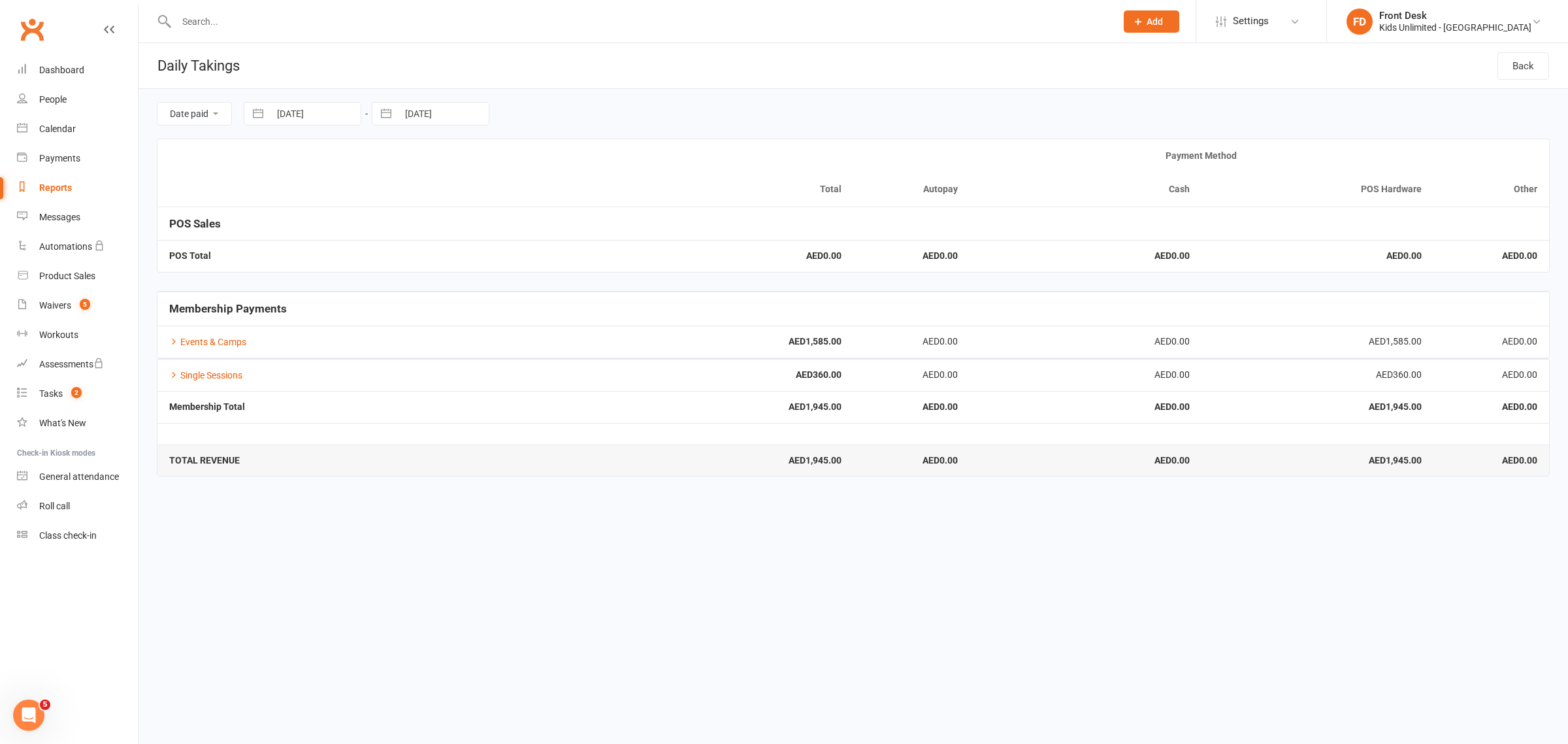
click at [827, 342] on strong "AED1,585.00" at bounding box center [738, 341] width 208 height 10
click at [210, 376] on link "Single Sessions" at bounding box center [205, 375] width 73 height 10
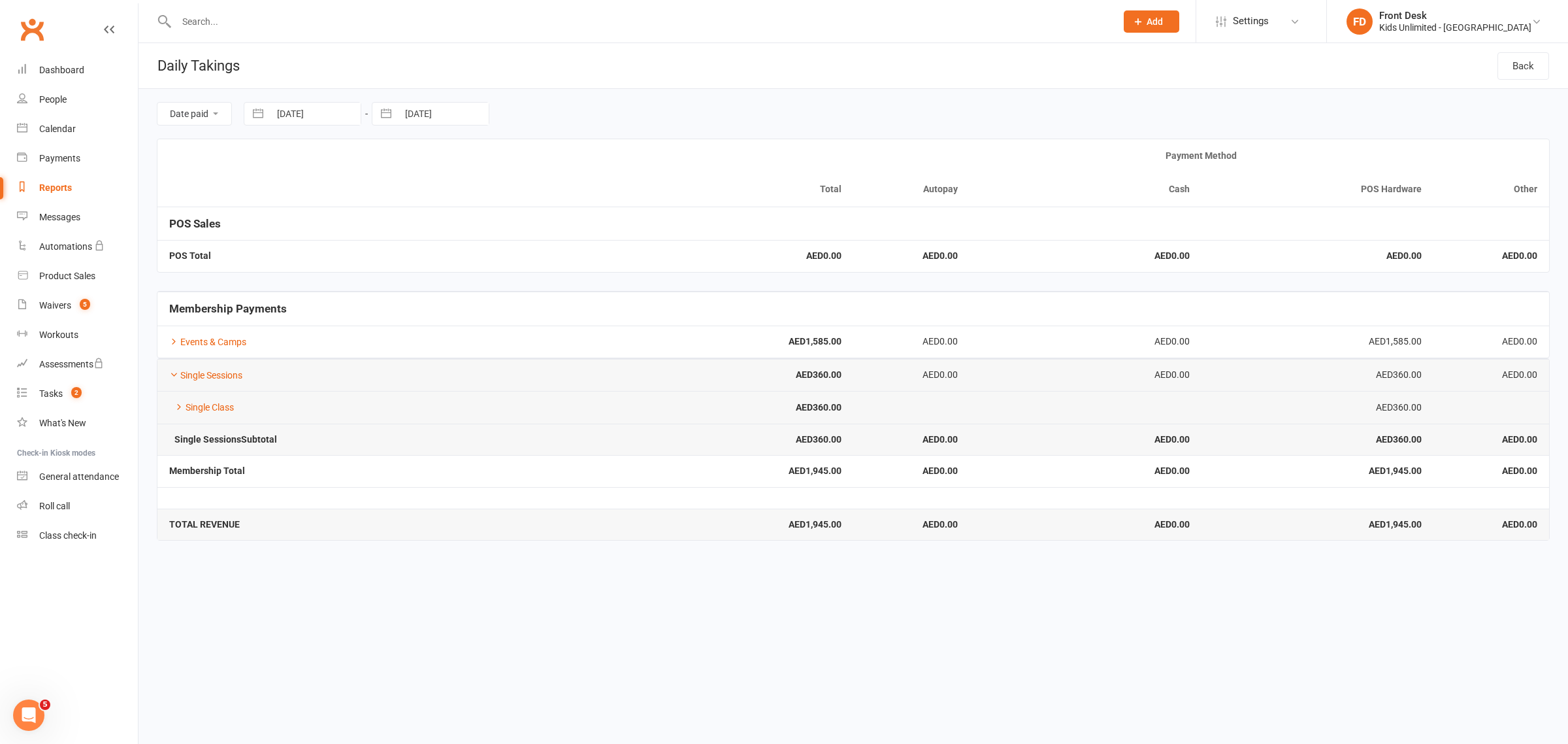
click at [820, 408] on strong "AED360.00" at bounding box center [738, 408] width 208 height 10
click at [825, 439] on strong "AED360.00" at bounding box center [738, 440] width 208 height 10
click at [56, 309] on div "Waivers" at bounding box center [55, 305] width 32 height 10
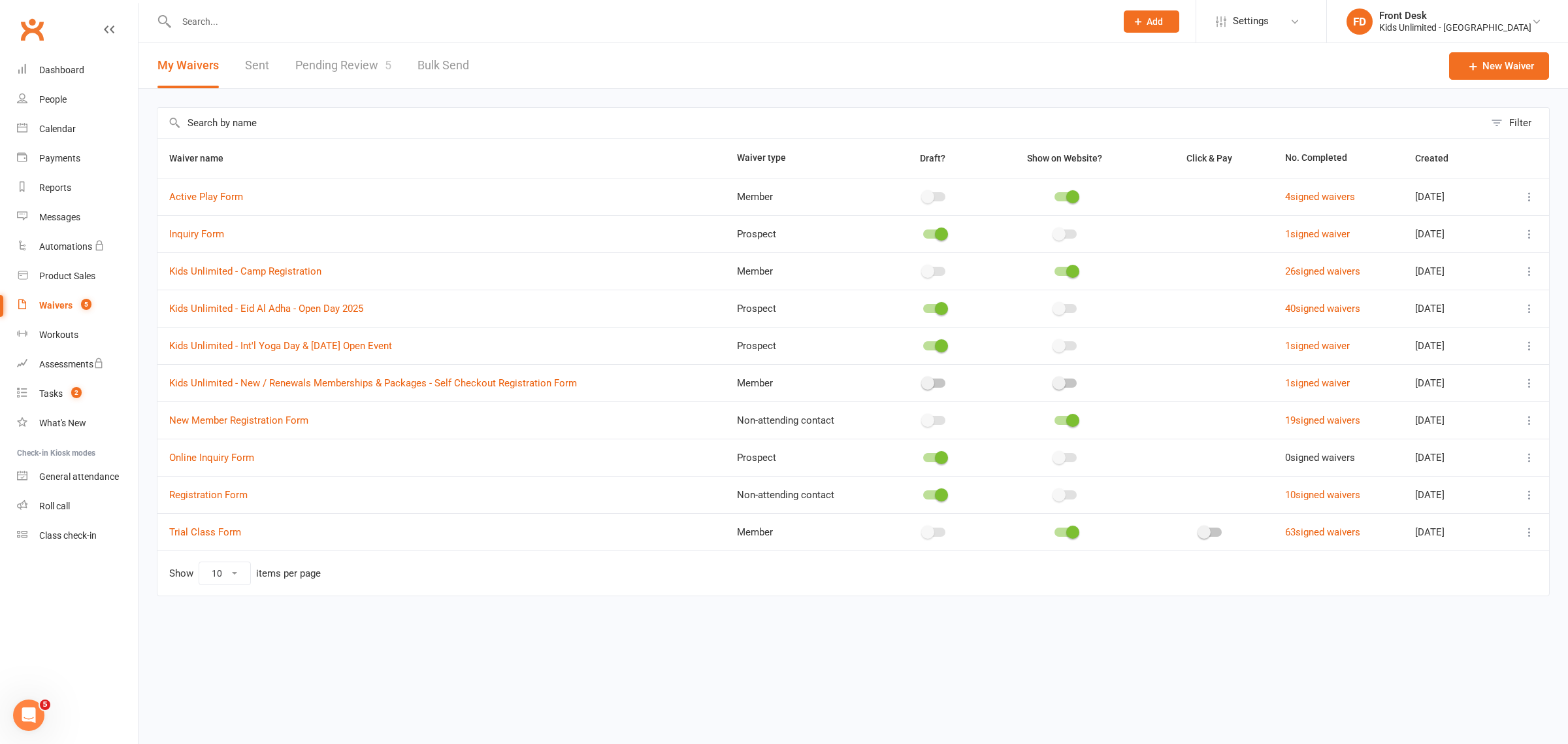
click at [374, 57] on link "Pending Review 5" at bounding box center [343, 66] width 96 height 45
